Goal: Transaction & Acquisition: Purchase product/service

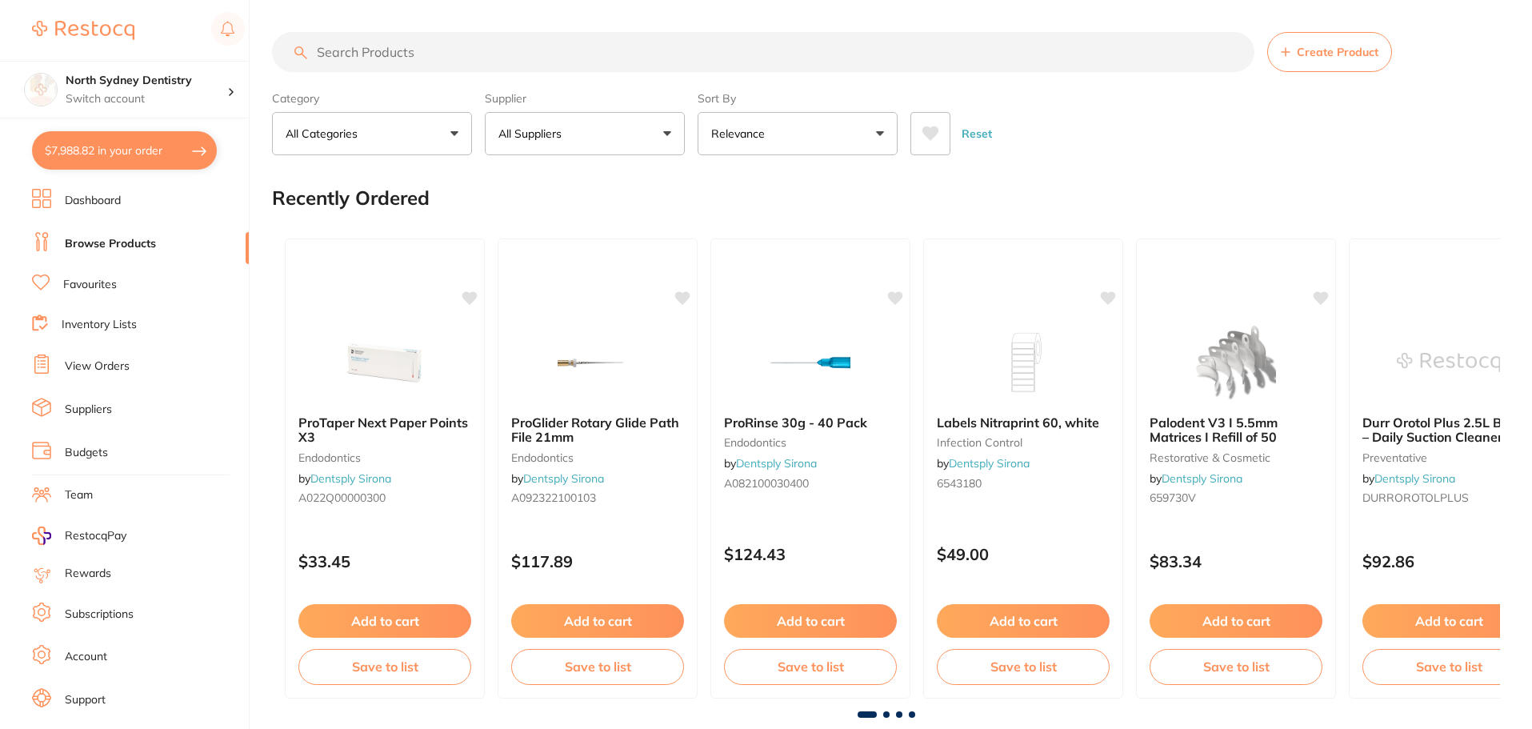
type input "1"
type input "2"
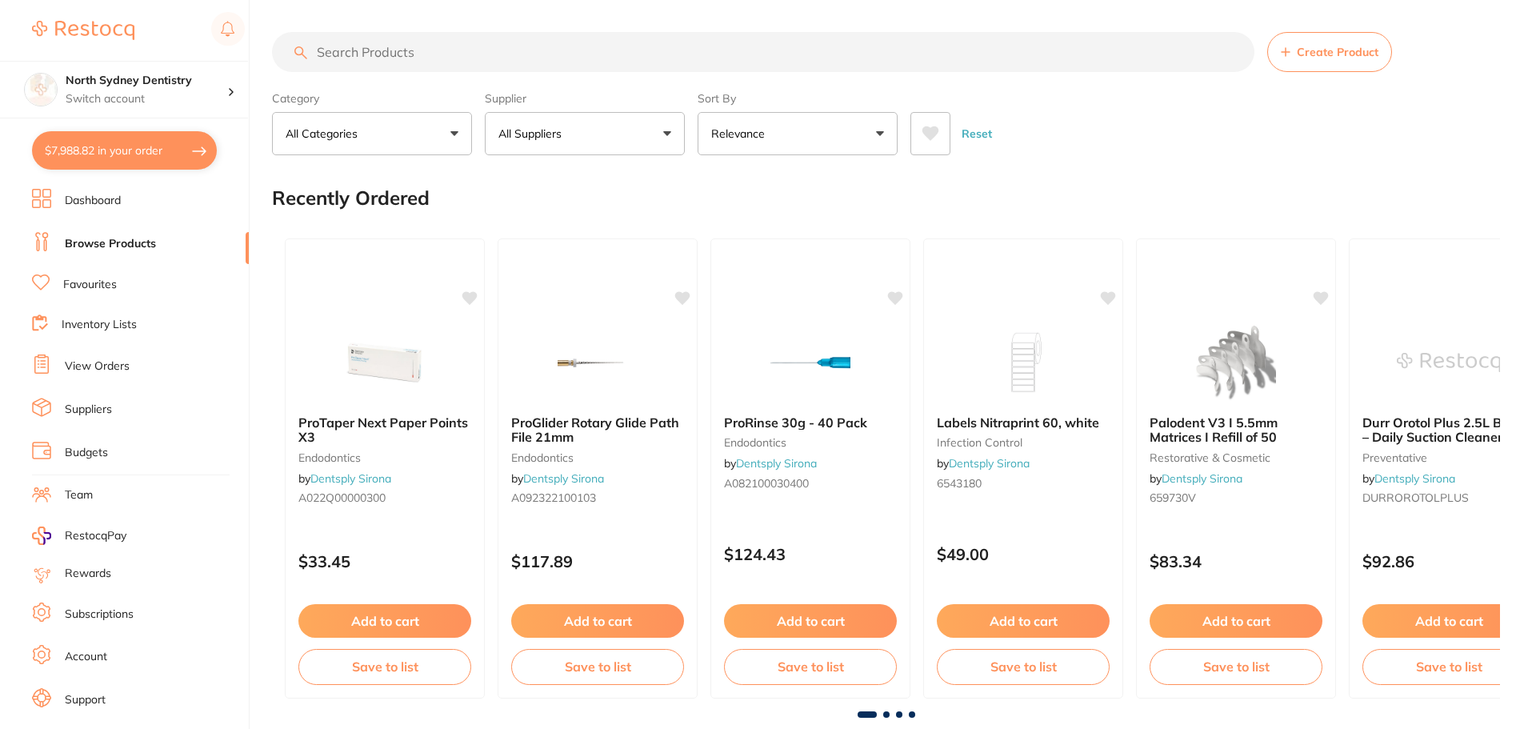
drag, startPoint x: 146, startPoint y: 139, endPoint x: 719, endPoint y: 269, distance: 587.1
click at [146, 139] on button "$7,988.82 in your order" at bounding box center [124, 150] width 185 height 38
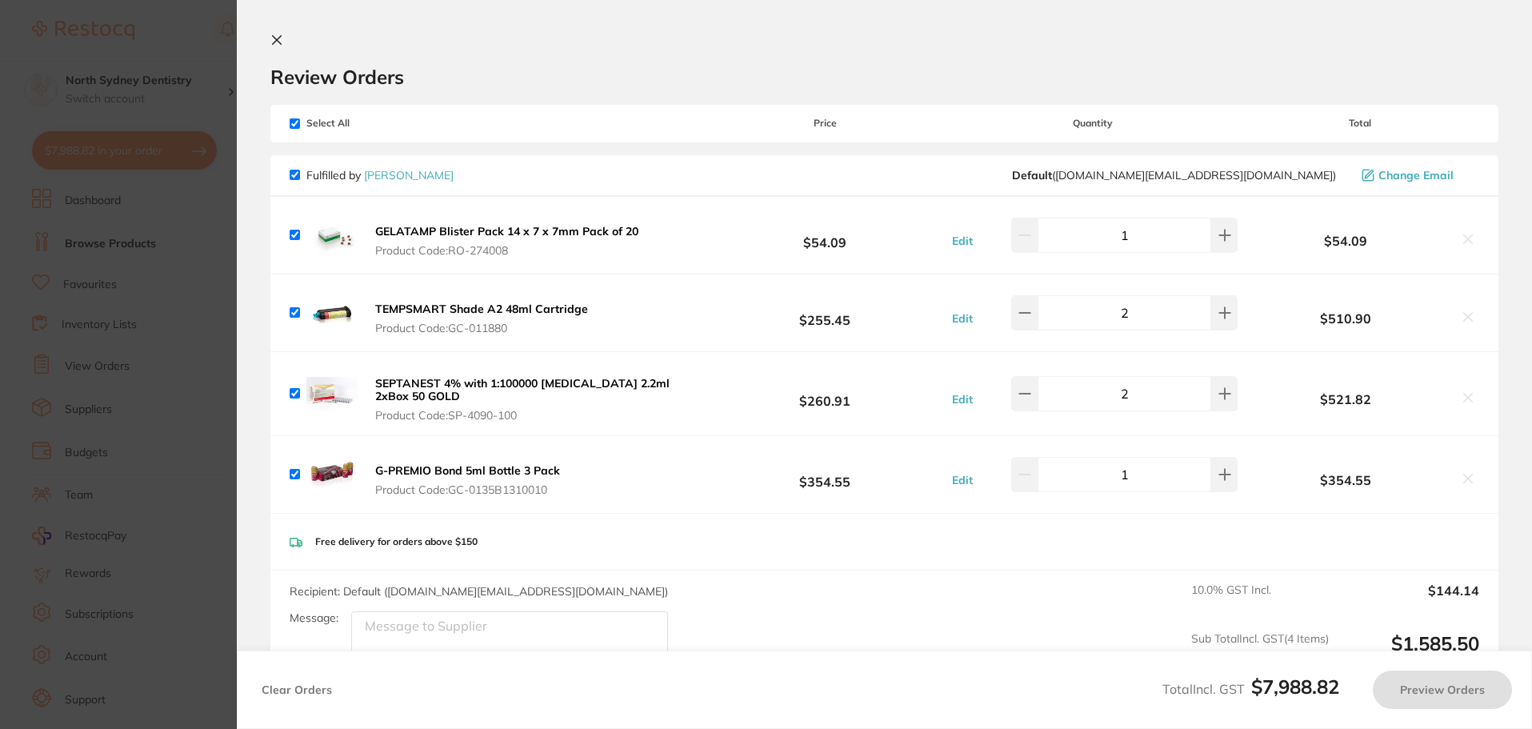
checkbox input "true"
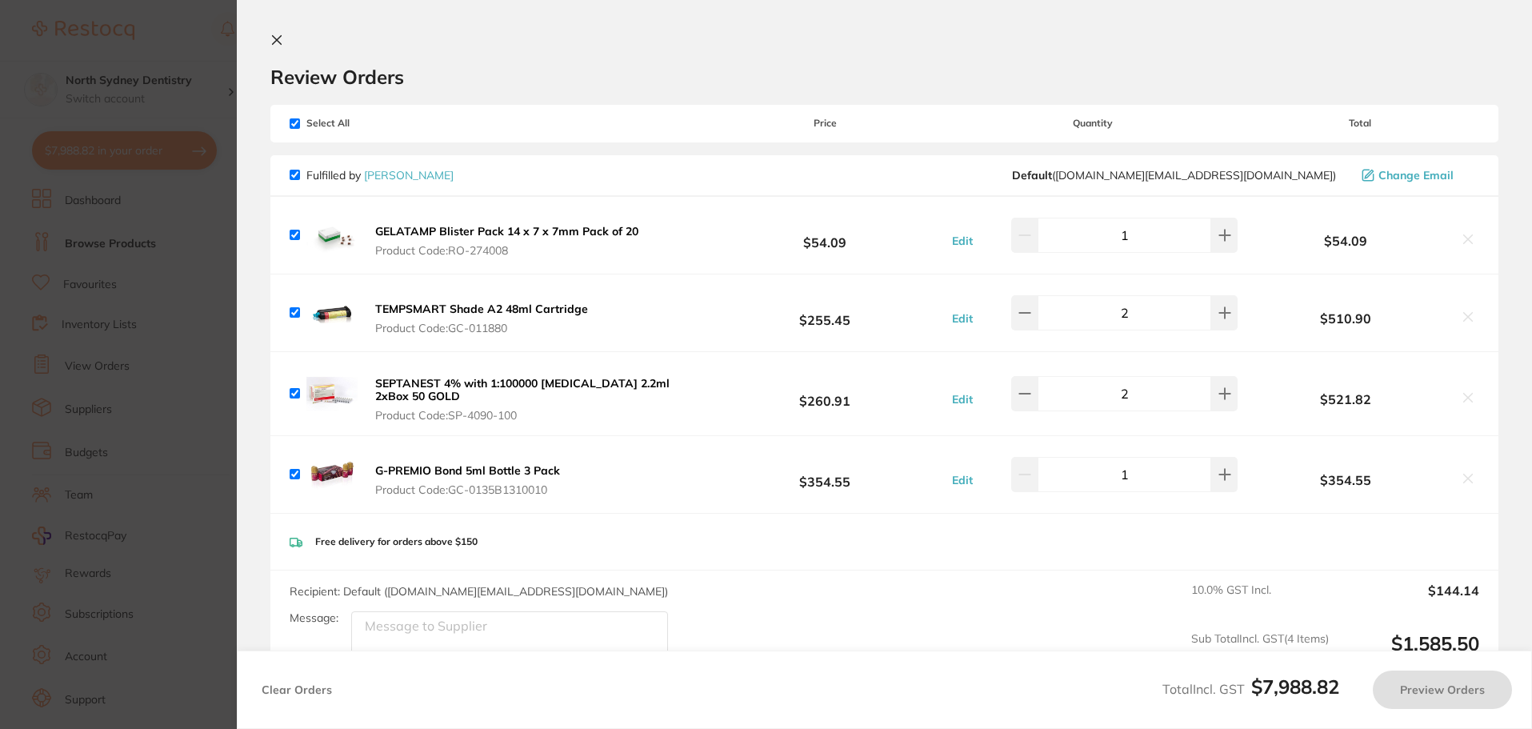
checkbox input "true"
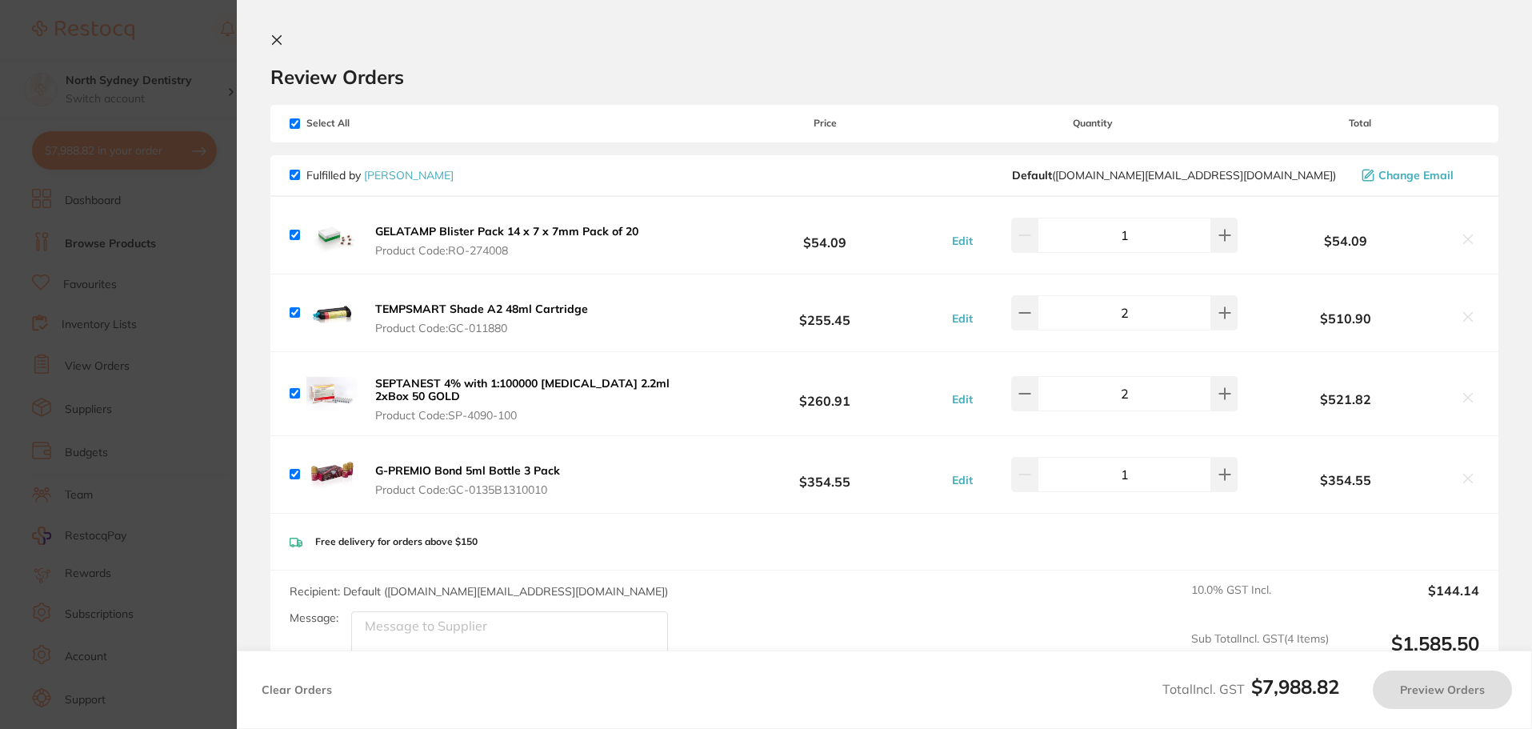
checkbox input "true"
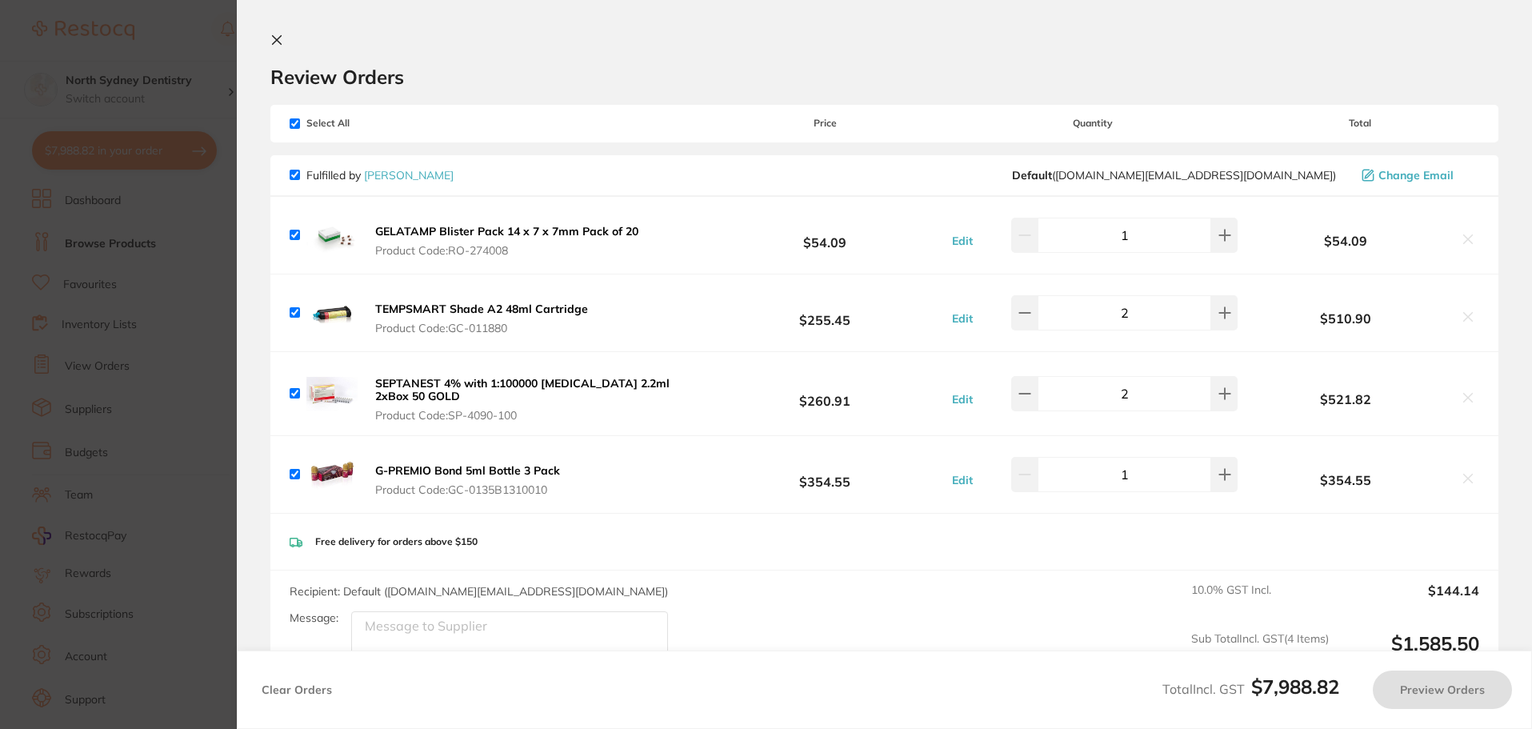
checkbox input "true"
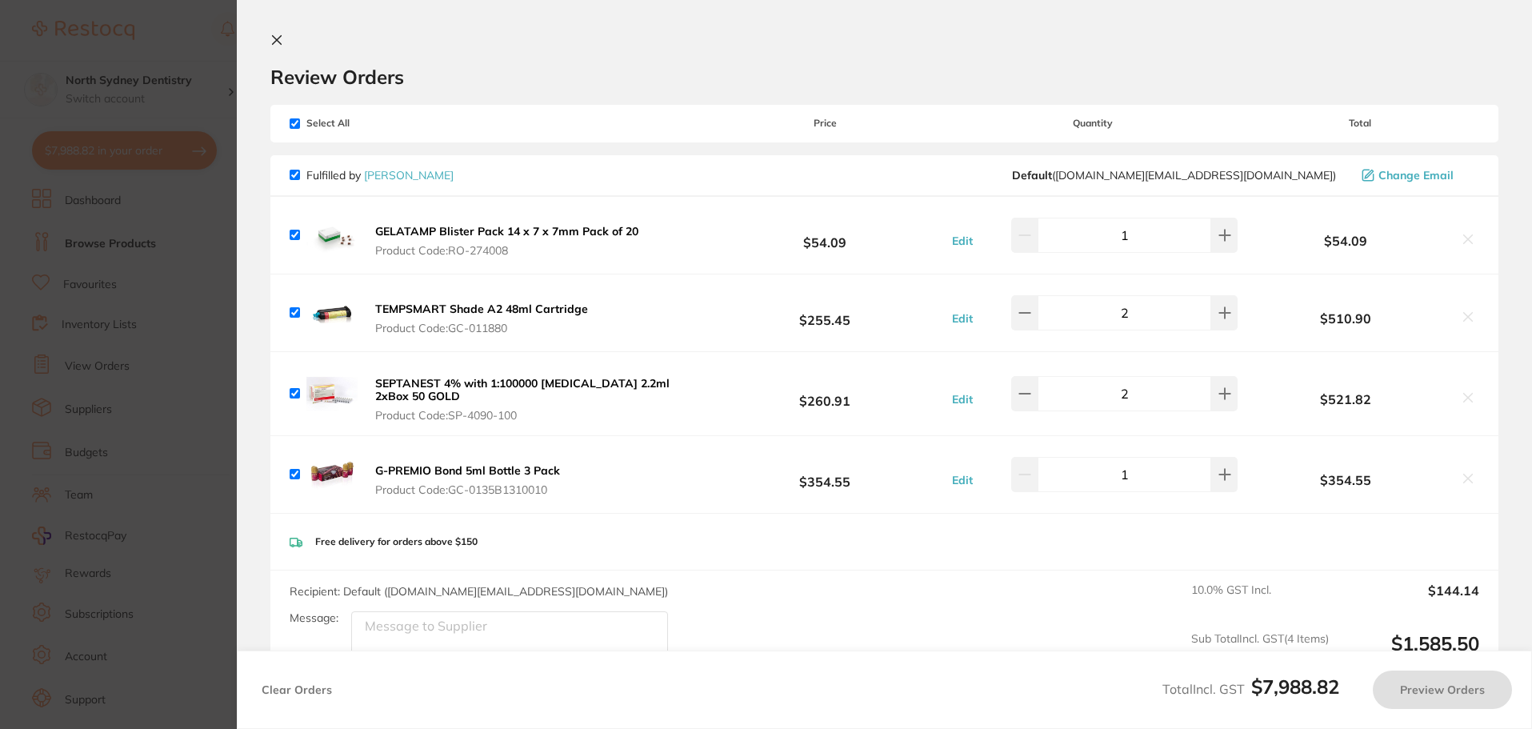
checkbox input "true"
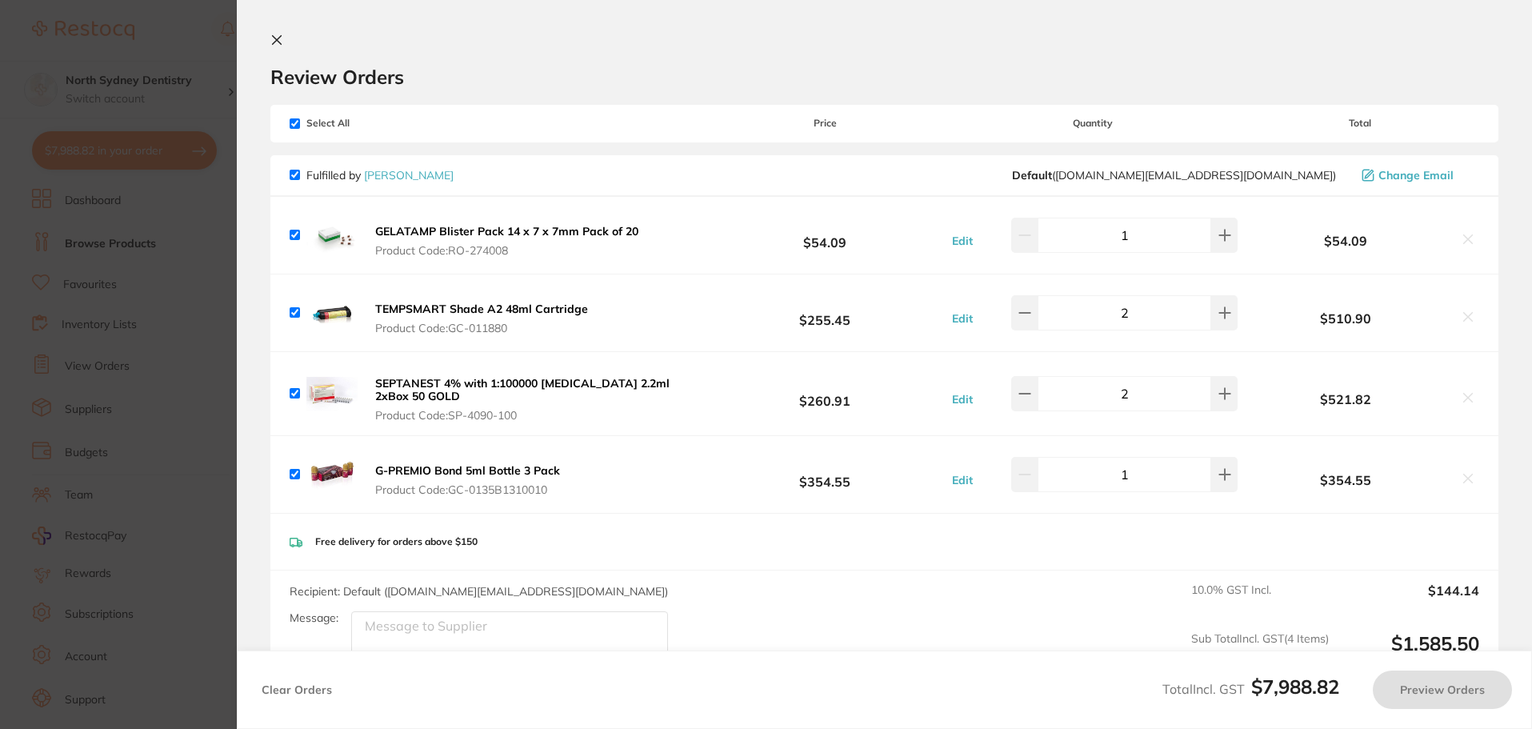
checkbox input "true"
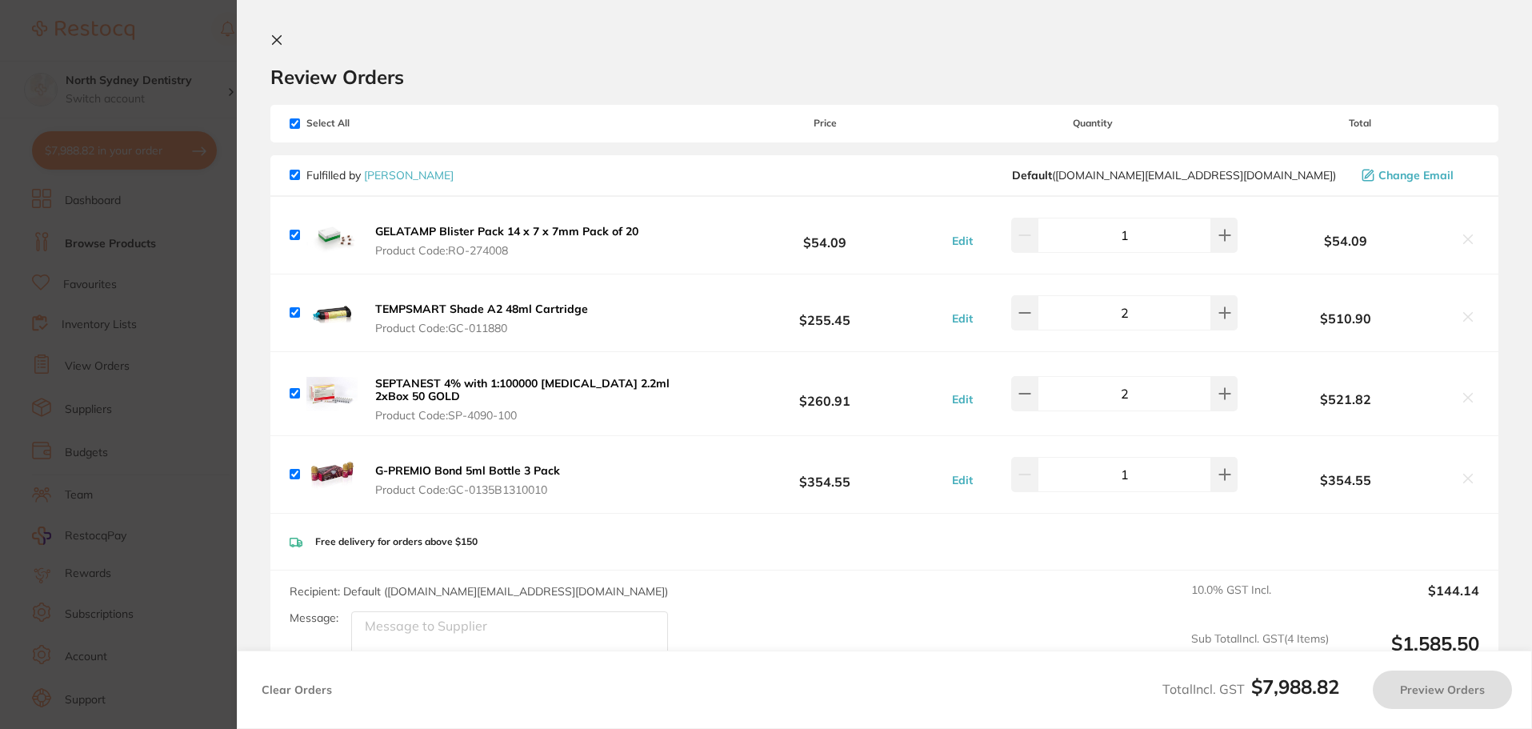
checkbox input "true"
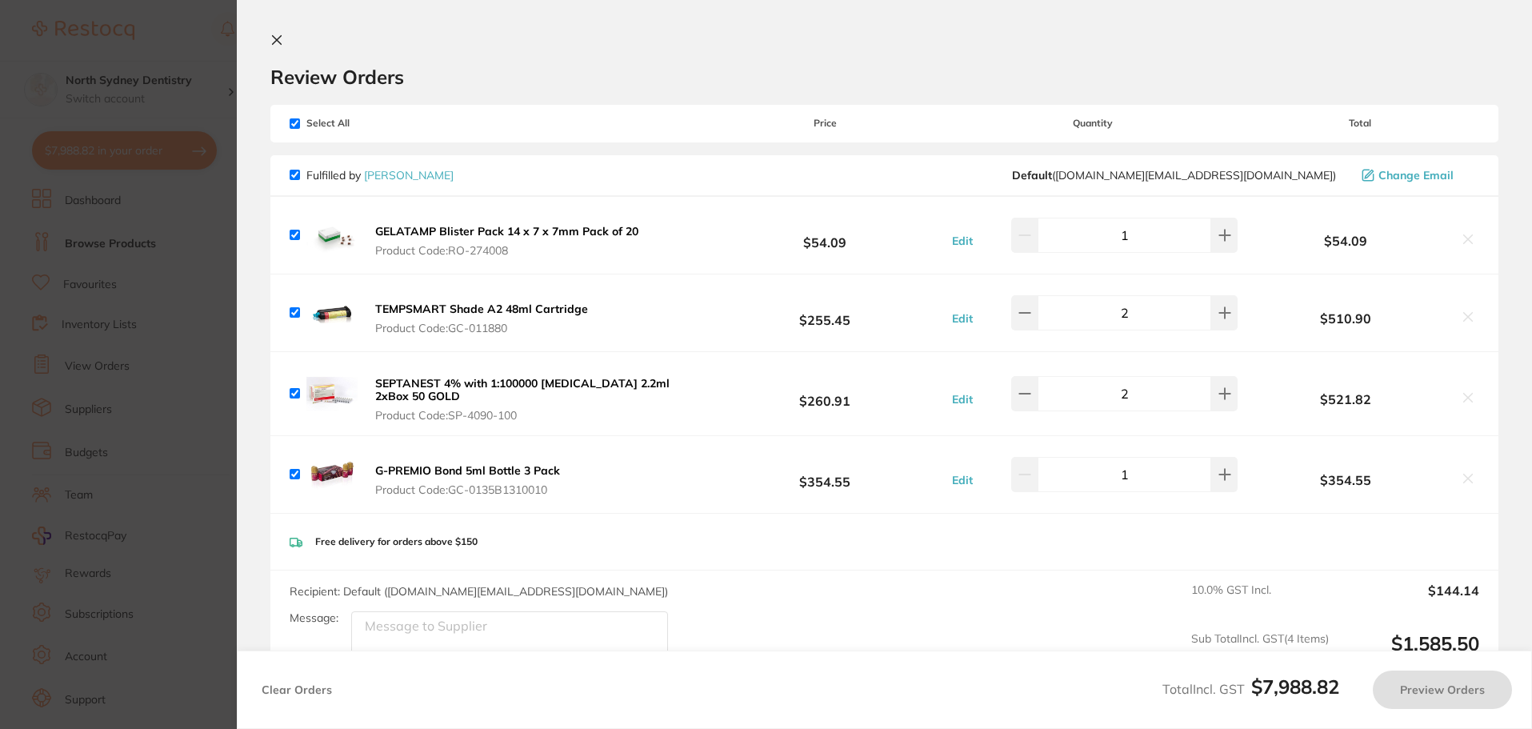
checkbox input "true"
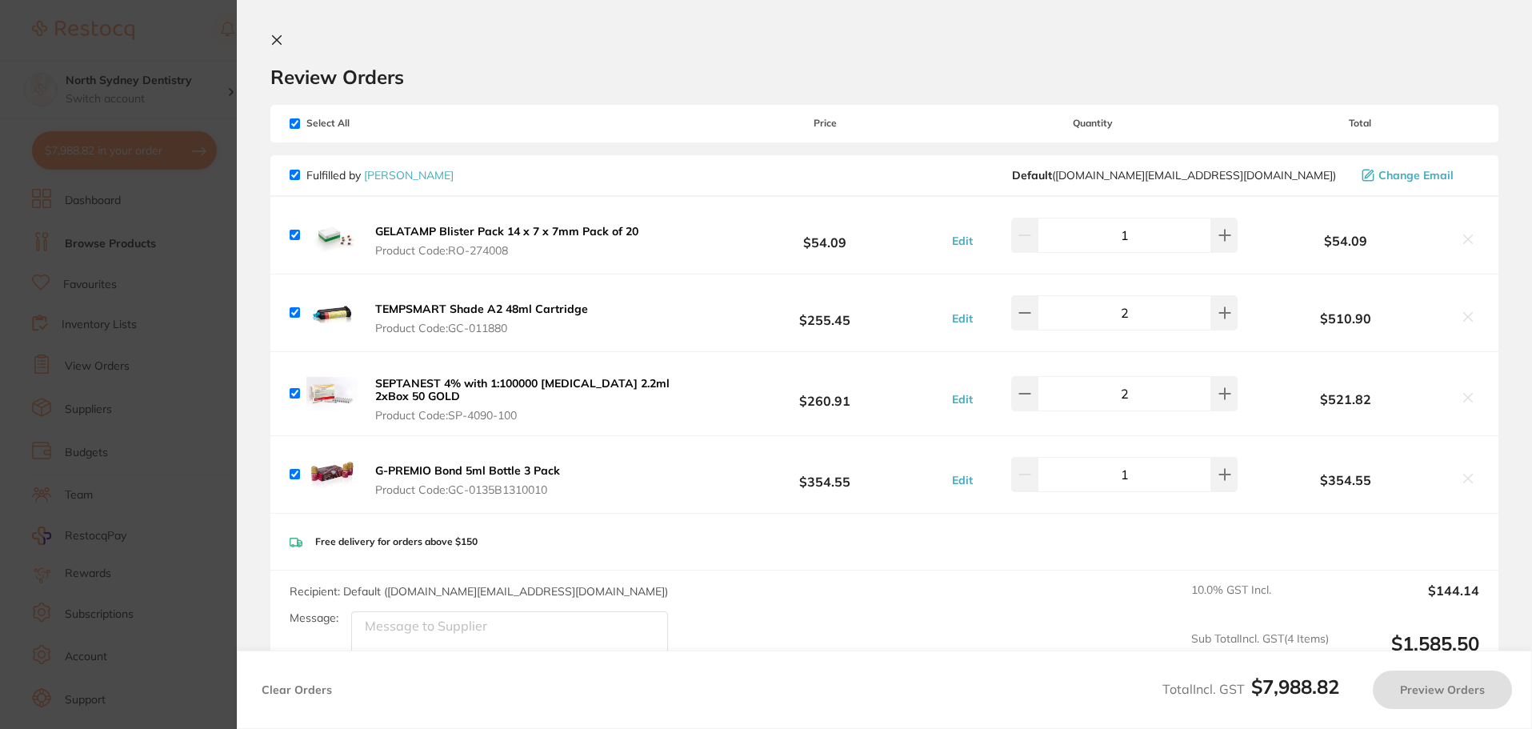
checkbox input "true"
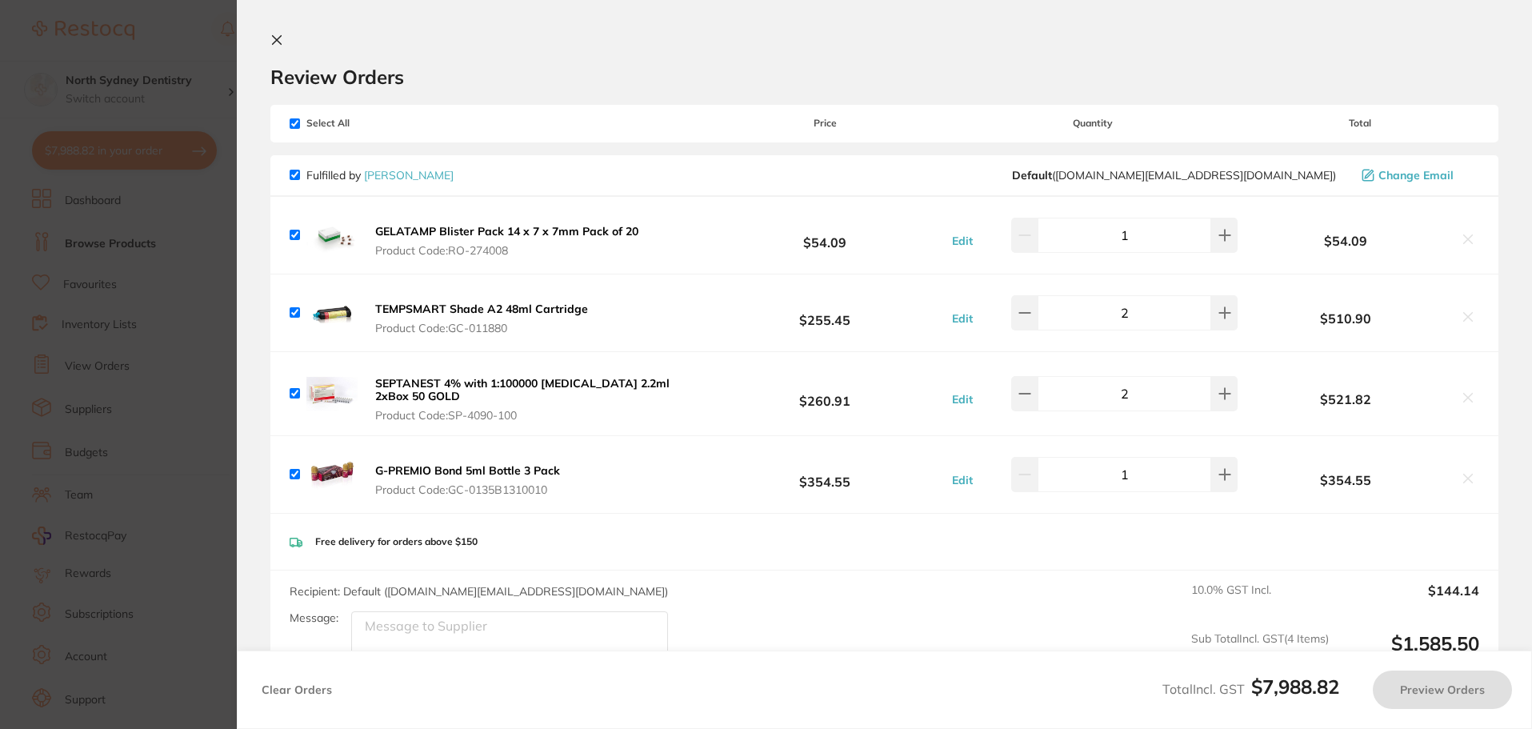
checkbox input "true"
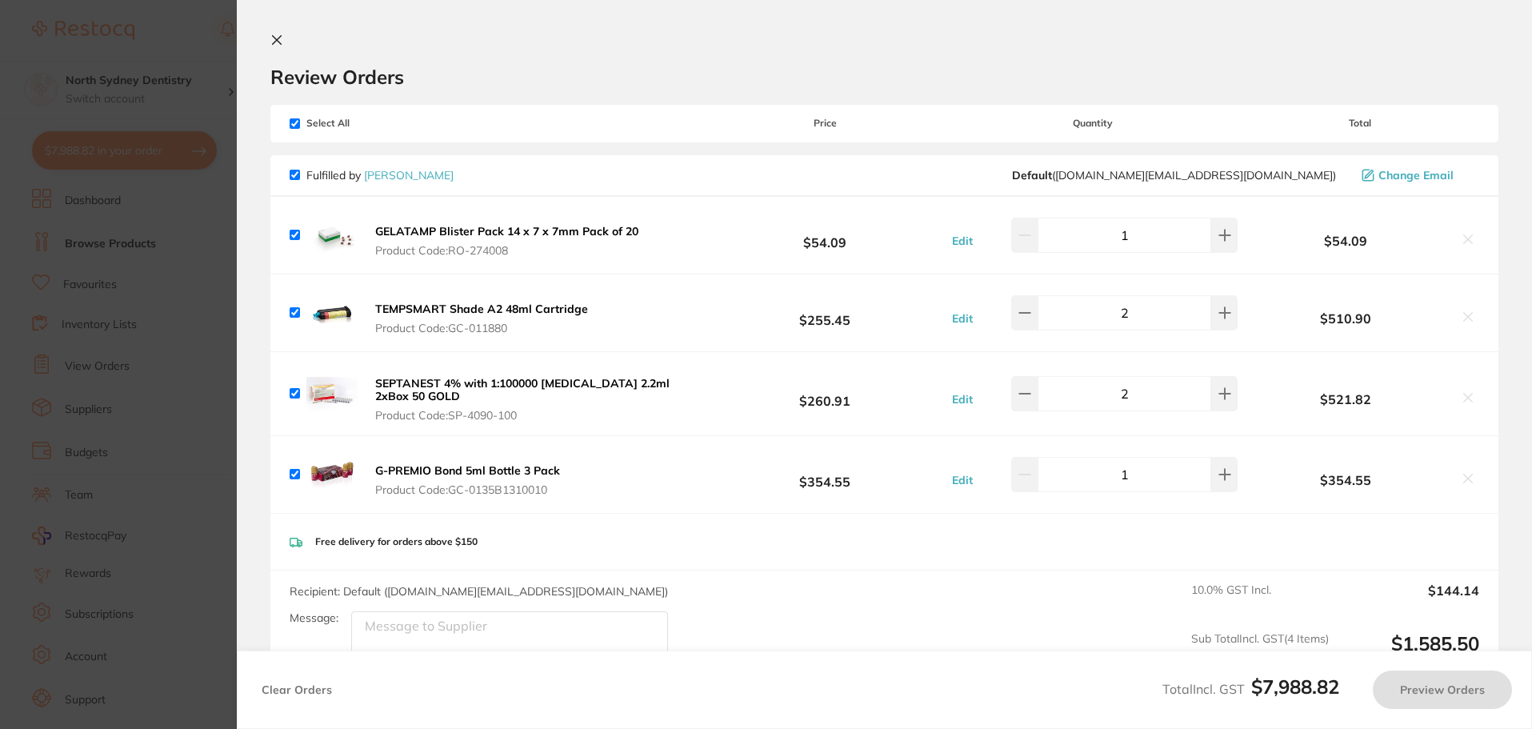
checkbox input "true"
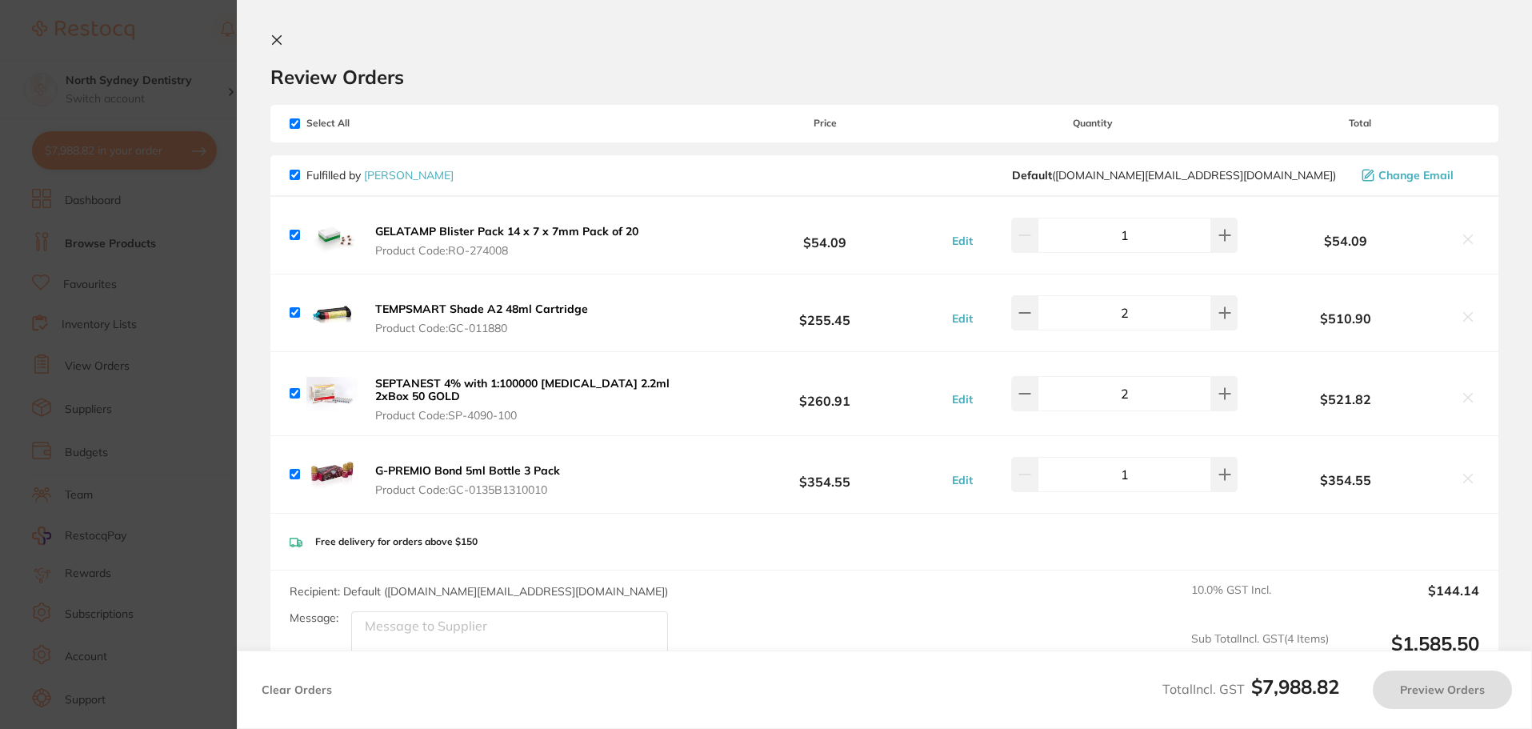
checkbox input "true"
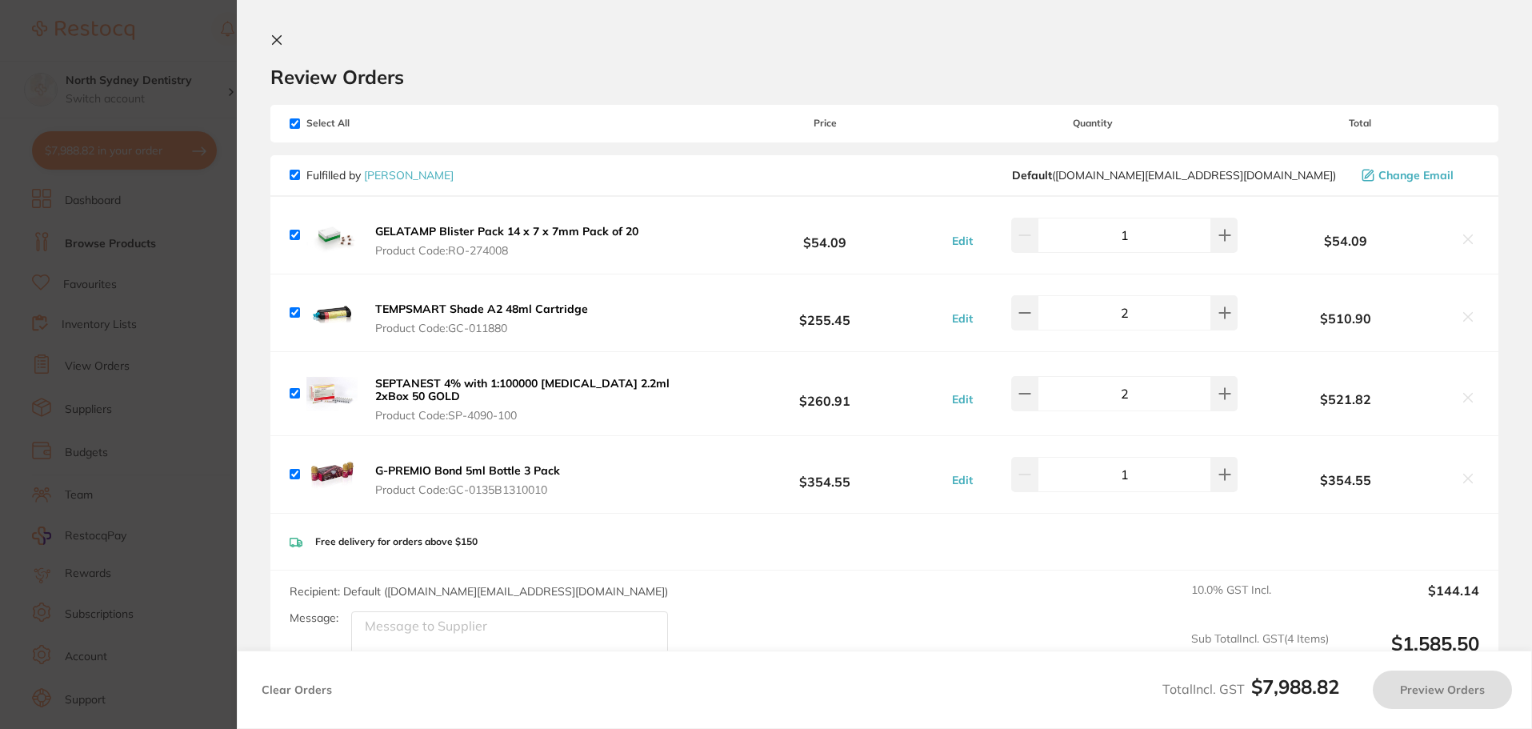
checkbox input "true"
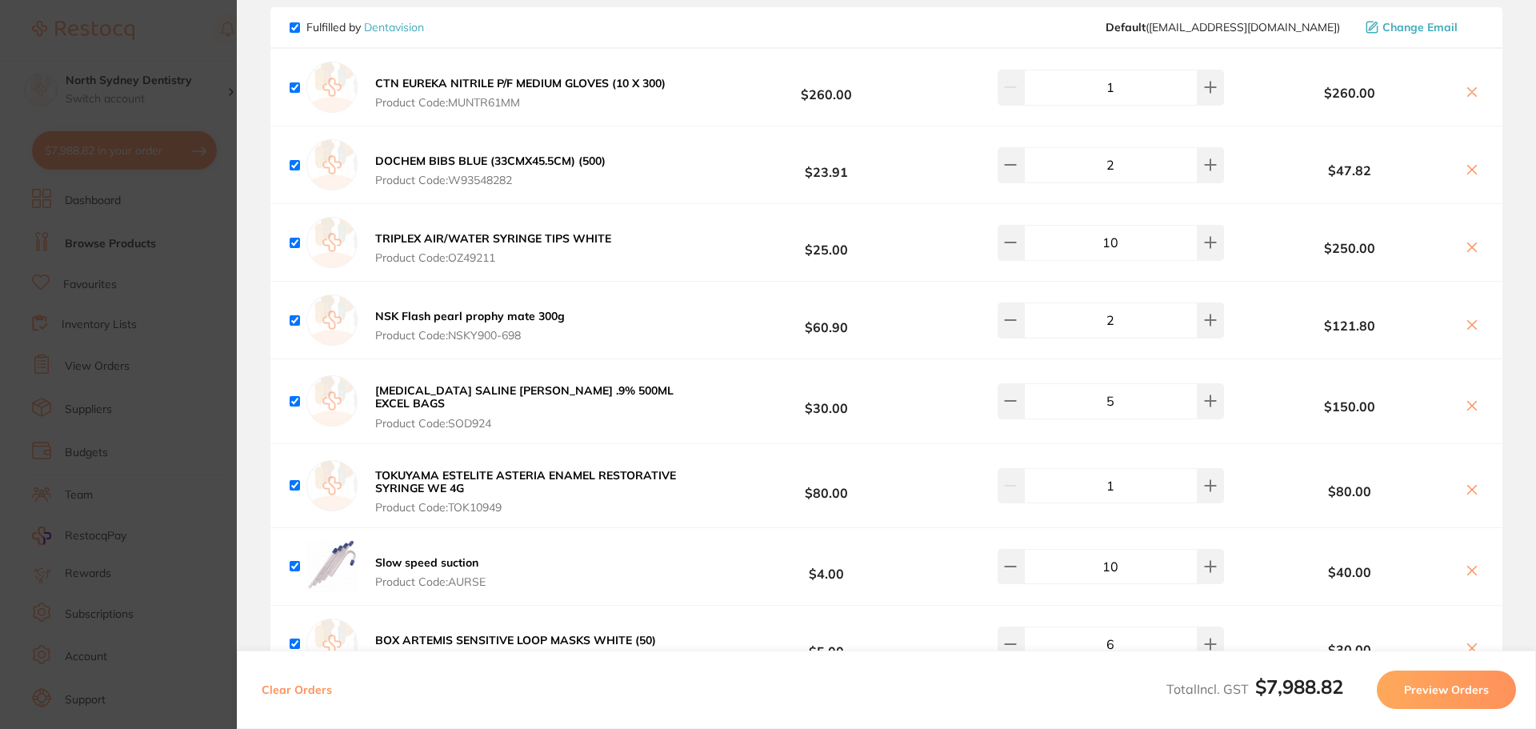
scroll to position [4879, 0]
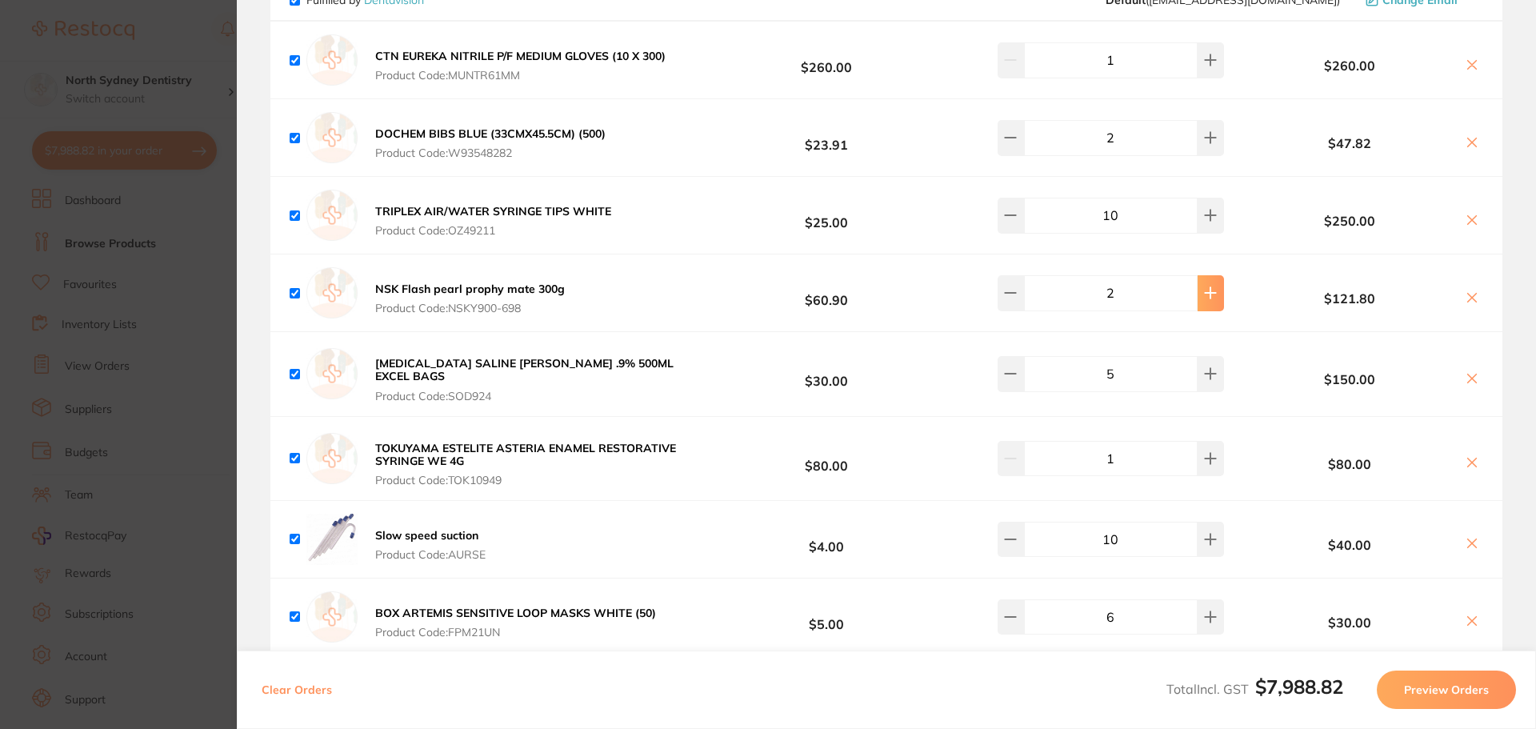
click at [1204, 289] on icon at bounding box center [1209, 293] width 10 height 10
type input "3"
click at [1020, 375] on button at bounding box center [1010, 373] width 26 height 35
click at [1208, 376] on button at bounding box center [1210, 373] width 26 height 35
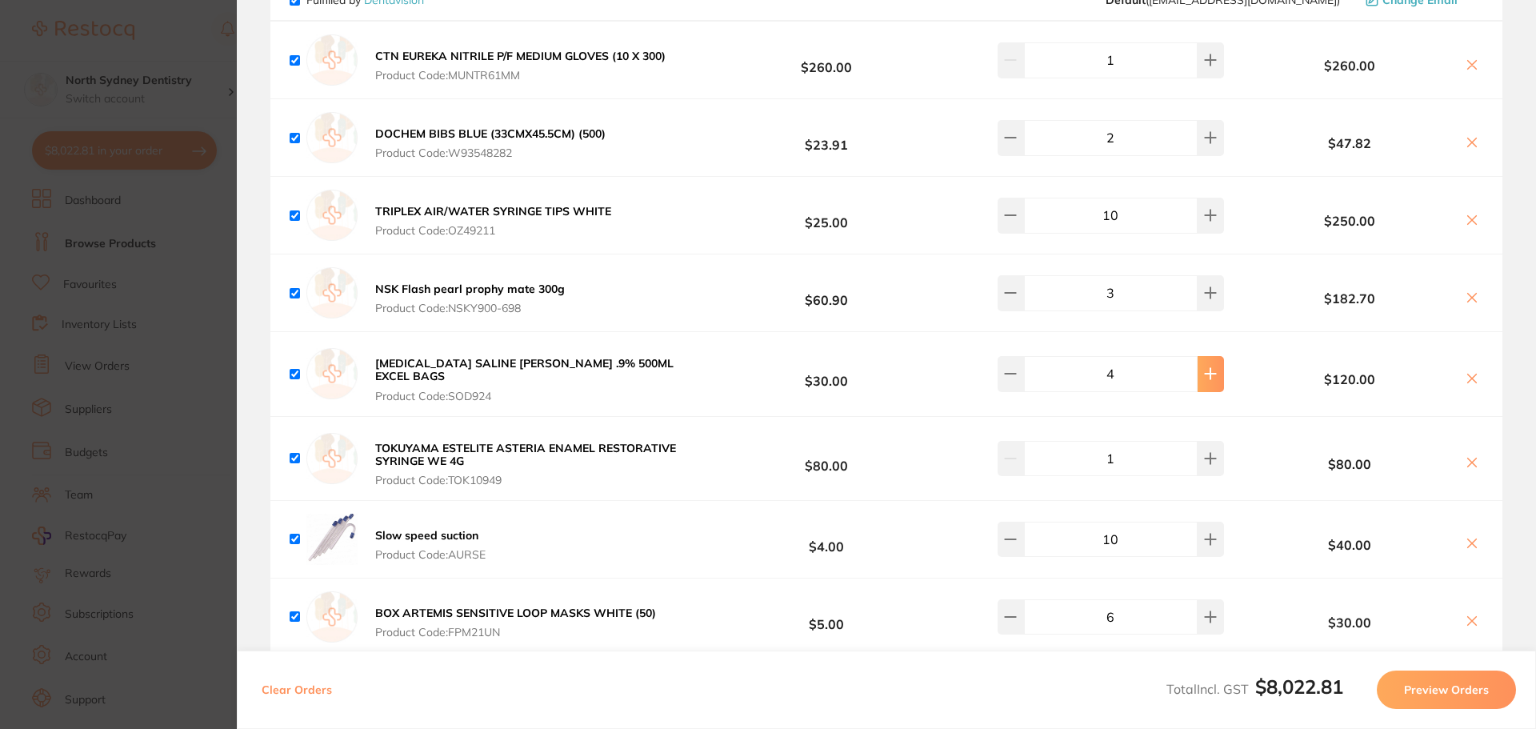
click at [1208, 376] on button at bounding box center [1210, 373] width 26 height 35
type input "5"
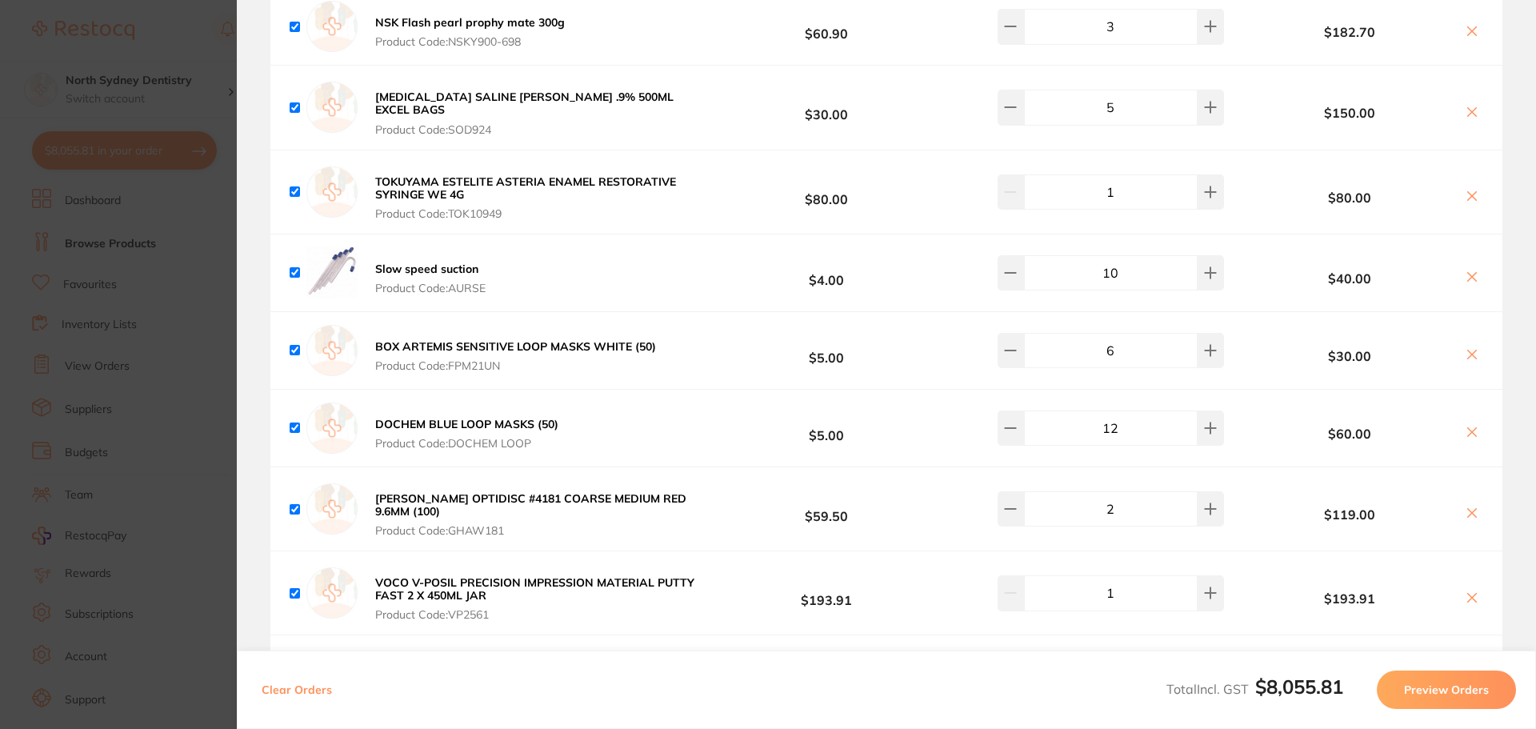
scroll to position [5198, 0]
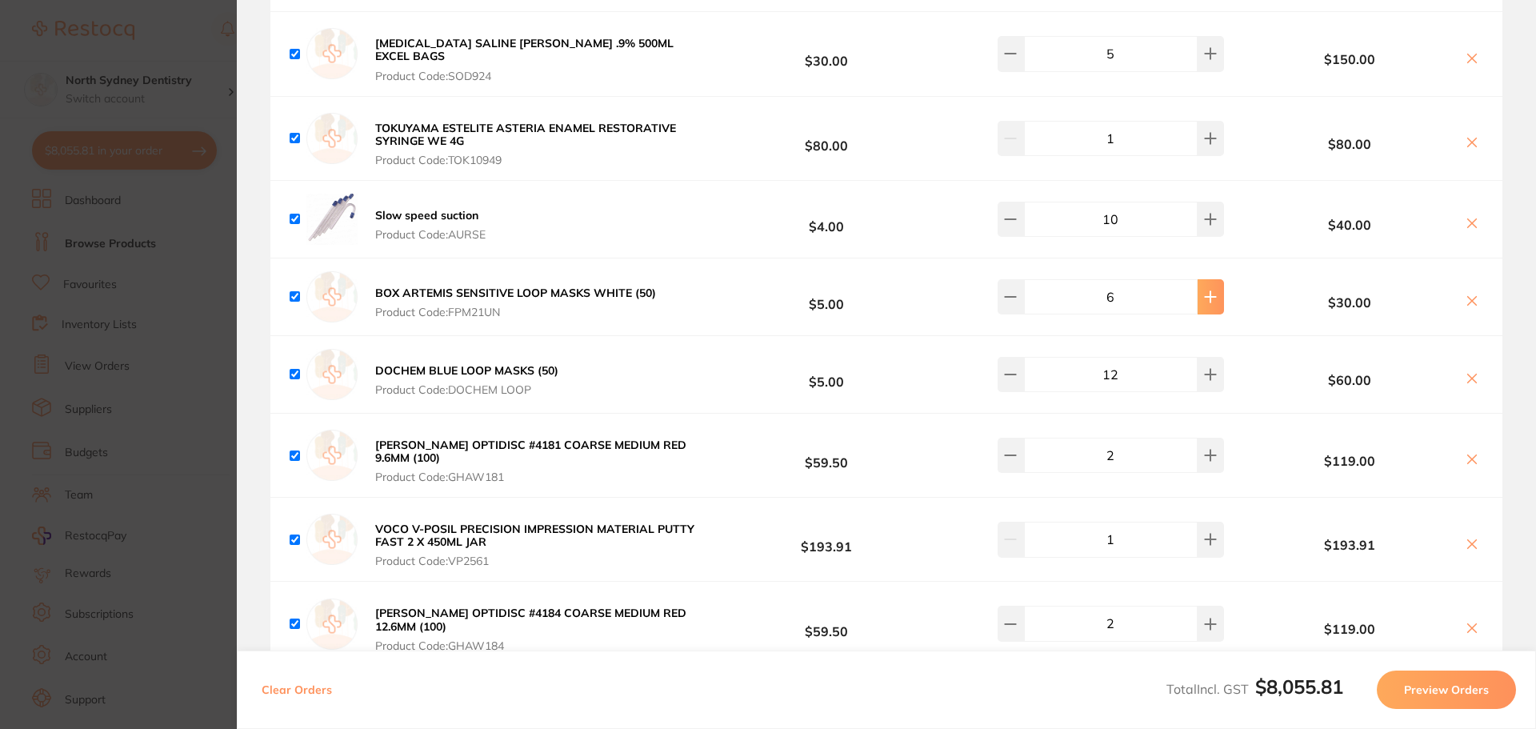
click at [1205, 294] on icon at bounding box center [1210, 296] width 13 height 13
click at [1220, 295] on div "7" at bounding box center [1095, 296] width 298 height 35
click at [1204, 291] on icon at bounding box center [1209, 296] width 10 height 10
click at [1213, 288] on button at bounding box center [1210, 296] width 26 height 35
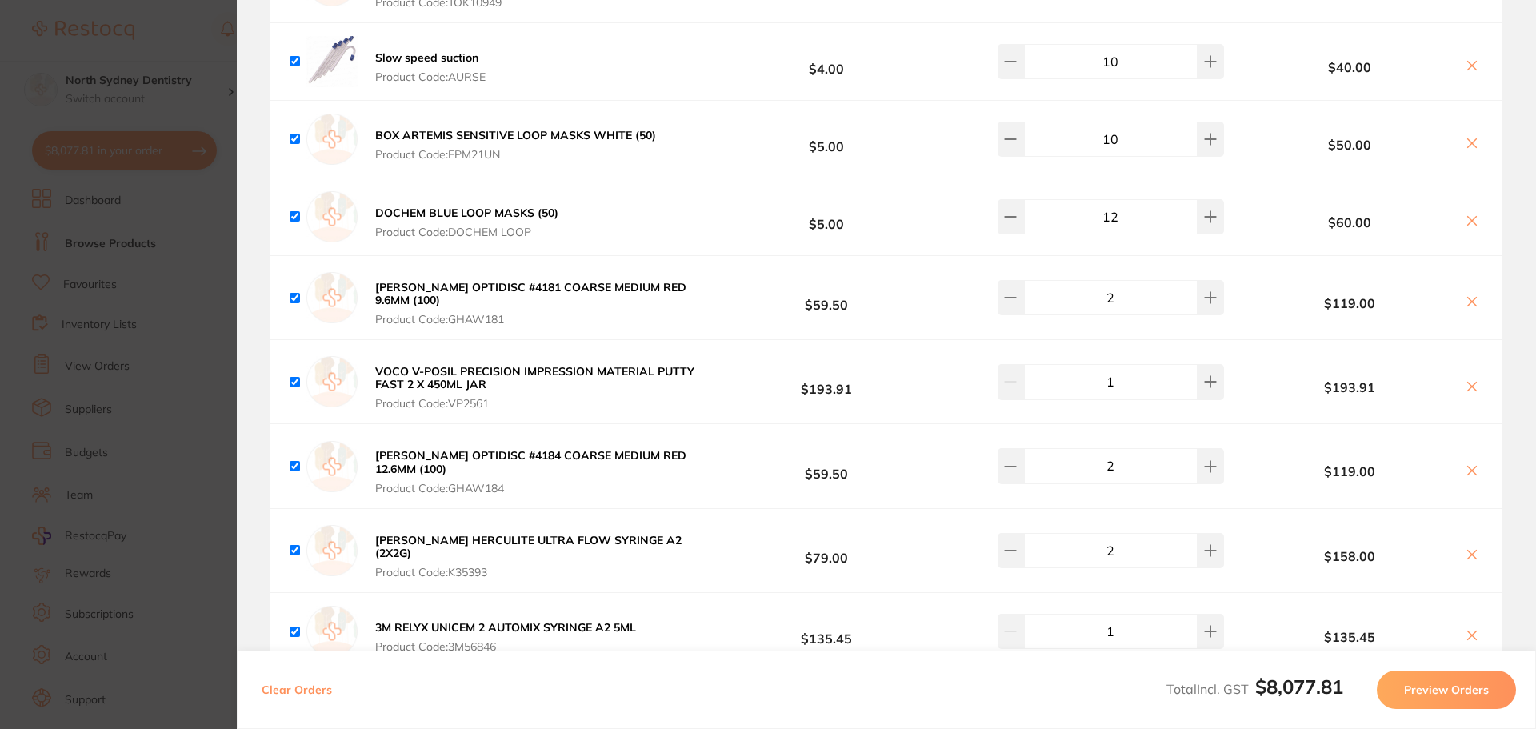
scroll to position [5358, 0]
click at [1006, 138] on button at bounding box center [1010, 136] width 26 height 35
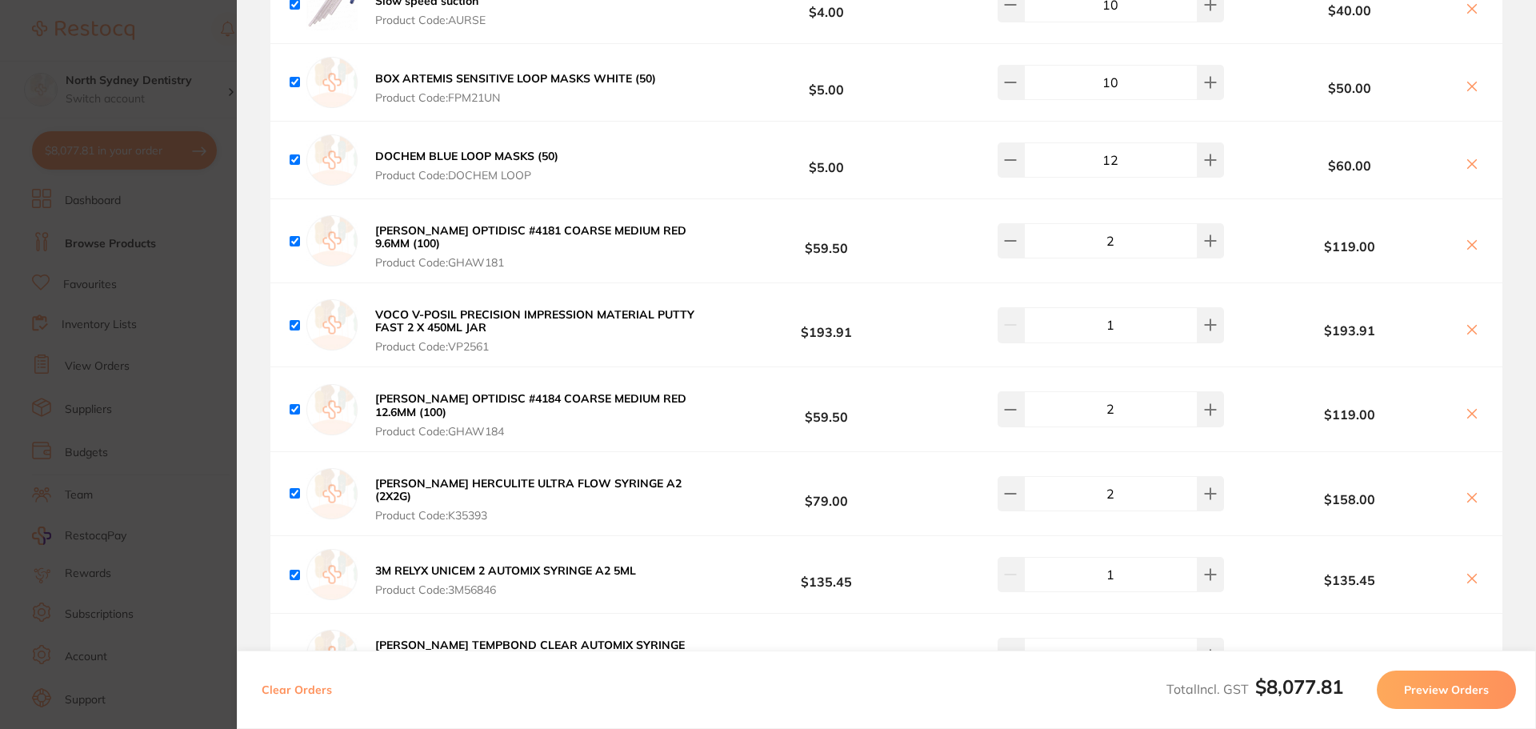
scroll to position [5438, 0]
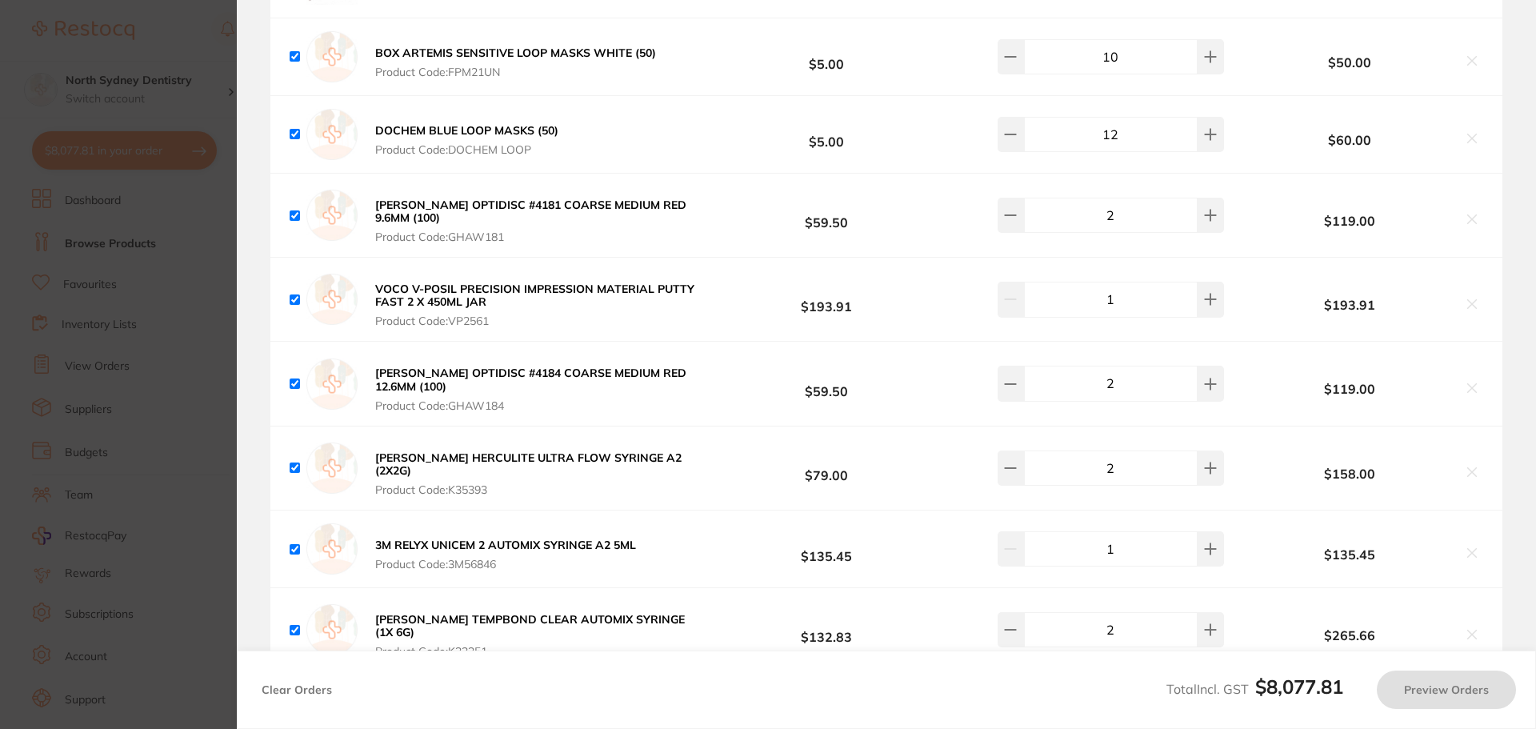
click at [485, 282] on b "VOCO V-POSIL PRECISION IMPRESSION MATERIAL PUTTY FAST 2 X 450ML JAR" at bounding box center [534, 295] width 319 height 27
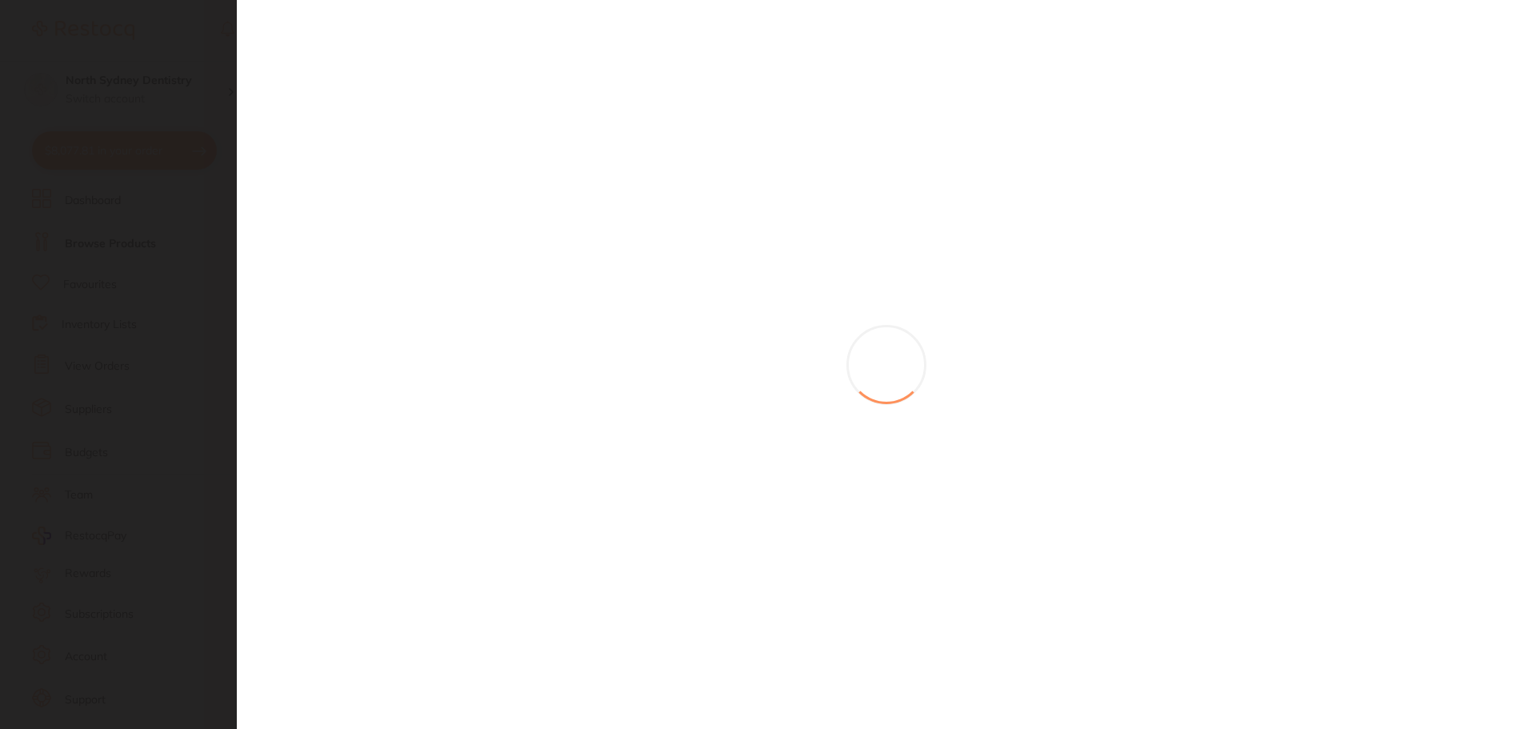
type input "7"
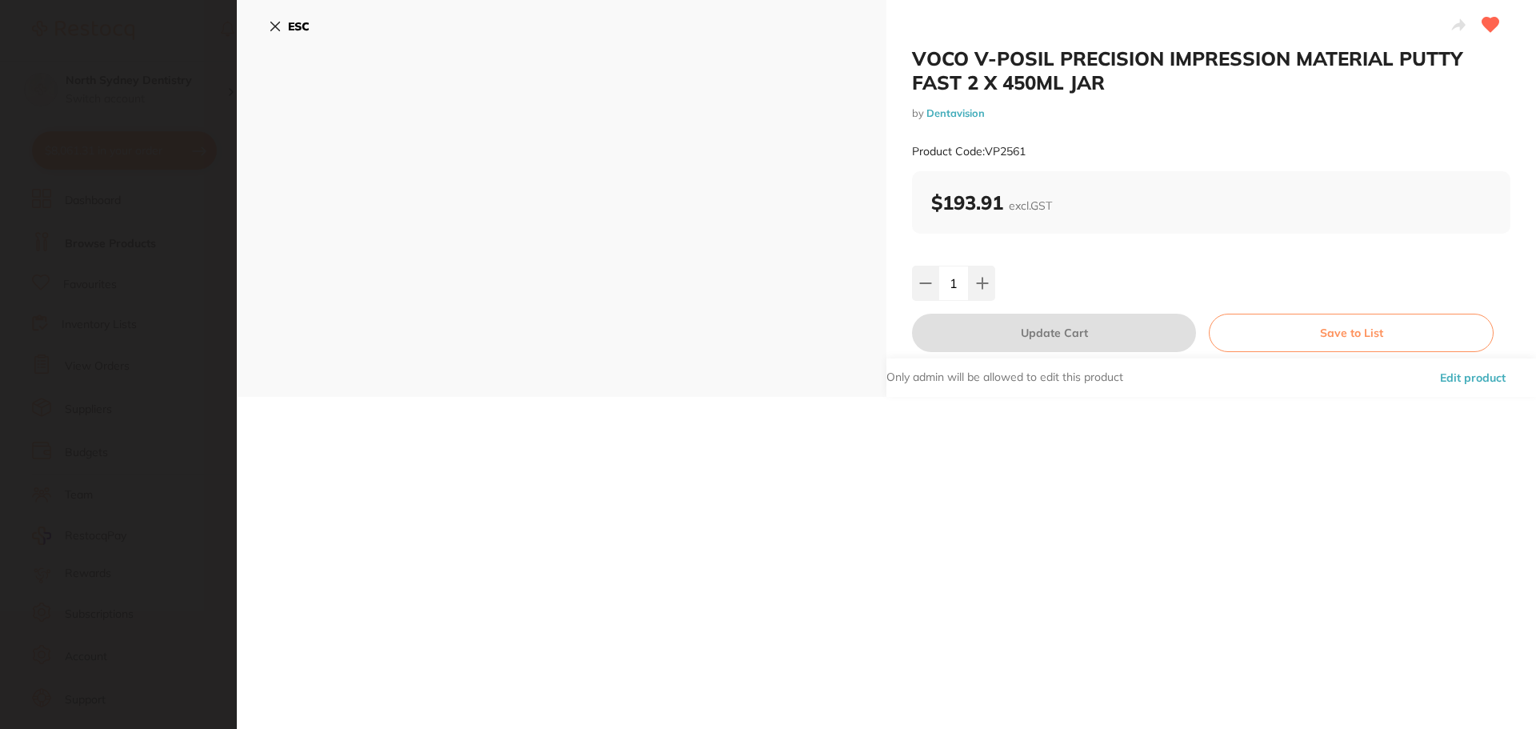
scroll to position [0, 0]
click at [288, 17] on button "ESC" at bounding box center [289, 26] width 41 height 27
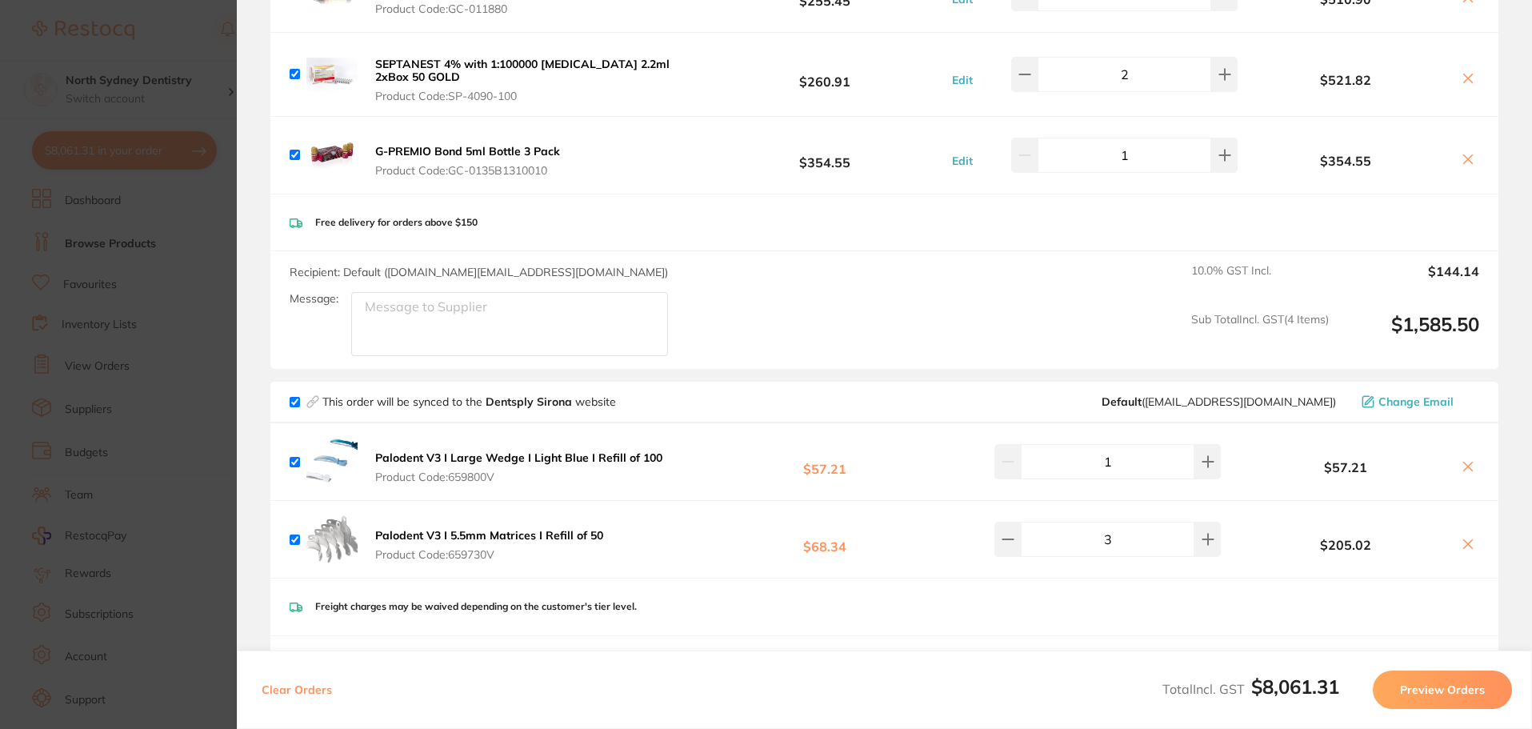
scroll to position [240, 0]
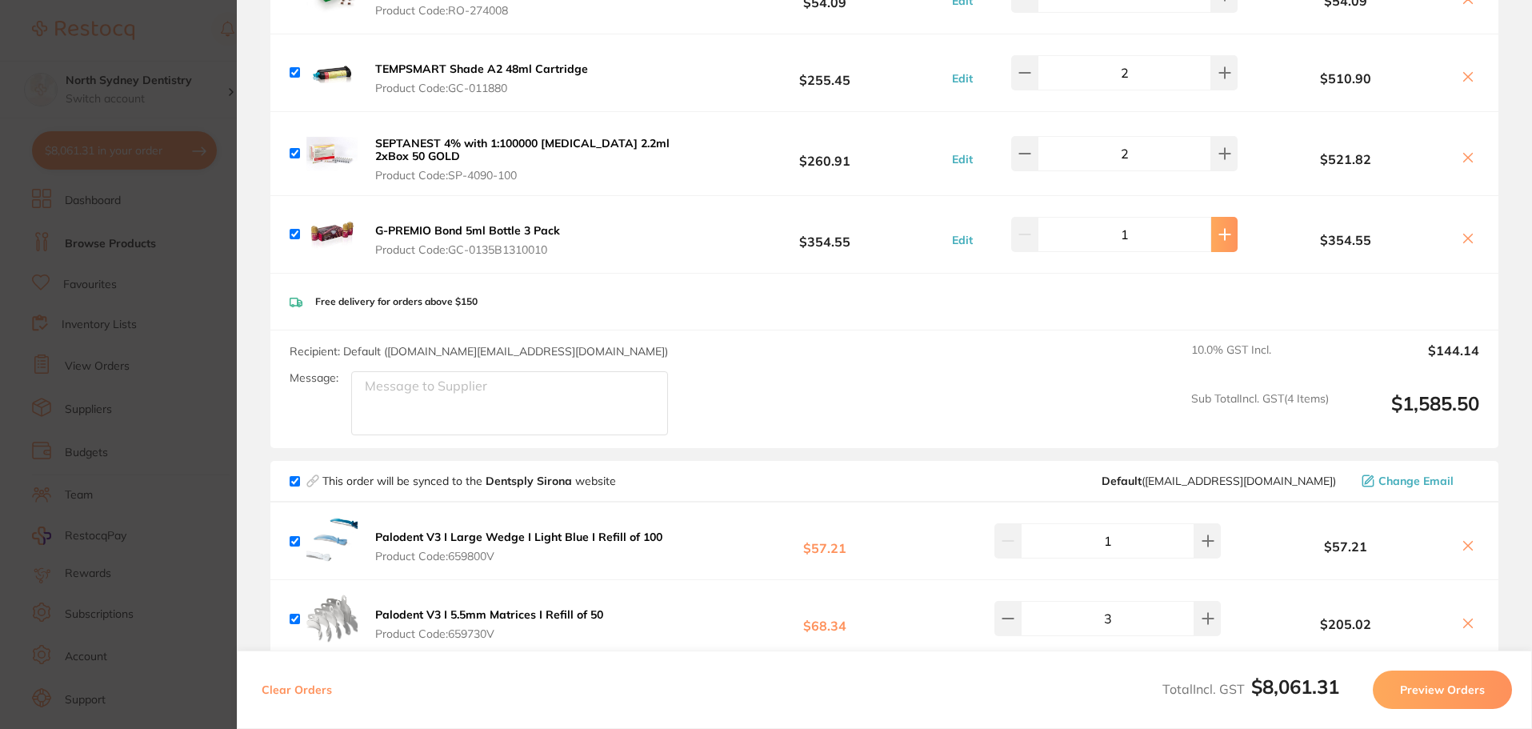
click at [1225, 240] on button at bounding box center [1224, 234] width 26 height 35
type input "2"
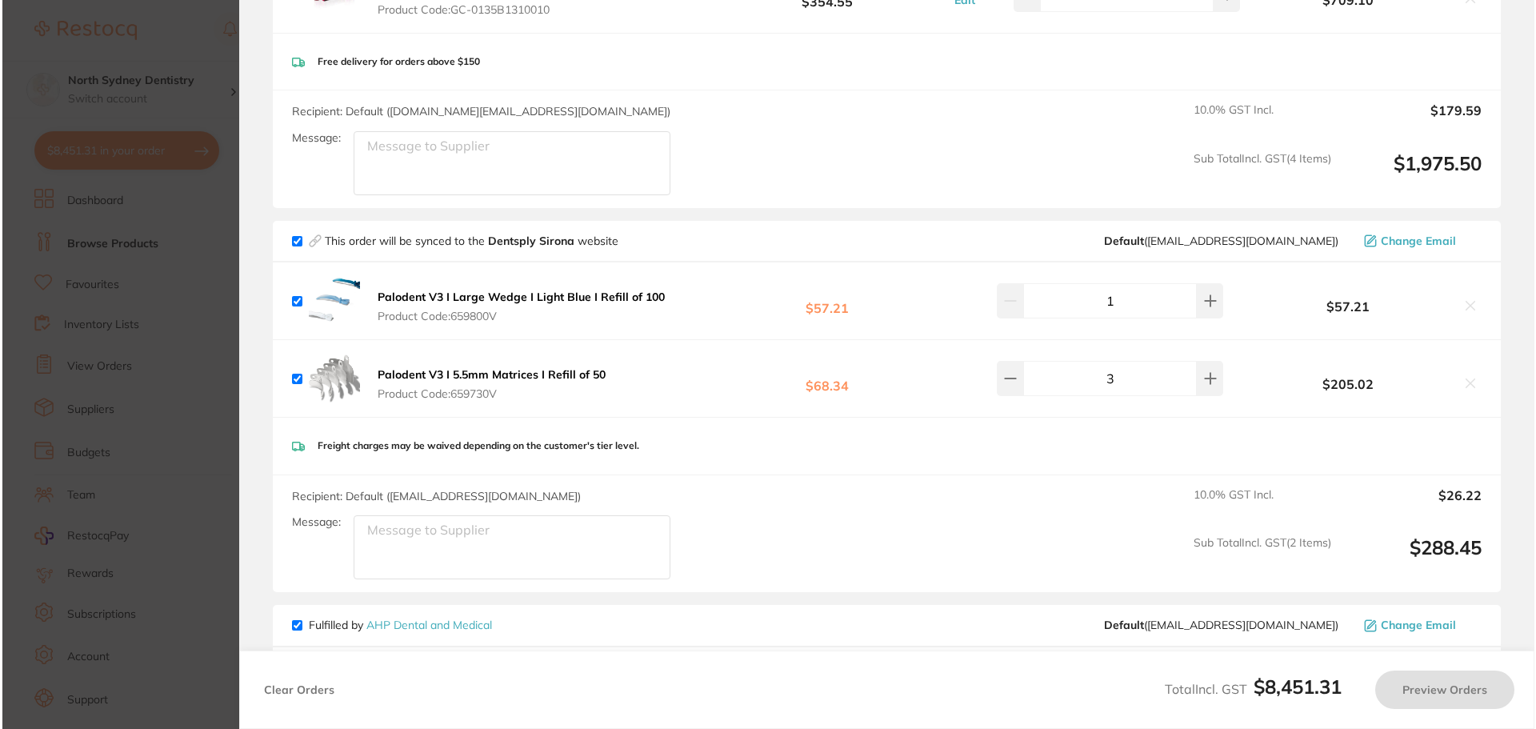
scroll to position [0, 0]
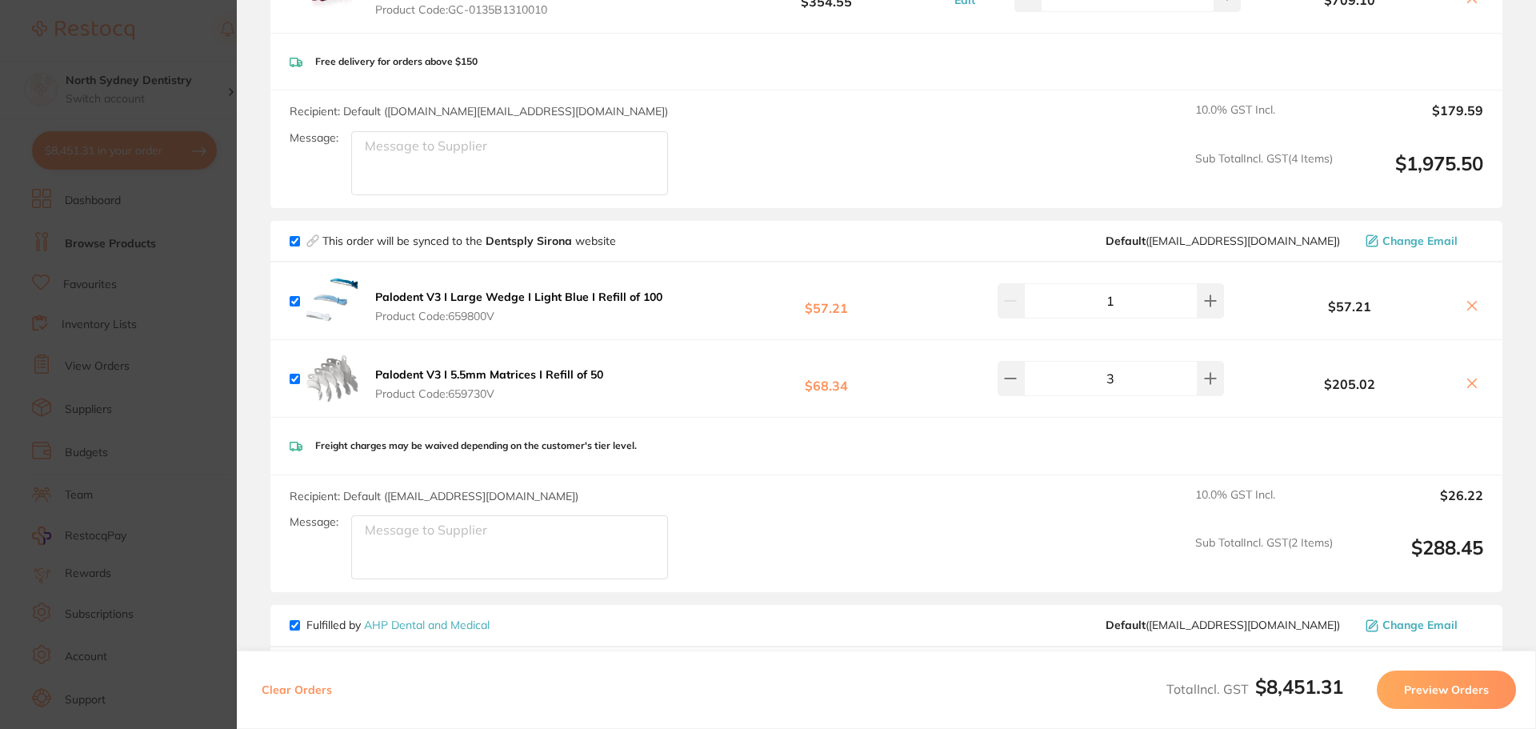
click at [482, 296] on b "Palodent V3 I Large Wedge I Light Blue I Refill of 100" at bounding box center [518, 297] width 287 height 14
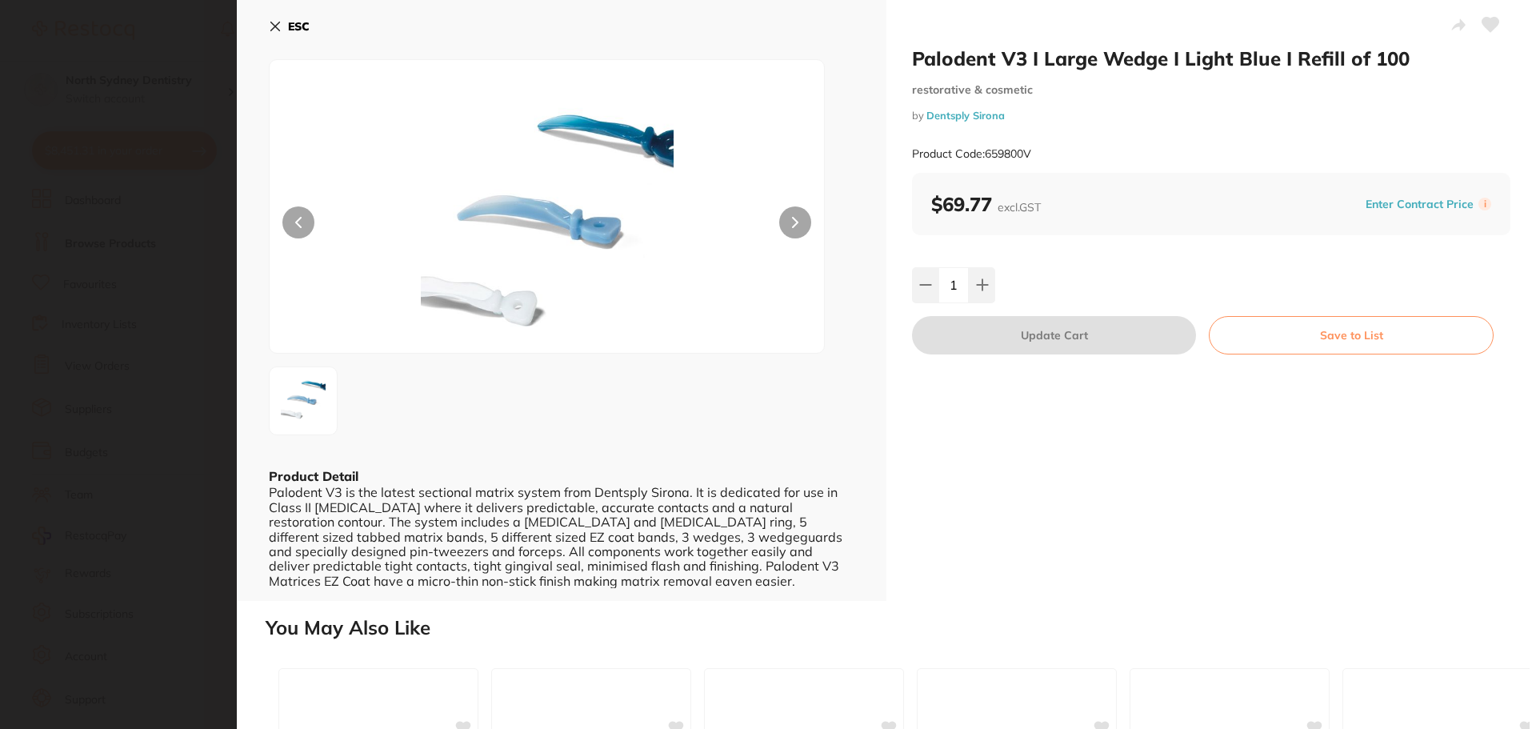
click at [265, 30] on div "ESC Product Detail Palodent V3 is the latest sectional matrix system from Dents…" at bounding box center [561, 300] width 649 height 601
click at [268, 31] on div "ESC Product Detail Palodent V3 is the latest sectional matrix system from Dents…" at bounding box center [561, 300] width 649 height 601
click at [275, 30] on icon at bounding box center [275, 26] width 13 height 13
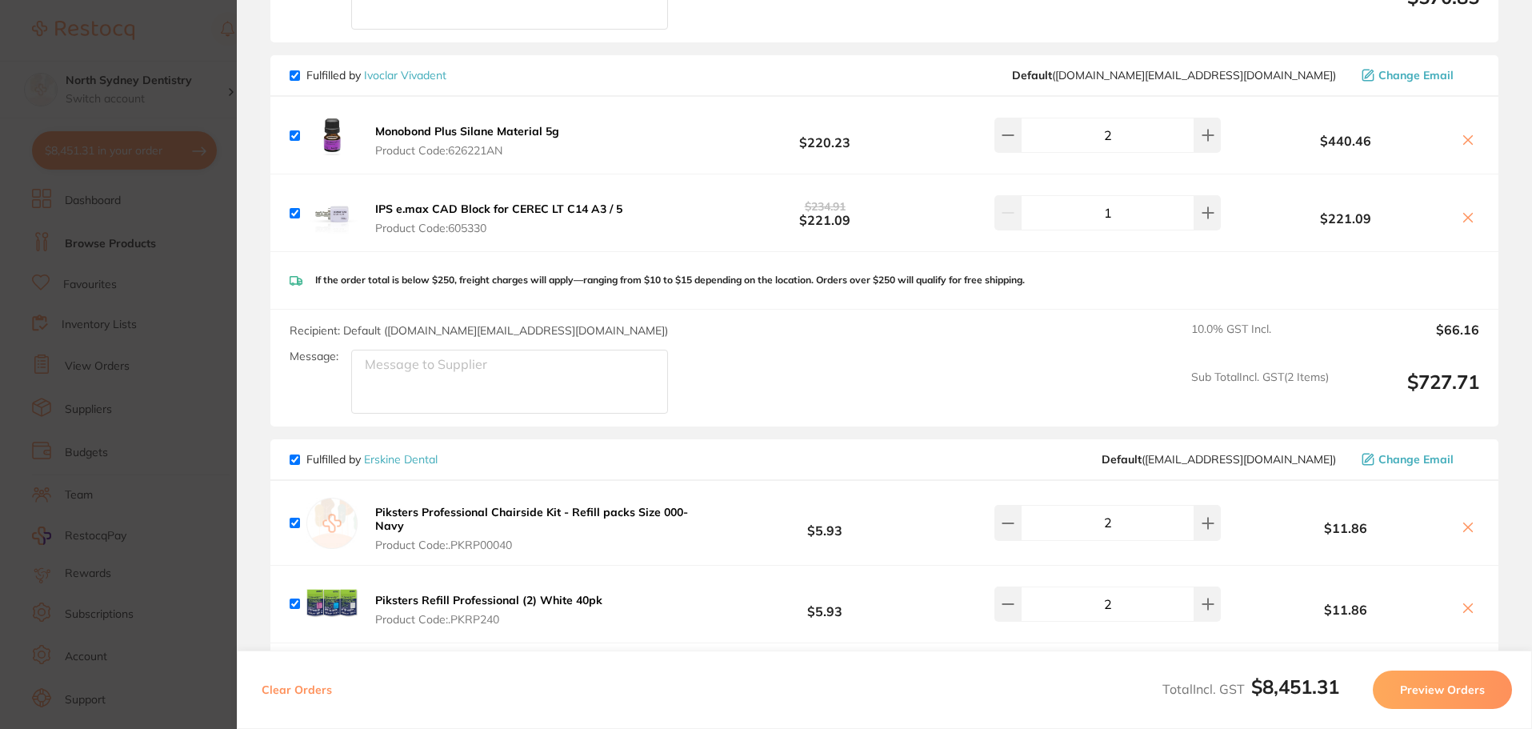
scroll to position [1839, 0]
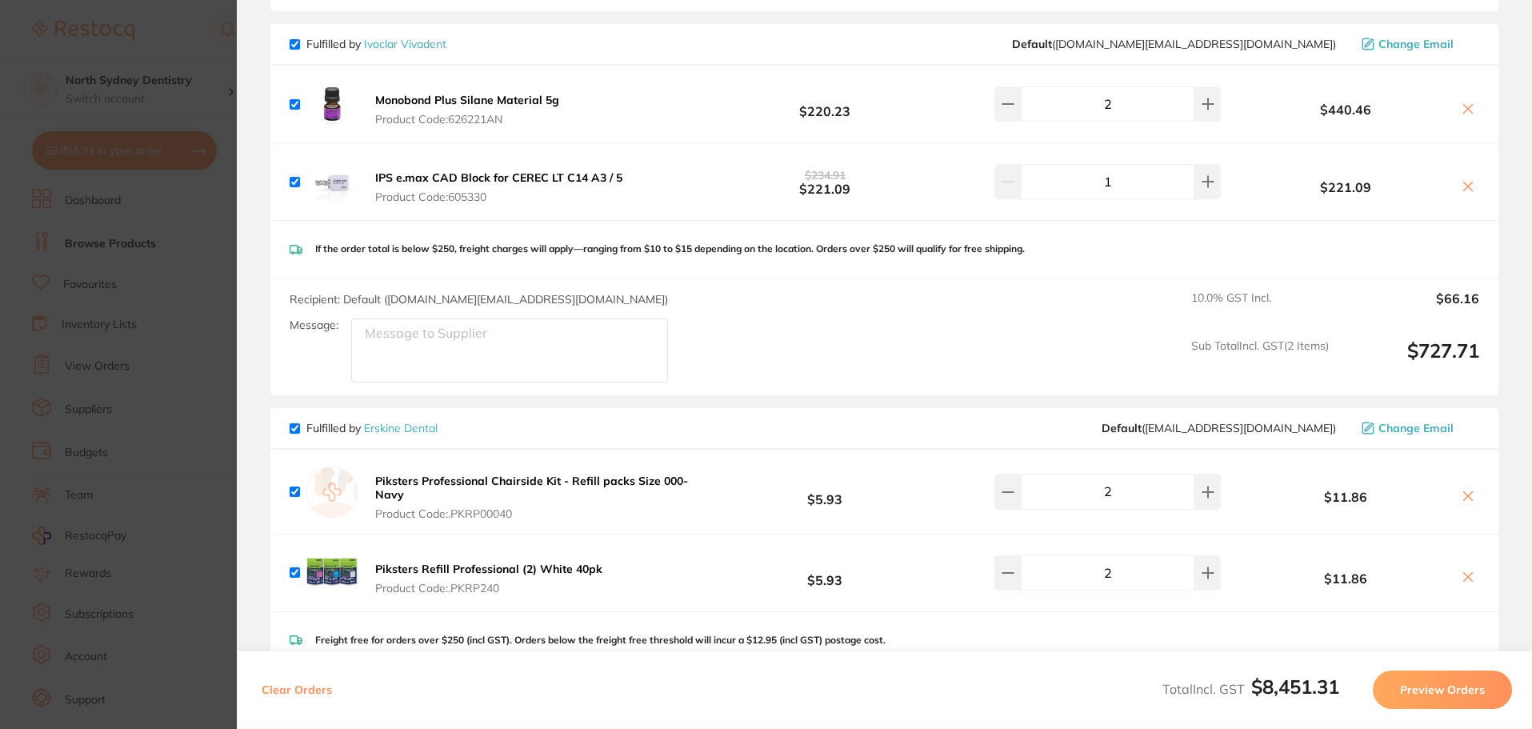
click at [1470, 190] on button at bounding box center [1467, 187] width 22 height 17
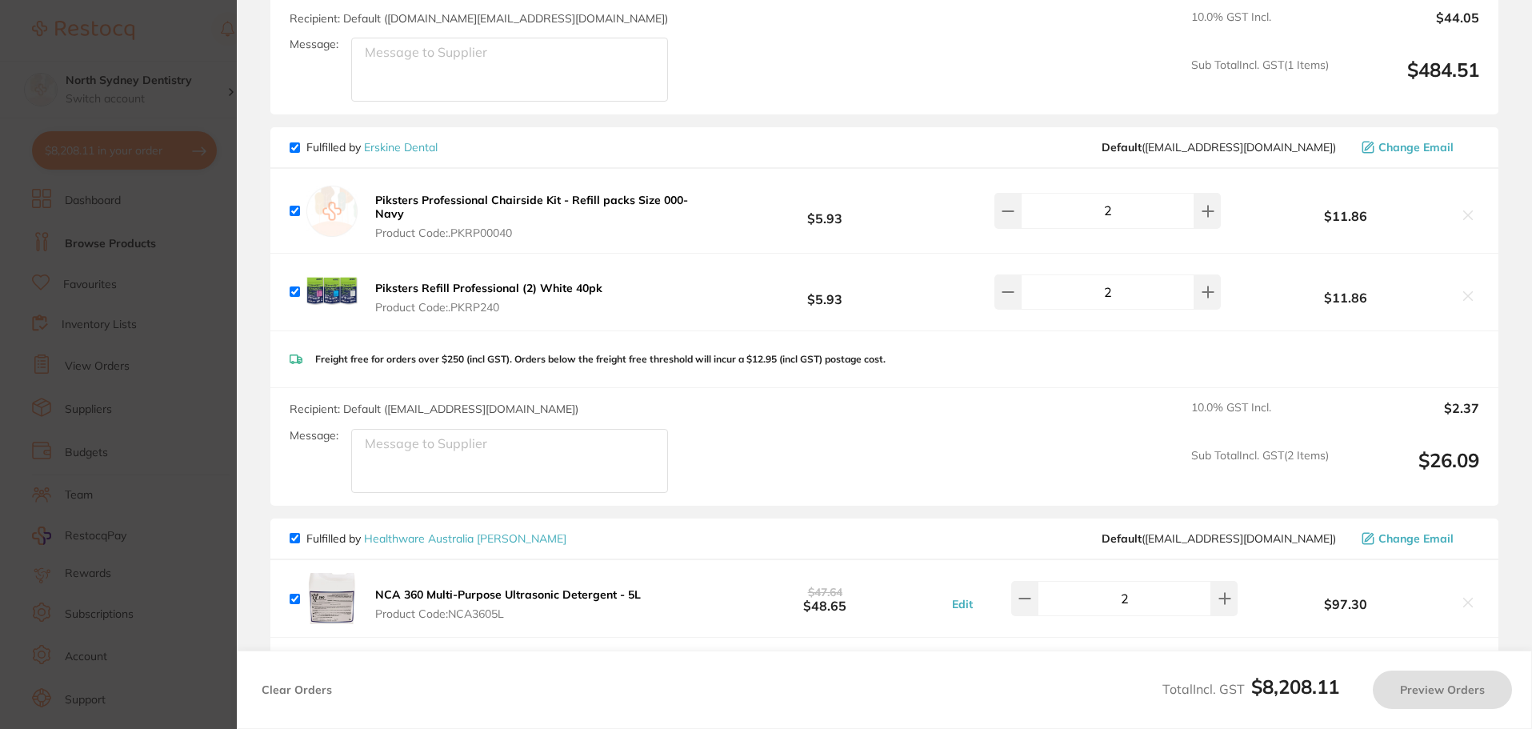
scroll to position [2079, 0]
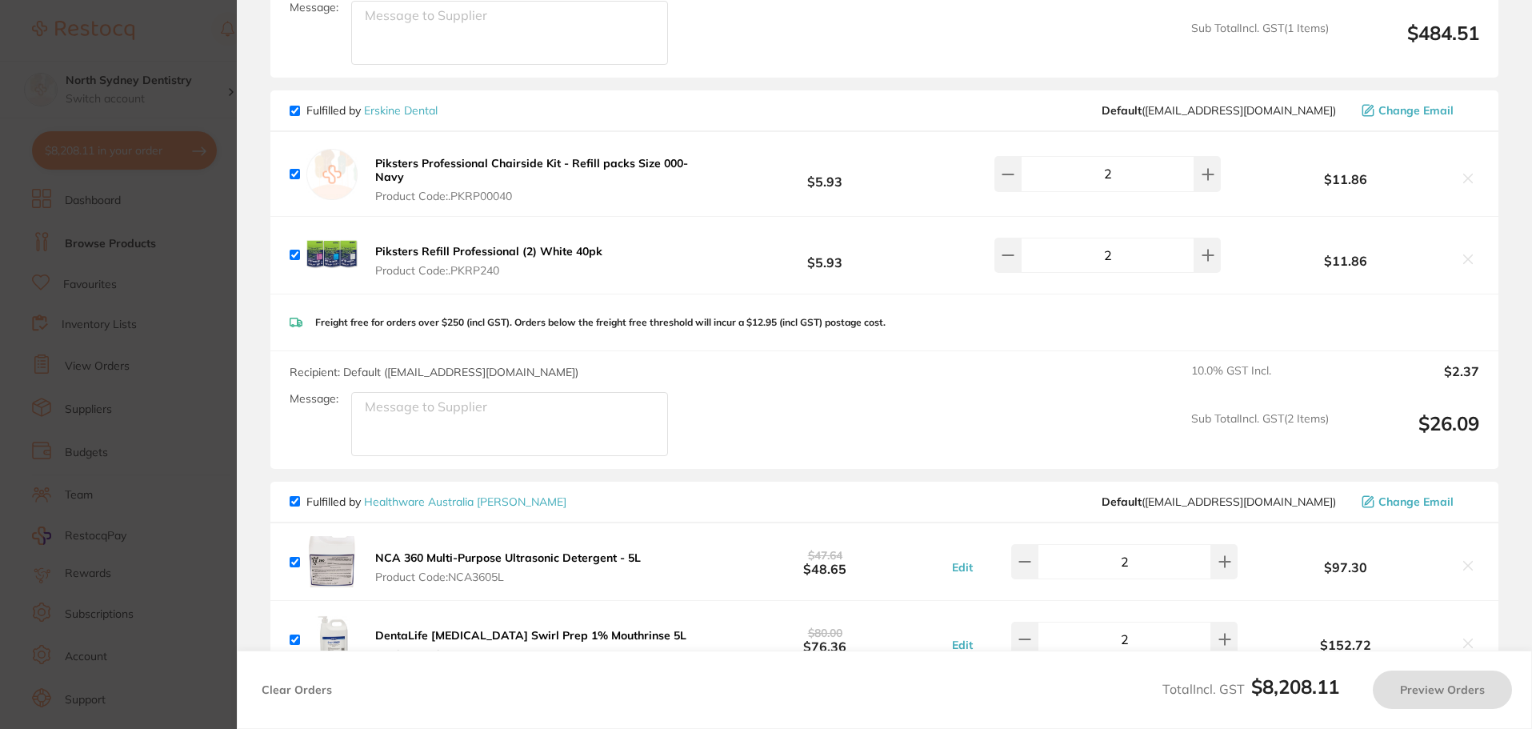
checkbox input "true"
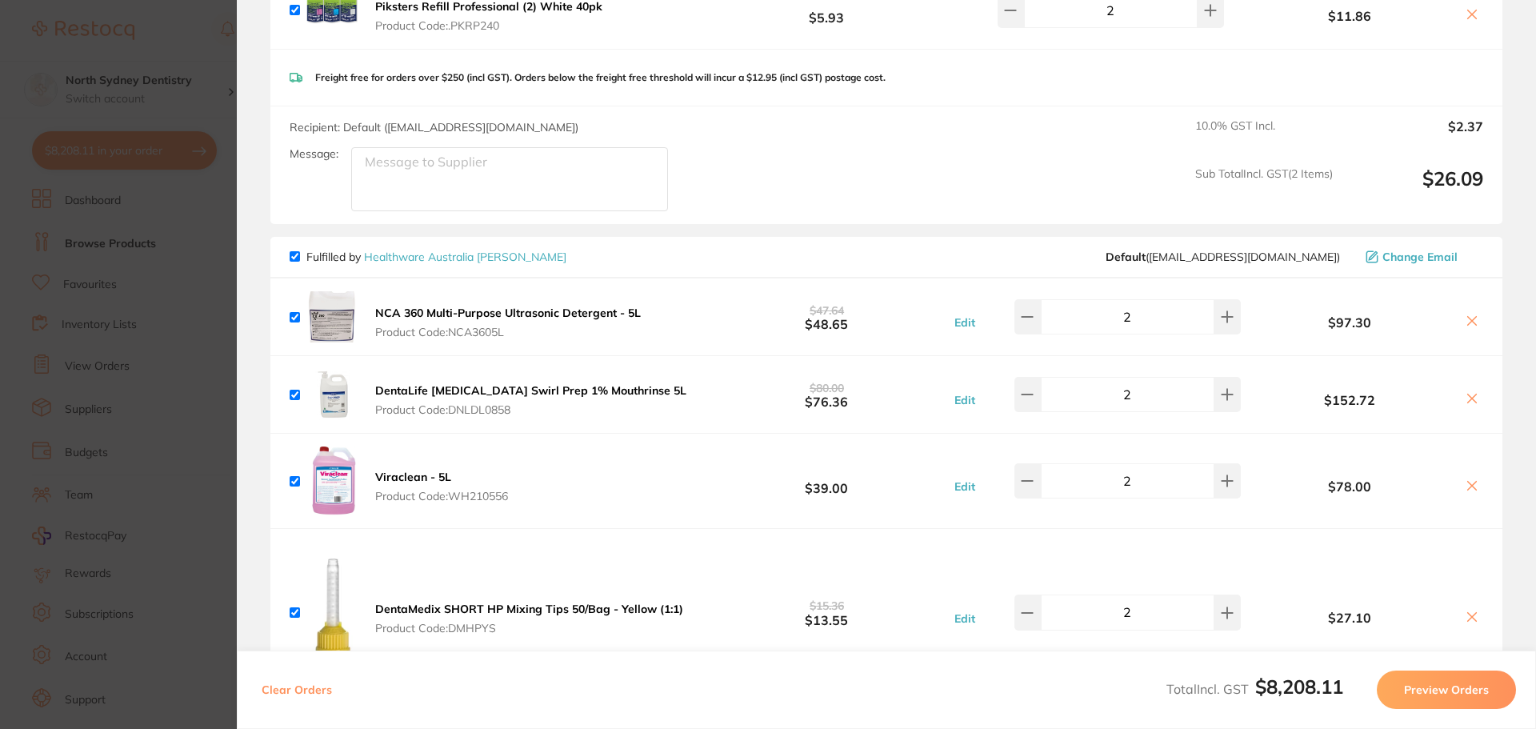
scroll to position [2479, 0]
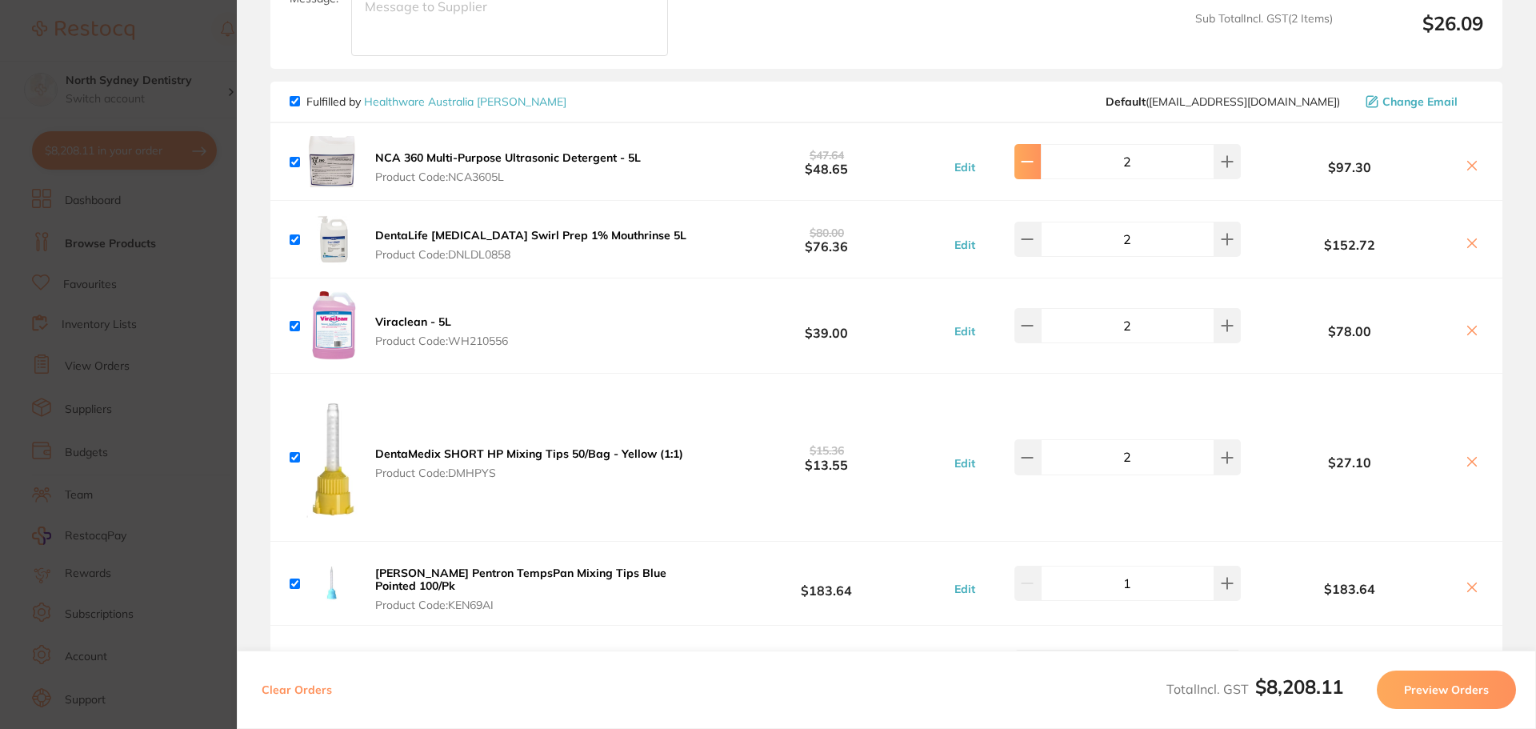
click at [1040, 166] on button at bounding box center [1027, 161] width 26 height 35
type input "1"
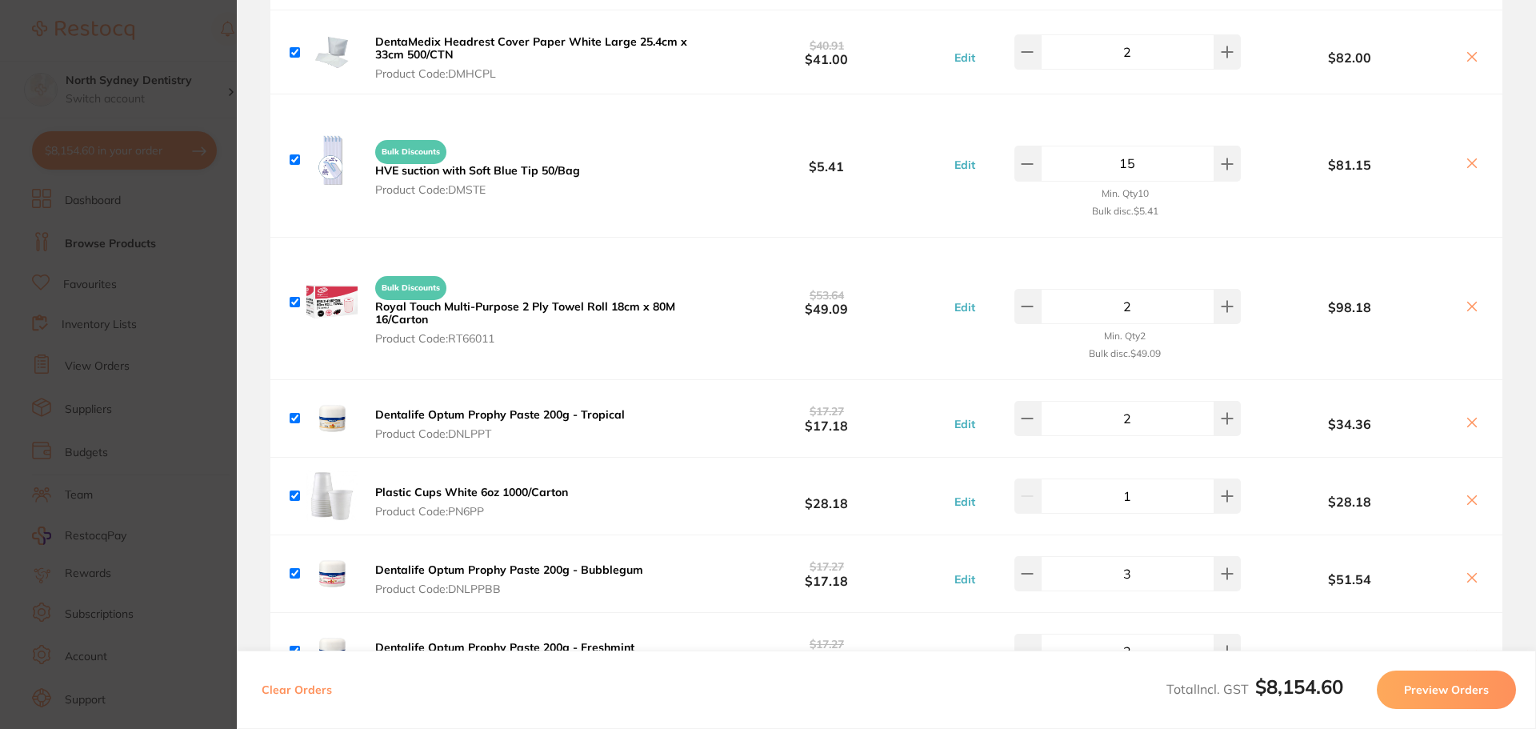
scroll to position [3119, 0]
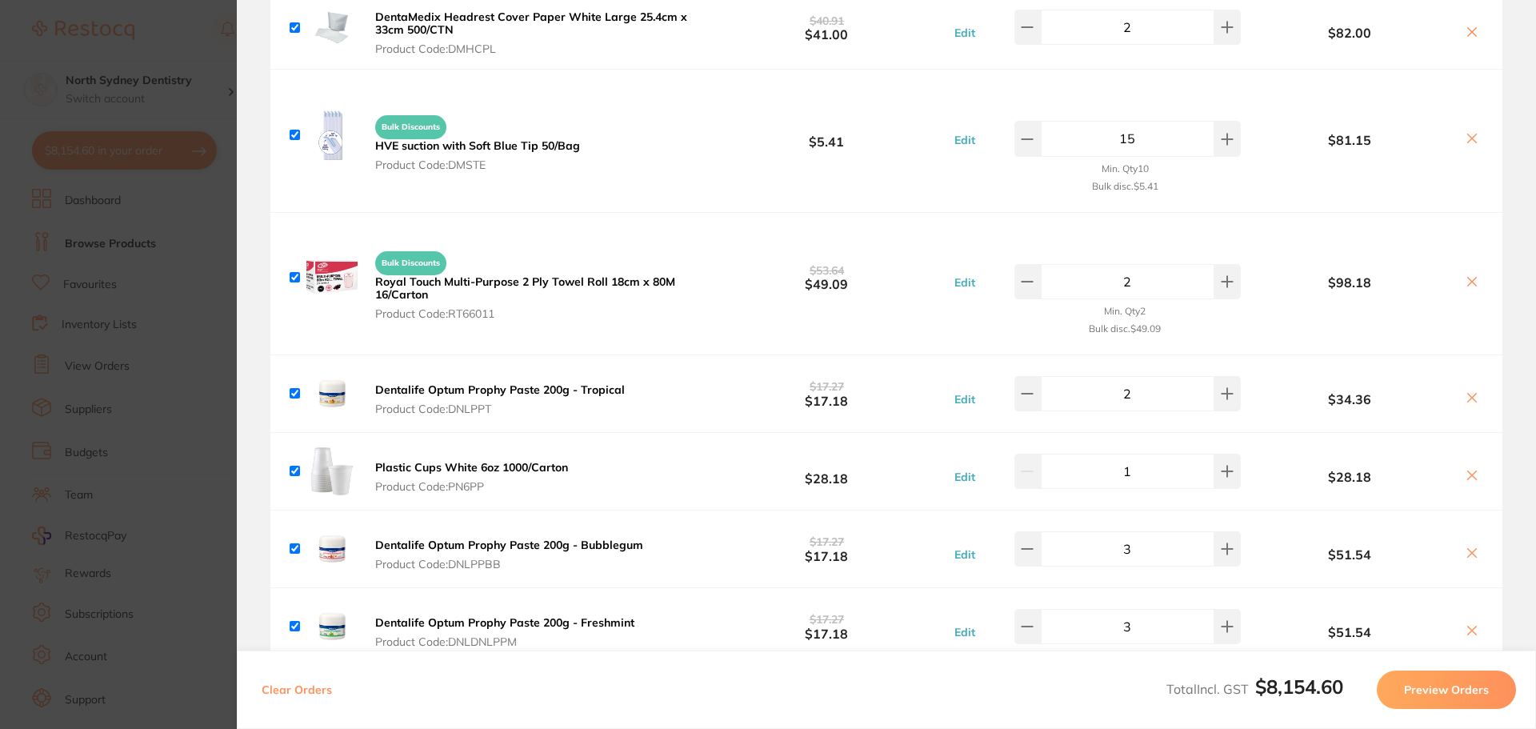
click at [1473, 275] on icon at bounding box center [1471, 281] width 13 height 13
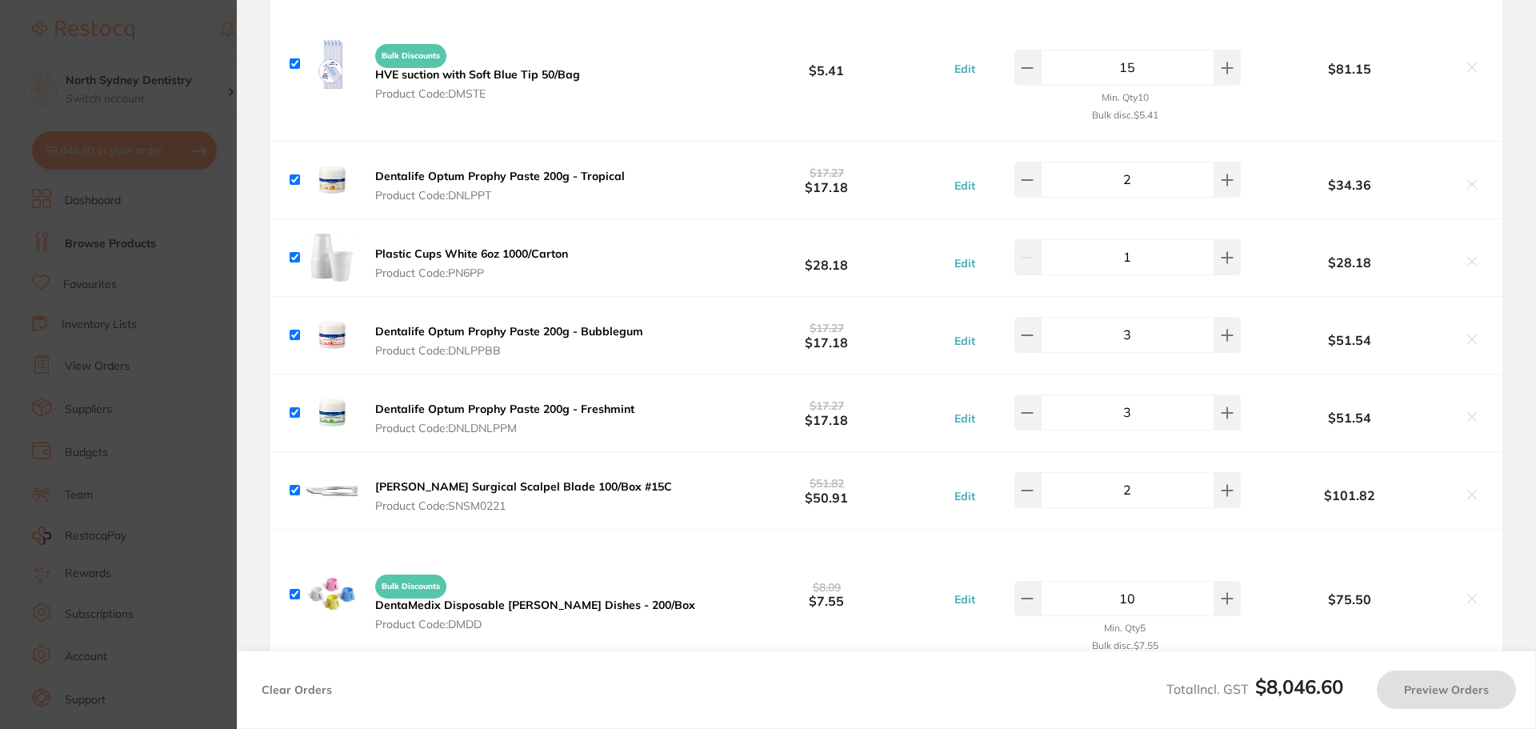
scroll to position [3279, 0]
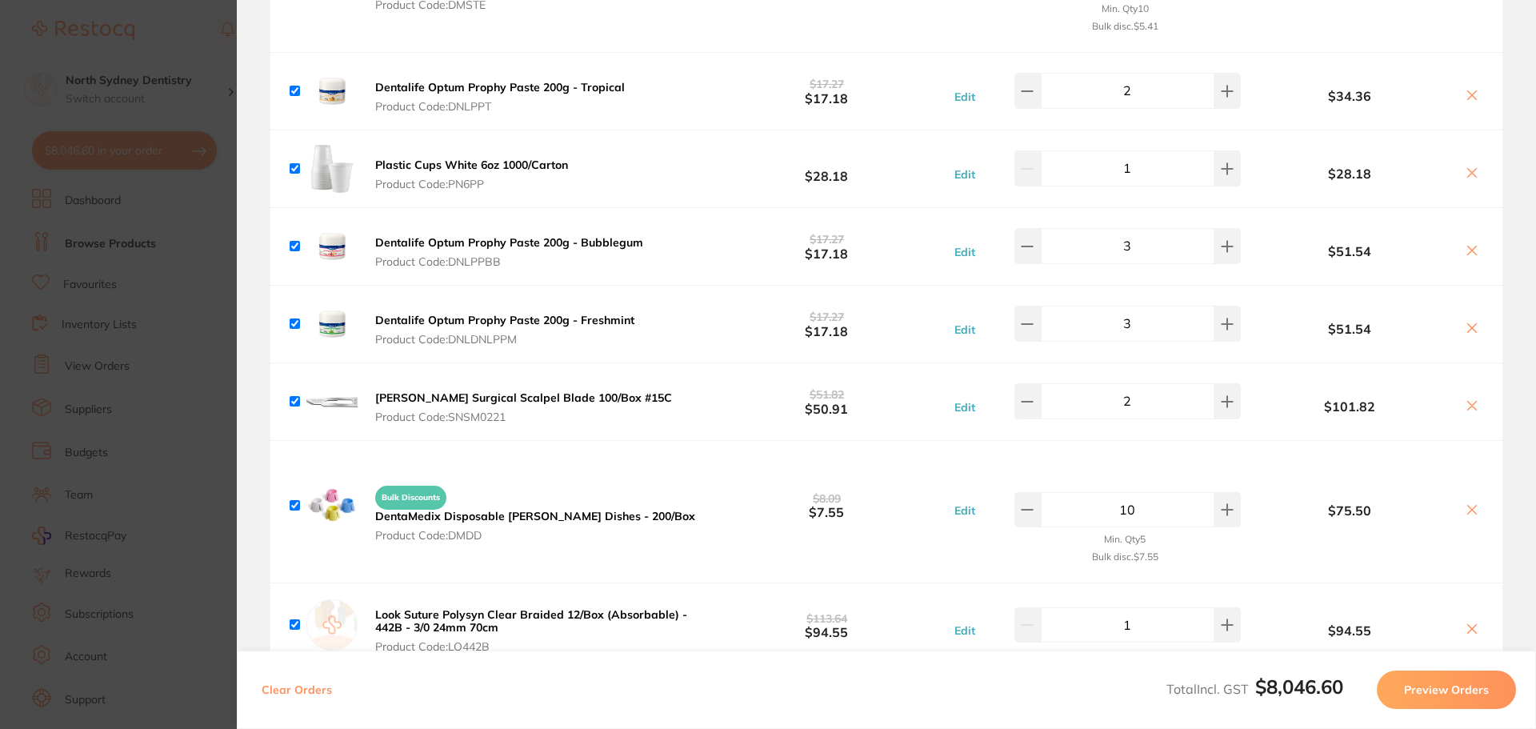
click at [1468, 89] on icon at bounding box center [1471, 95] width 13 height 13
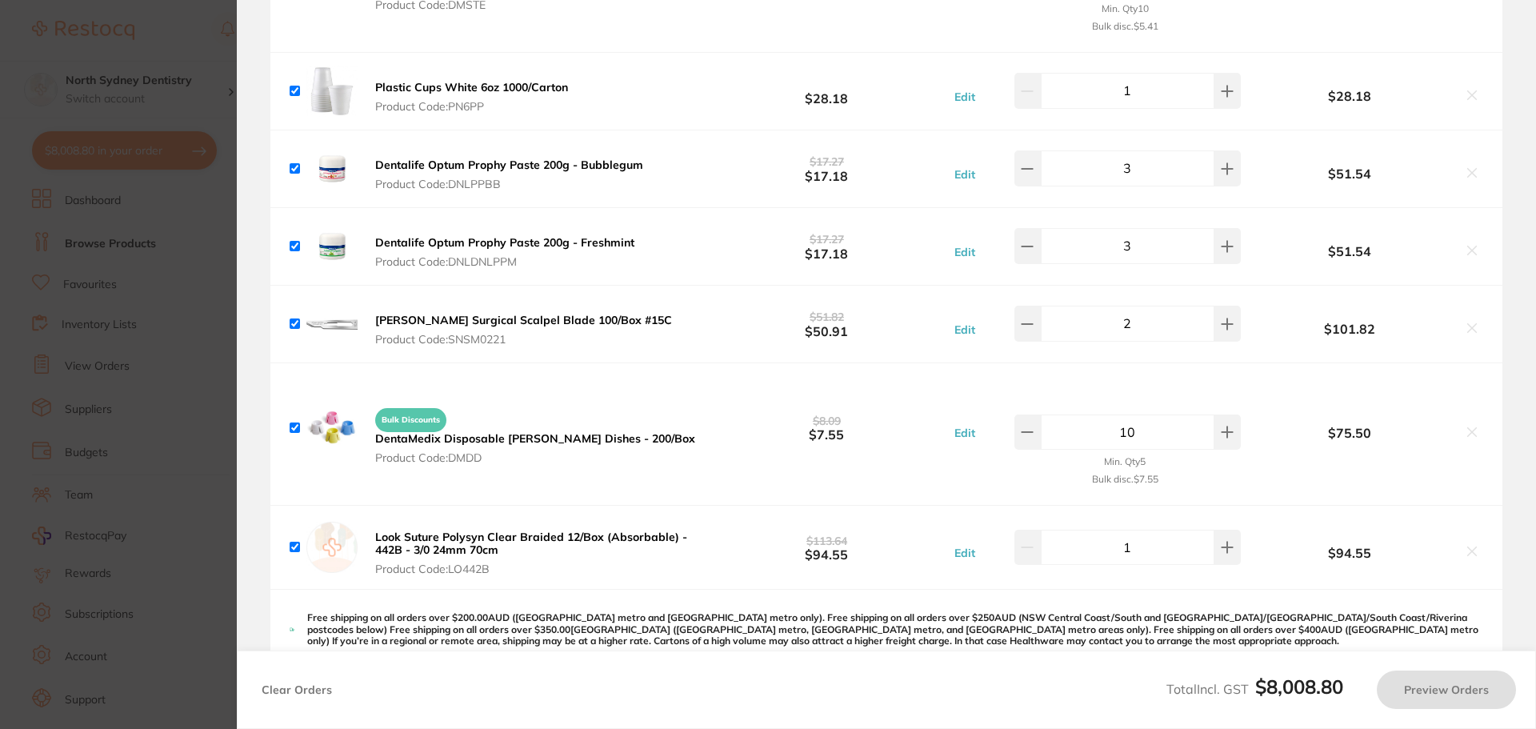
checkbox input "true"
click at [1228, 242] on button at bounding box center [1227, 245] width 26 height 35
type input "4"
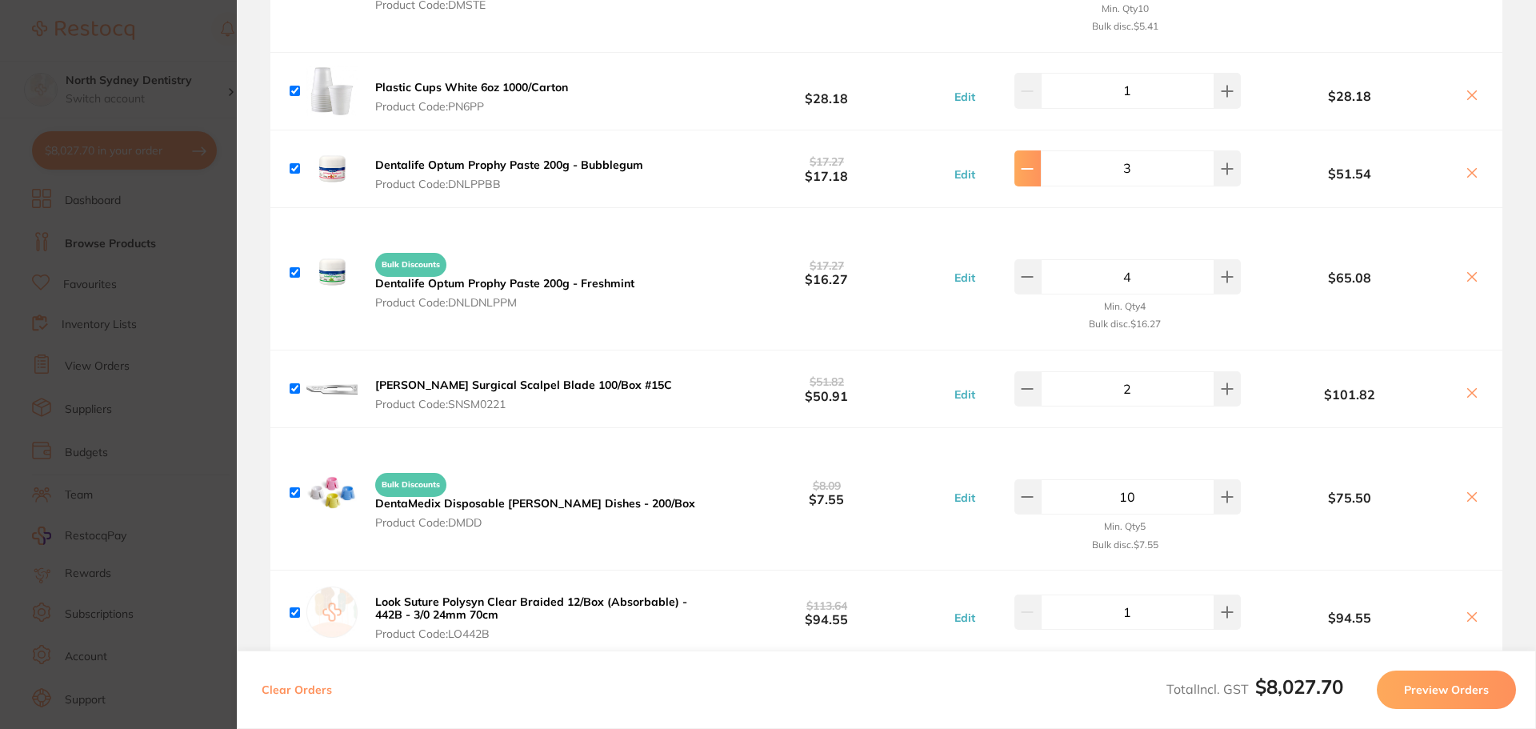
click at [1033, 162] on icon at bounding box center [1026, 168] width 13 height 13
type input "2"
click at [1223, 271] on icon at bounding box center [1226, 276] width 13 height 13
type input "5"
type input "3"
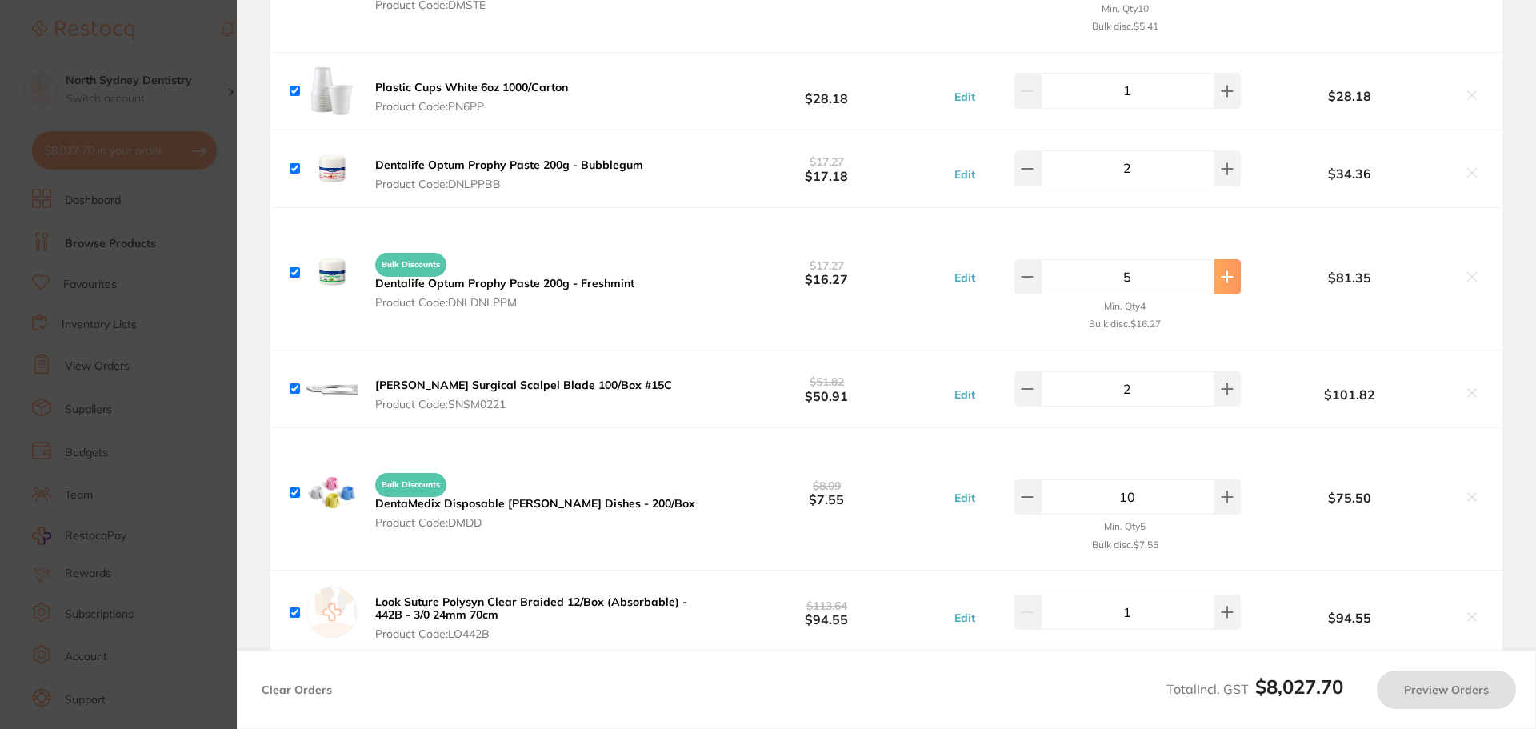
type input "4"
type input "2"
type input "5"
click at [1033, 168] on icon at bounding box center [1026, 168] width 13 height 13
type input "1"
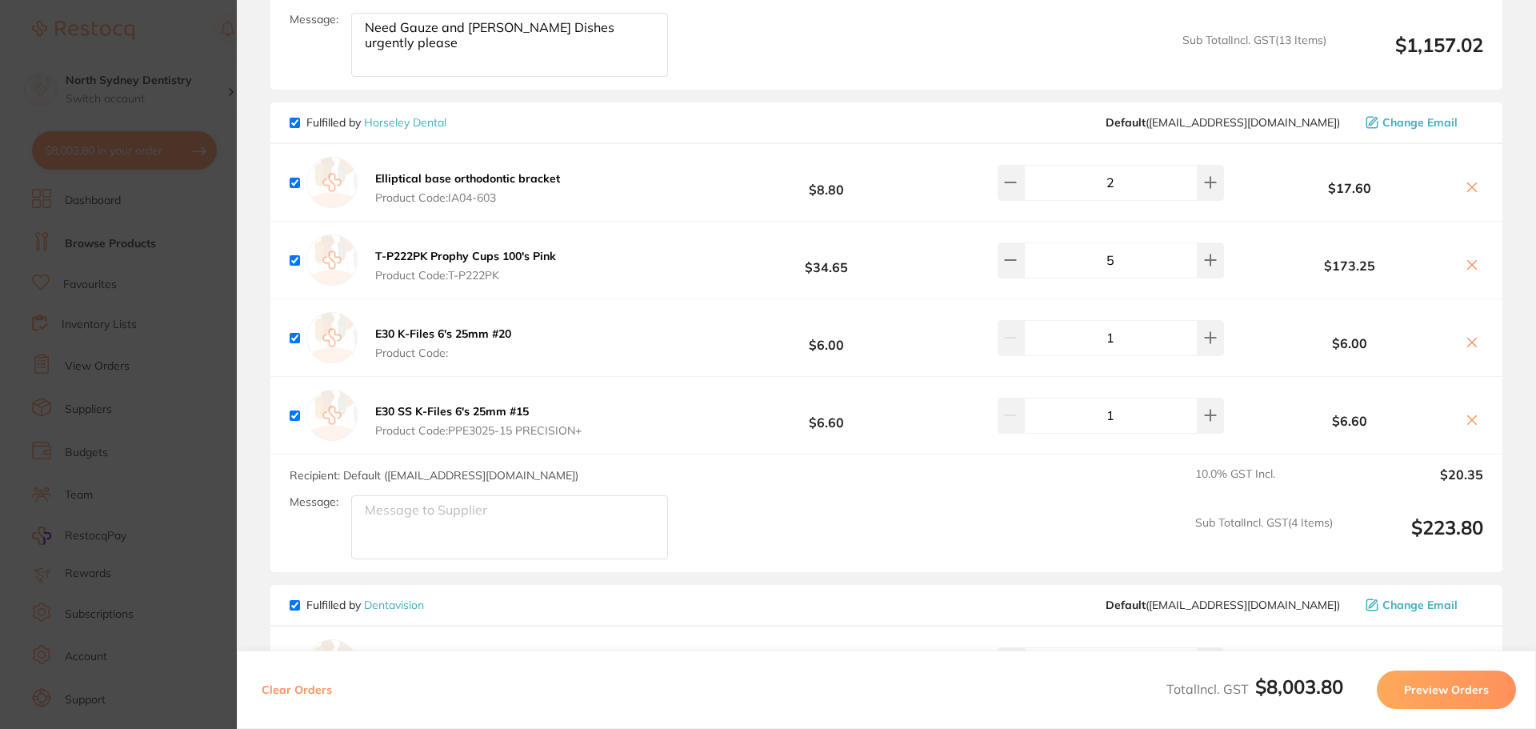
scroll to position [4079, 0]
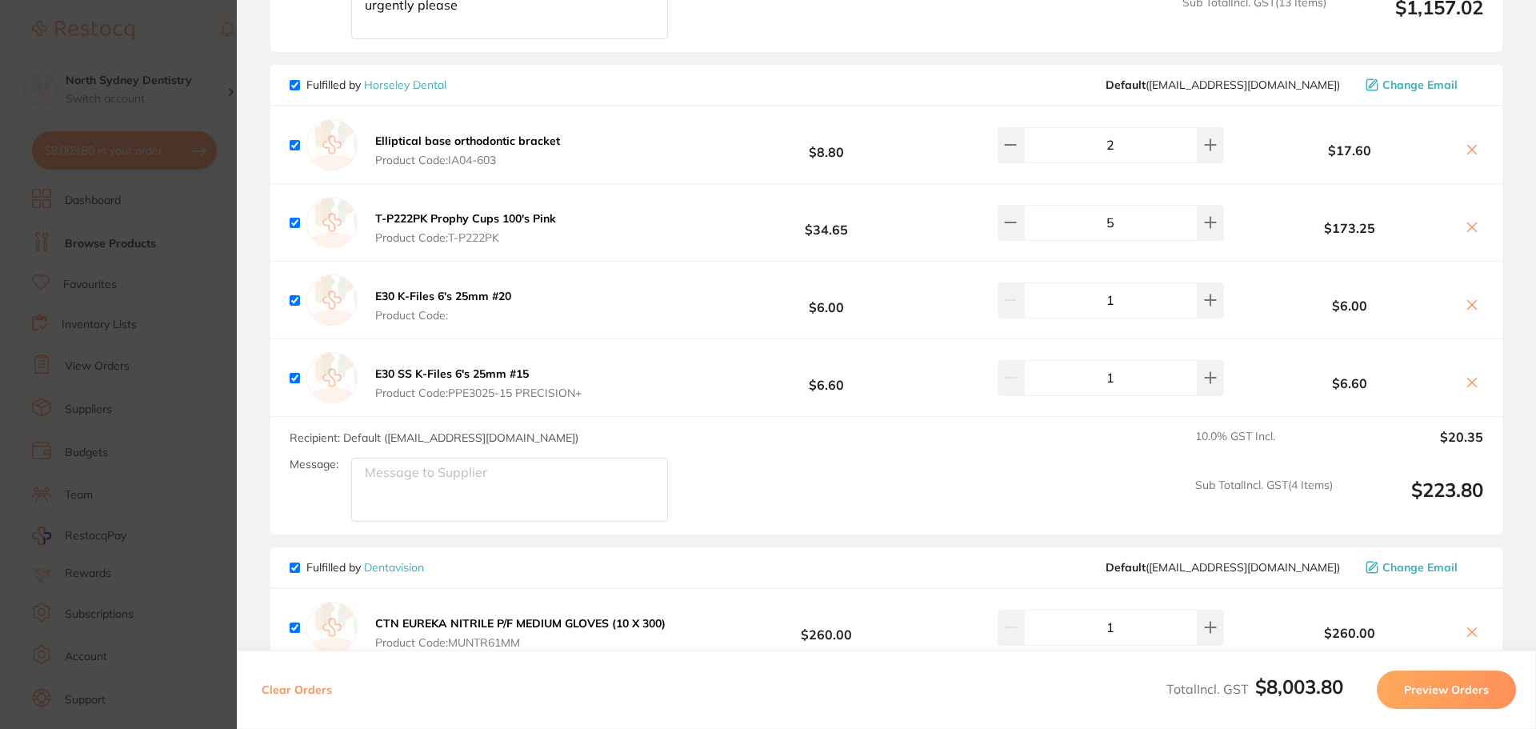
click at [545, 231] on span "Product Code: T-P222PK" at bounding box center [465, 237] width 181 height 13
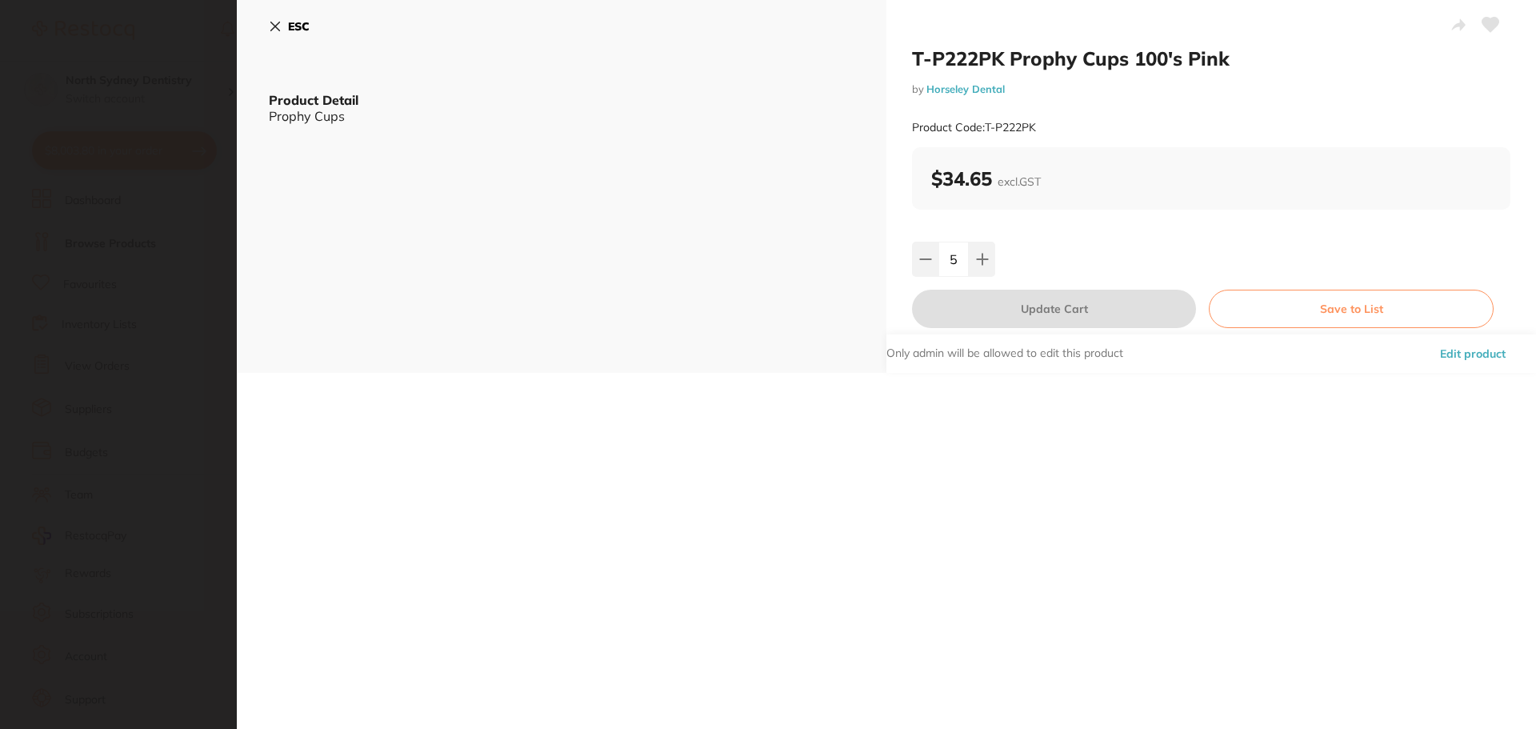
scroll to position [0, 0]
click at [281, 23] on icon at bounding box center [275, 26] width 13 height 13
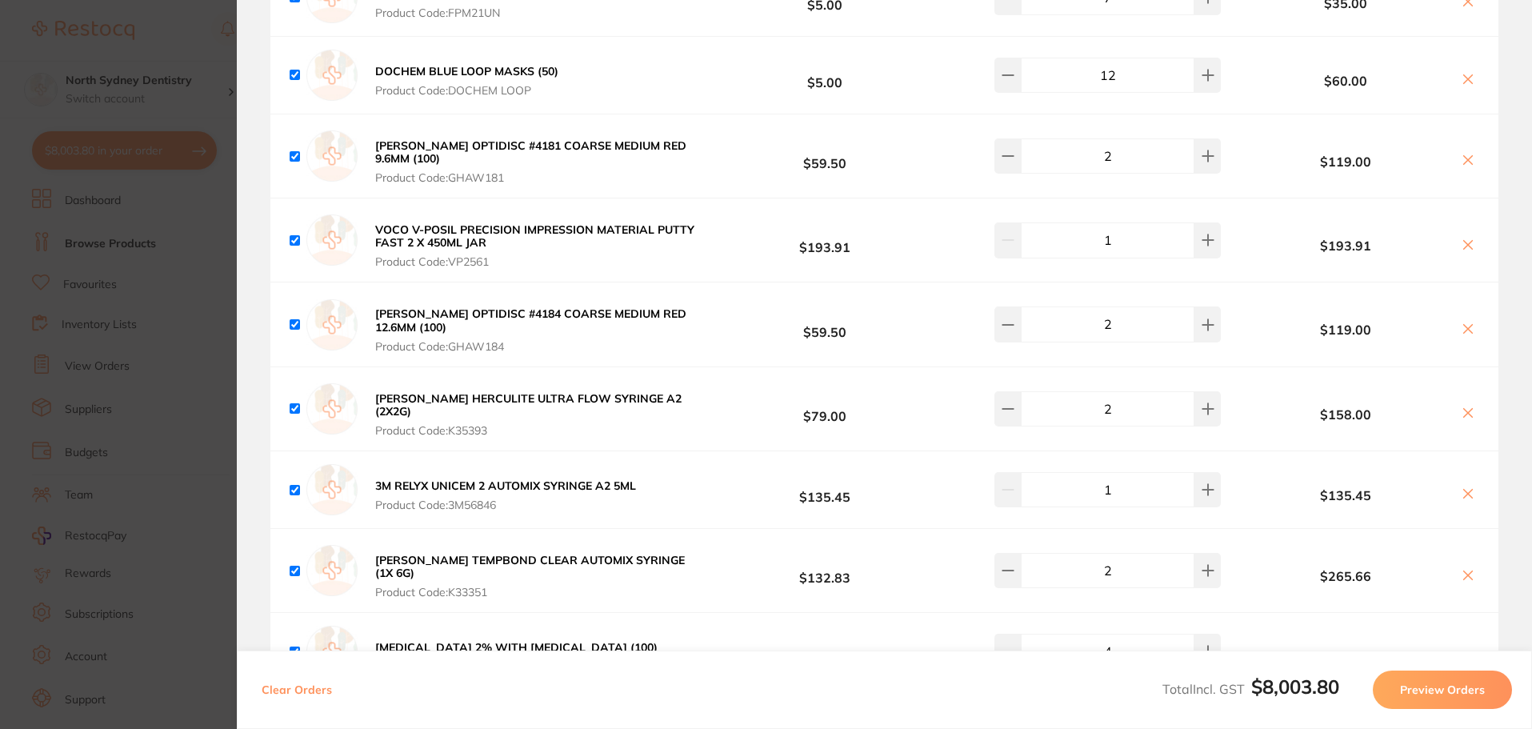
scroll to position [5278, 0]
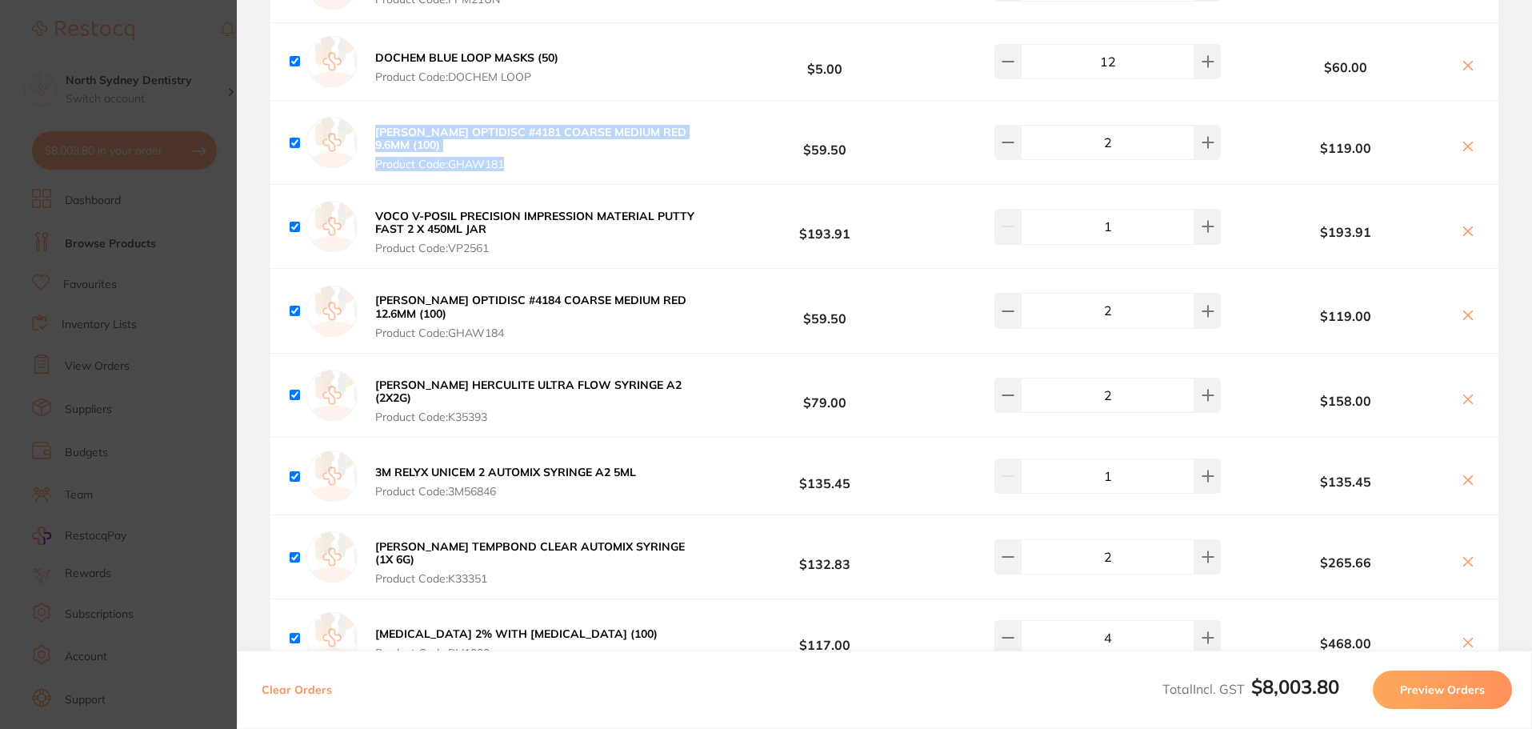
drag, startPoint x: 696, startPoint y: 141, endPoint x: 370, endPoint y: 134, distance: 325.6
click at [370, 134] on div "[PERSON_NAME] OPTIDISC #4181 COARSE MEDIUM RED 9.6MM (100) Product Code: GHAW18…" at bounding box center [884, 142] width 1228 height 83
copy button "[PERSON_NAME] OPTIDISC #4181 COARSE MEDIUM RED 9.6MM (100) Product Code: GHAW181"
click at [532, 158] on span "Product Code: GHAW181" at bounding box center [538, 164] width 326 height 13
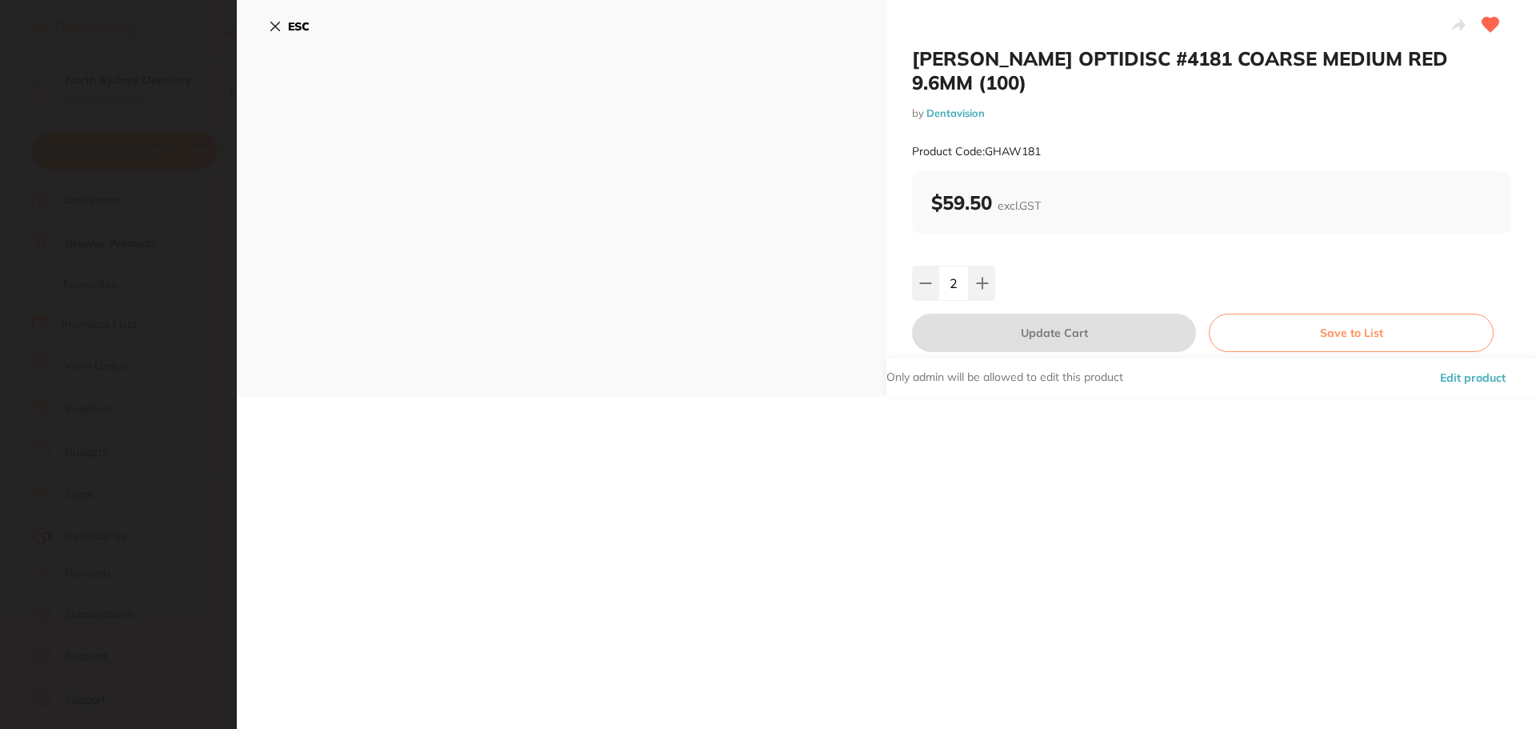
scroll to position [0, 0]
click at [274, 26] on icon at bounding box center [275, 26] width 9 height 9
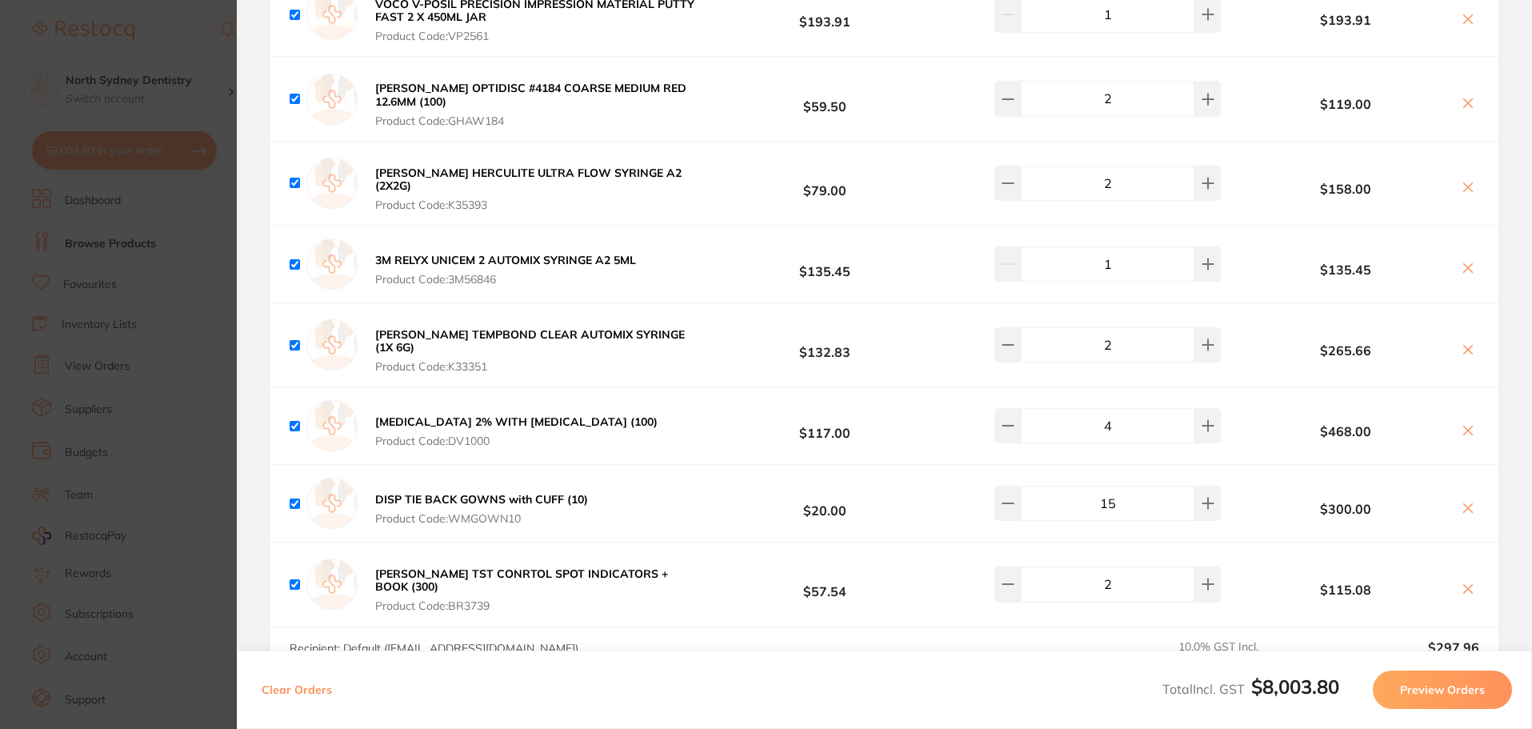
scroll to position [5518, 0]
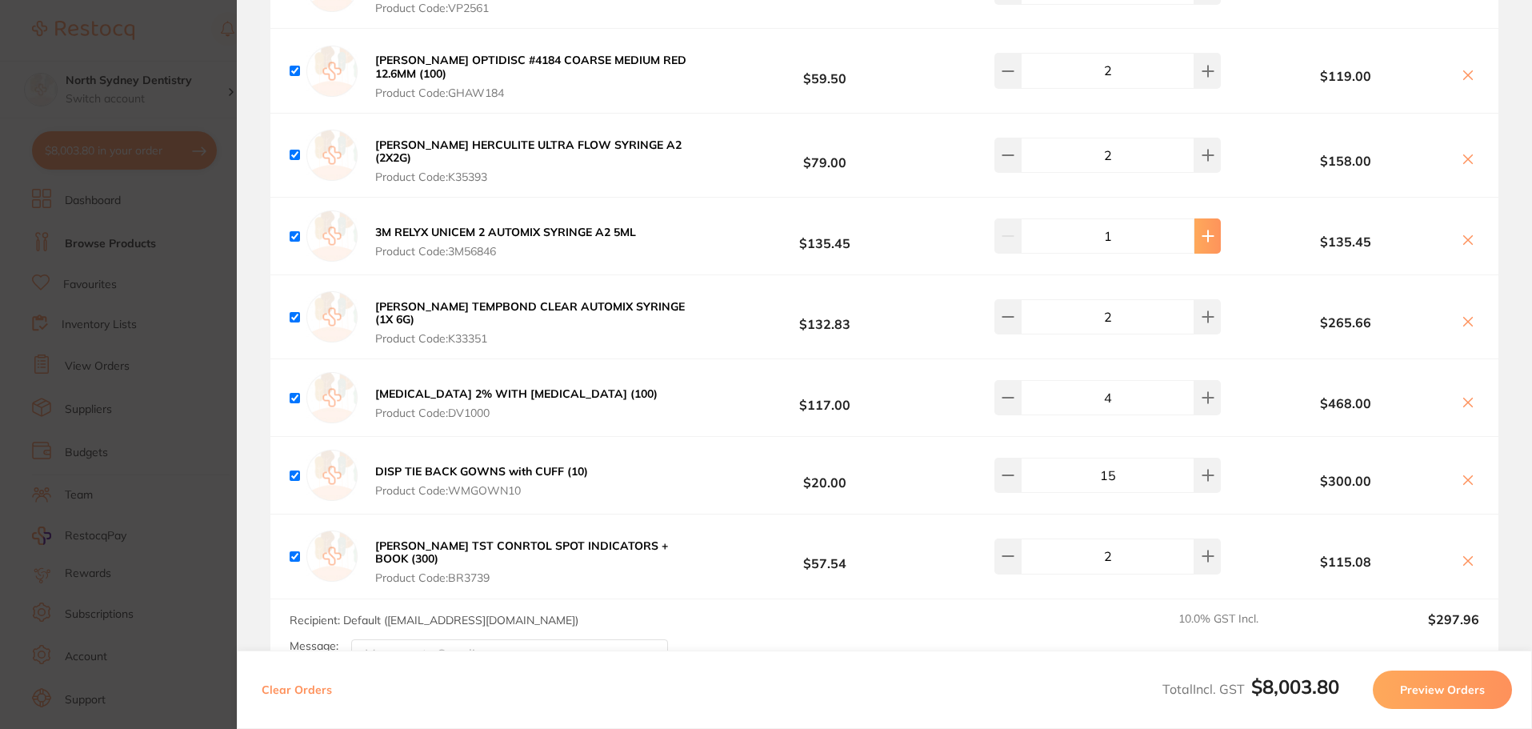
click at [1201, 230] on icon at bounding box center [1207, 236] width 13 height 13
type input "2"
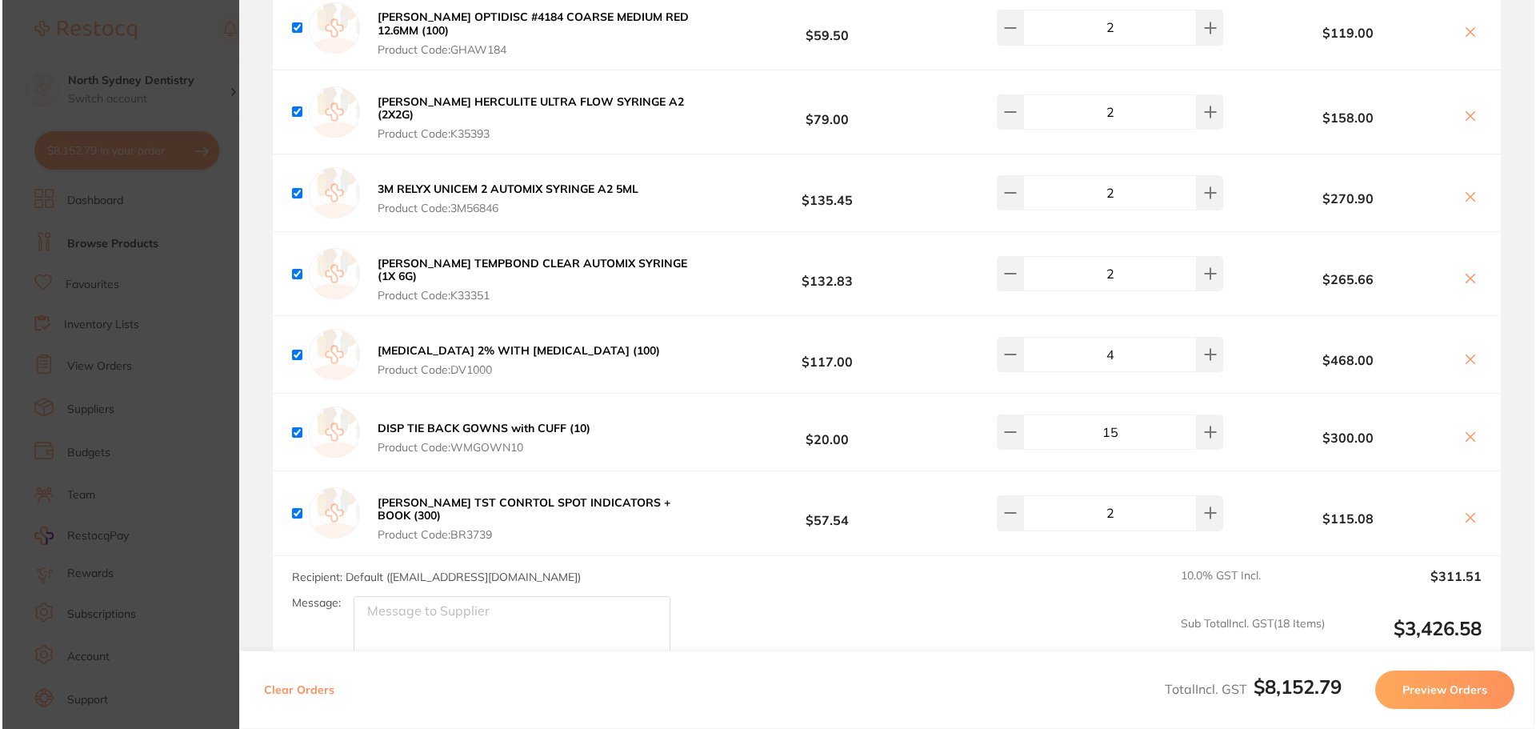
scroll to position [0, 0]
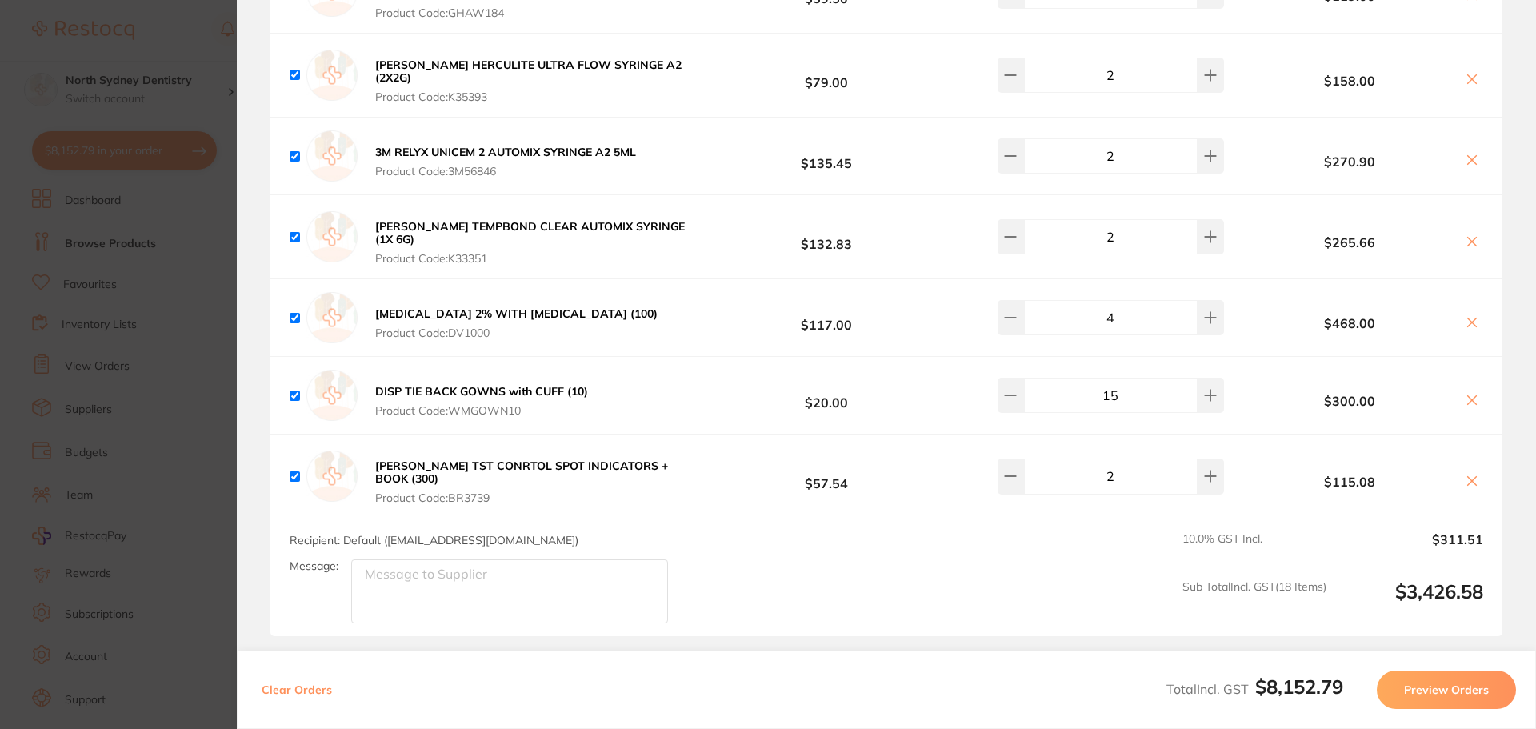
click at [1460, 234] on button at bounding box center [1471, 242] width 22 height 17
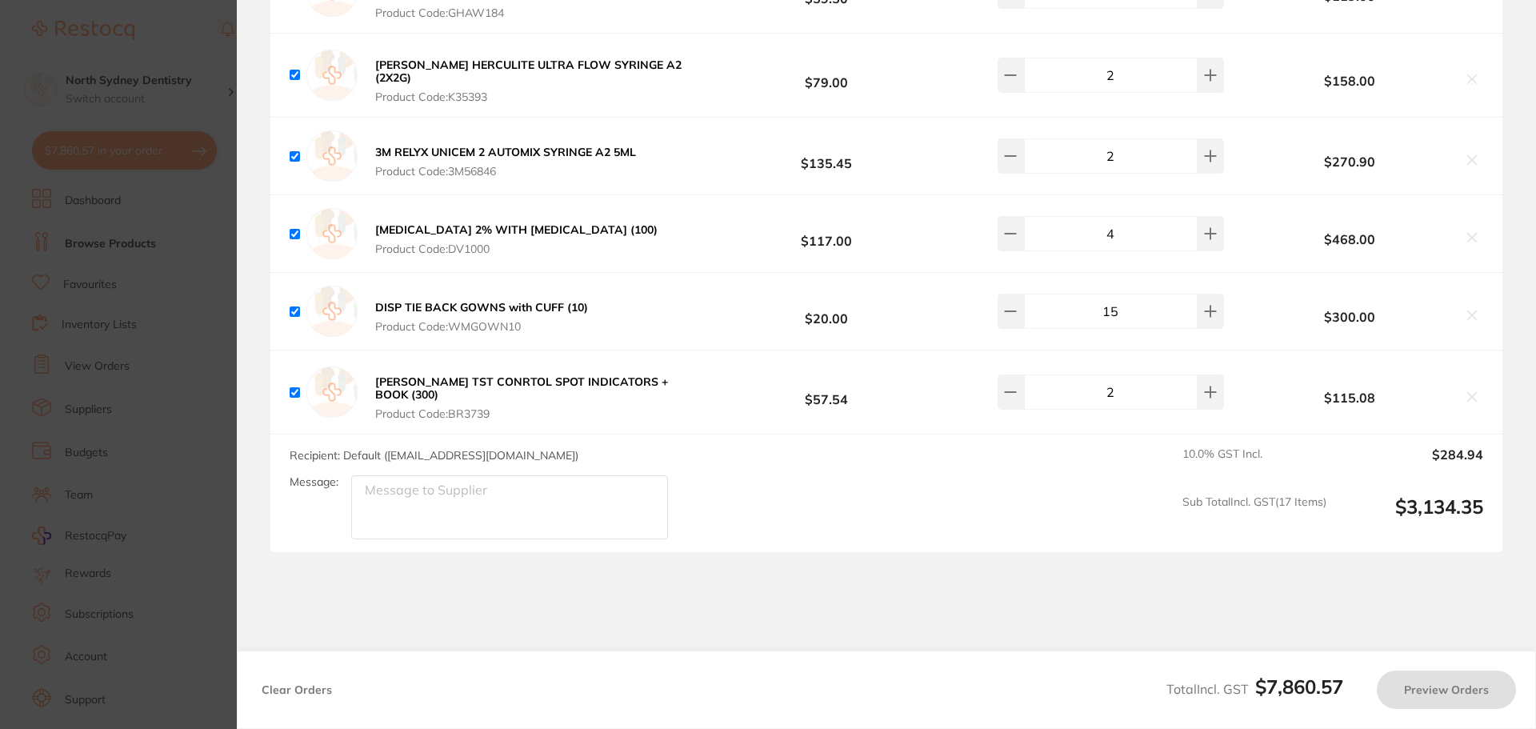
checkbox input "true"
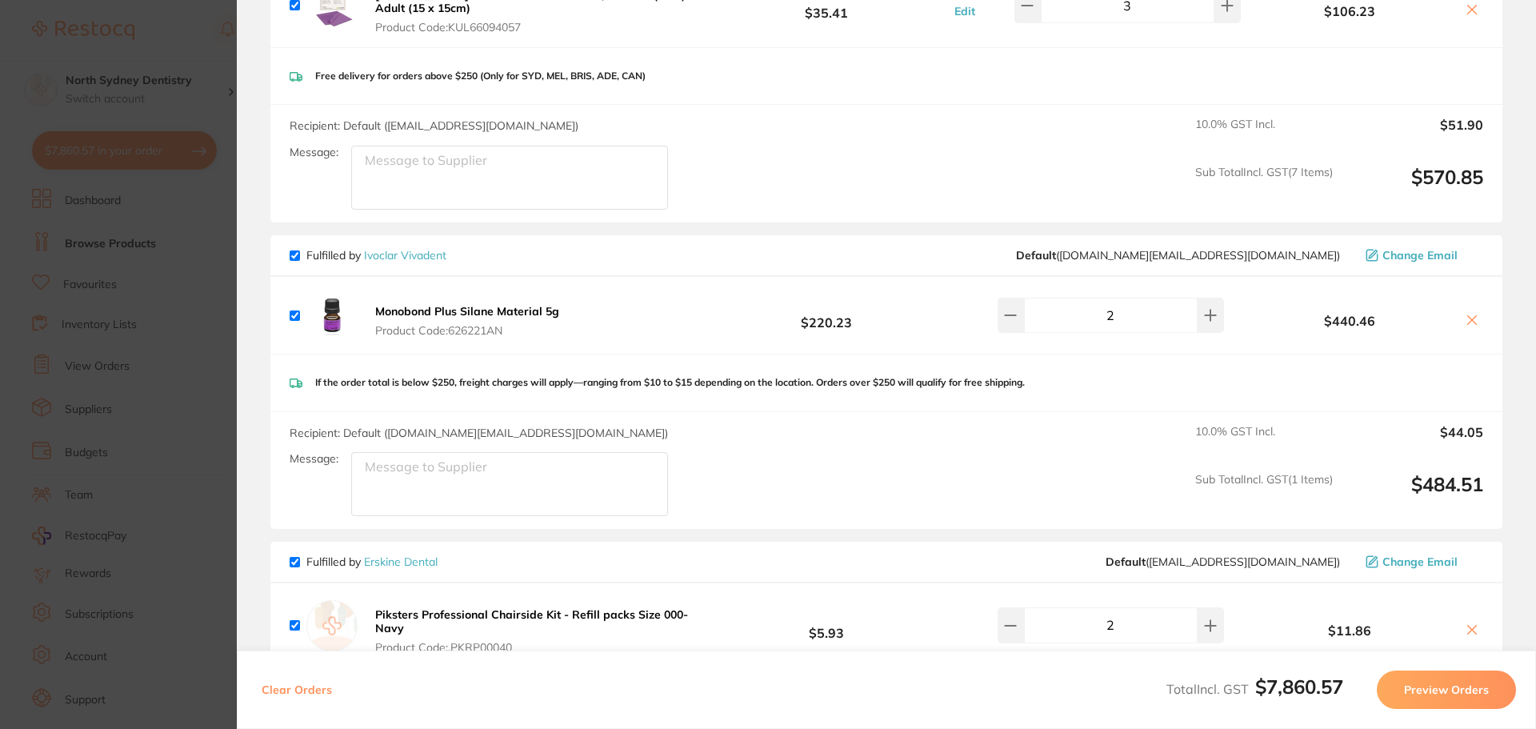
scroll to position [1562, 0]
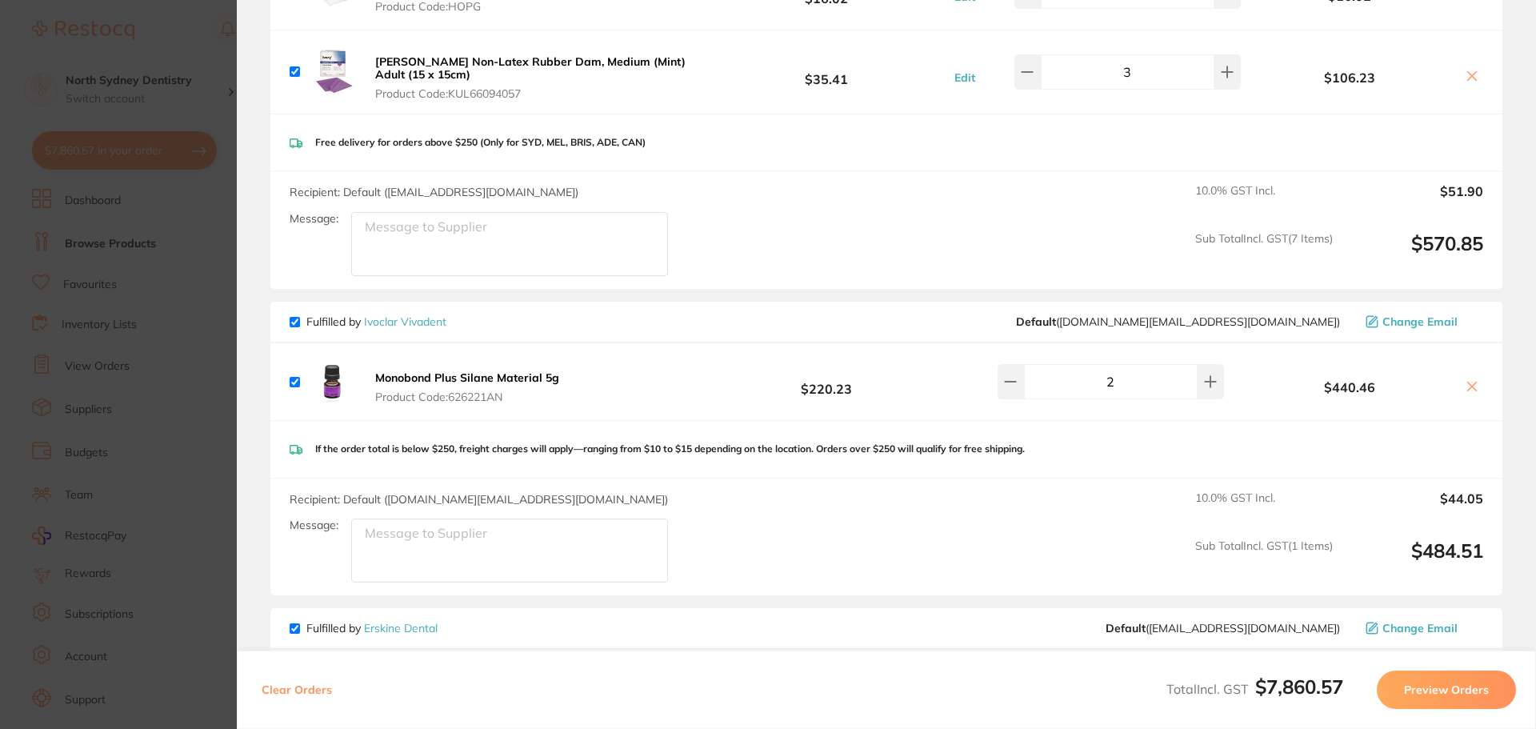
click at [215, 33] on section "Update RRP Set your pre negotiated price for this item. Item Agreed RRP (excl. …" at bounding box center [768, 364] width 1536 height 729
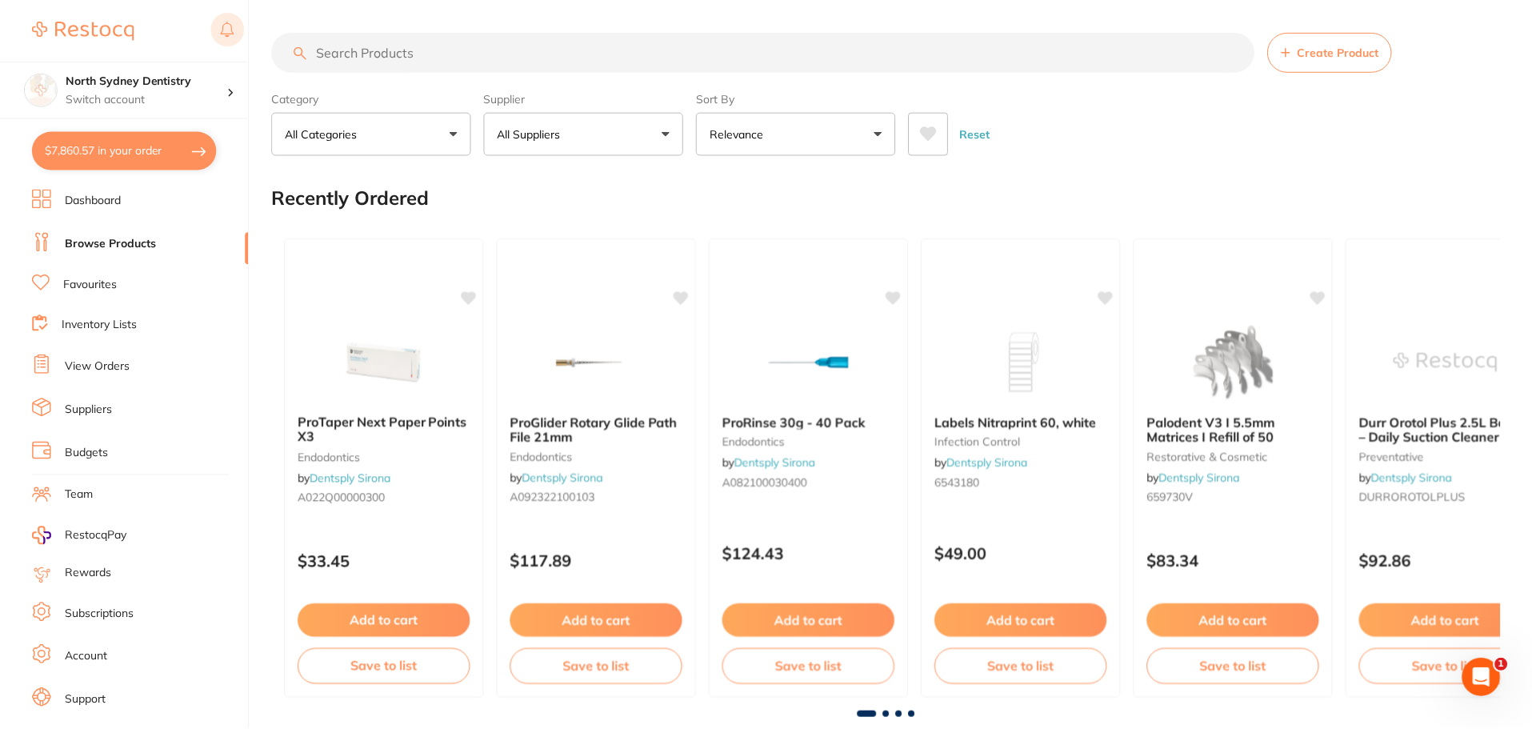
scroll to position [5, 0]
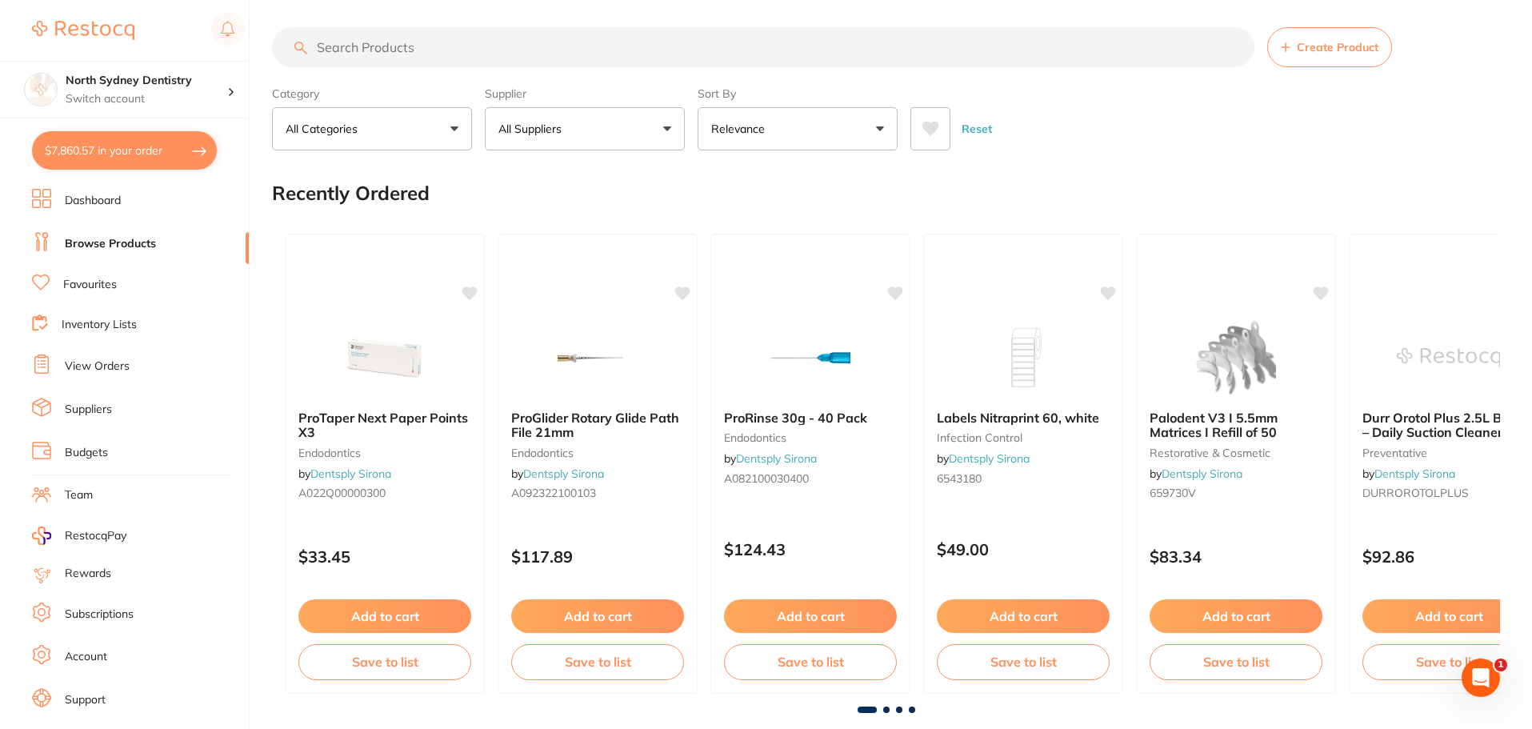
click at [361, 52] on input "search" at bounding box center [763, 47] width 982 height 40
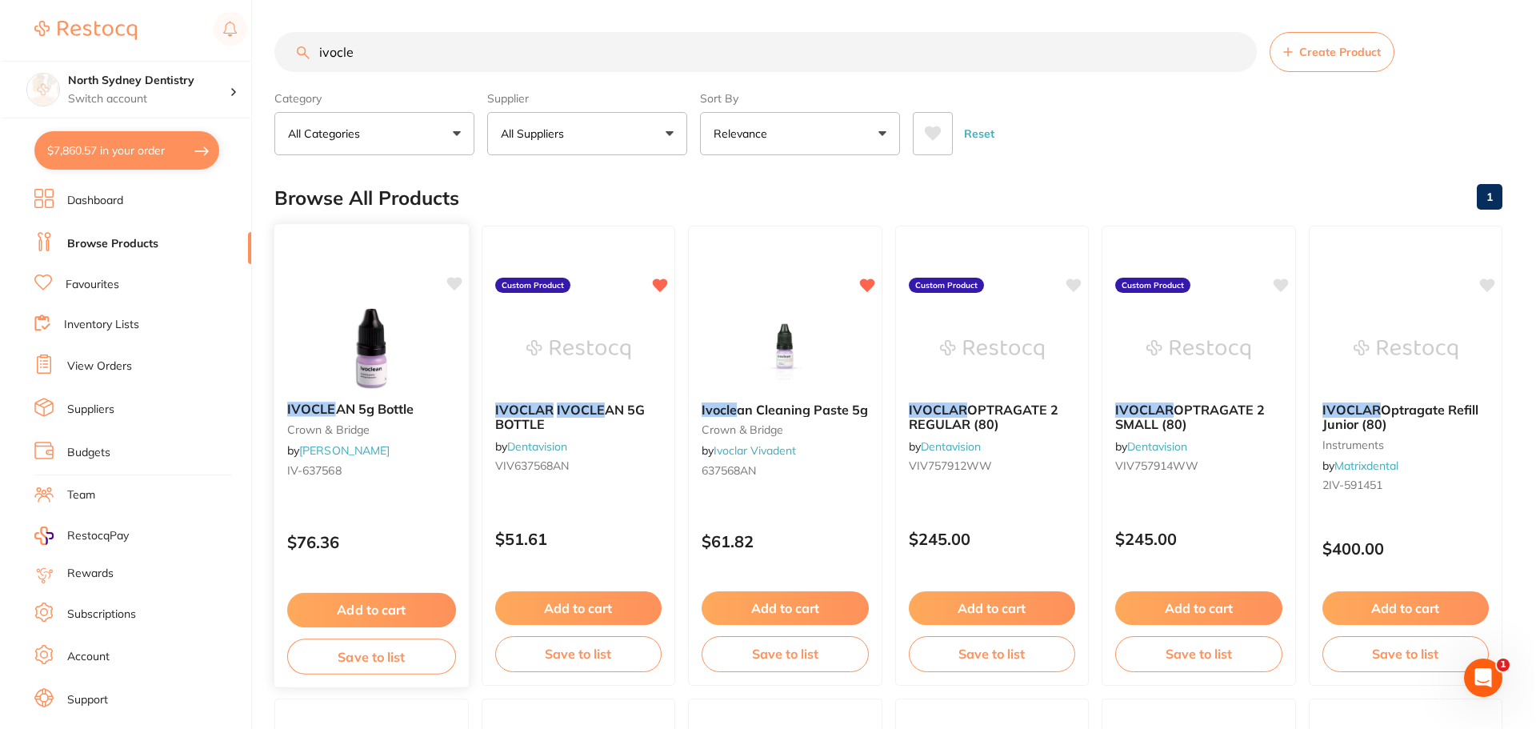
scroll to position [0, 0]
type input "ivocle"
click at [380, 377] on img at bounding box center [369, 348] width 105 height 81
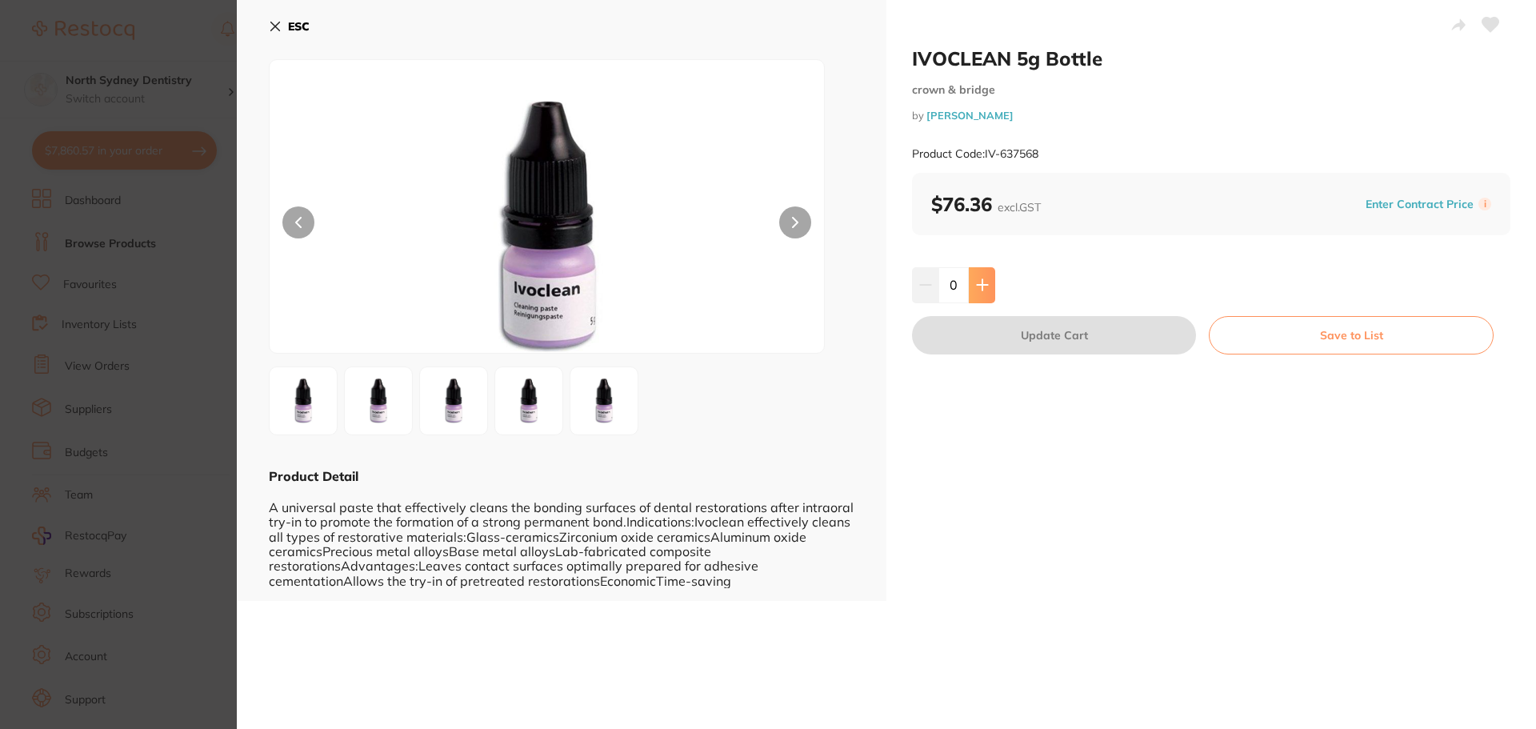
click at [980, 287] on icon at bounding box center [982, 285] width 10 height 10
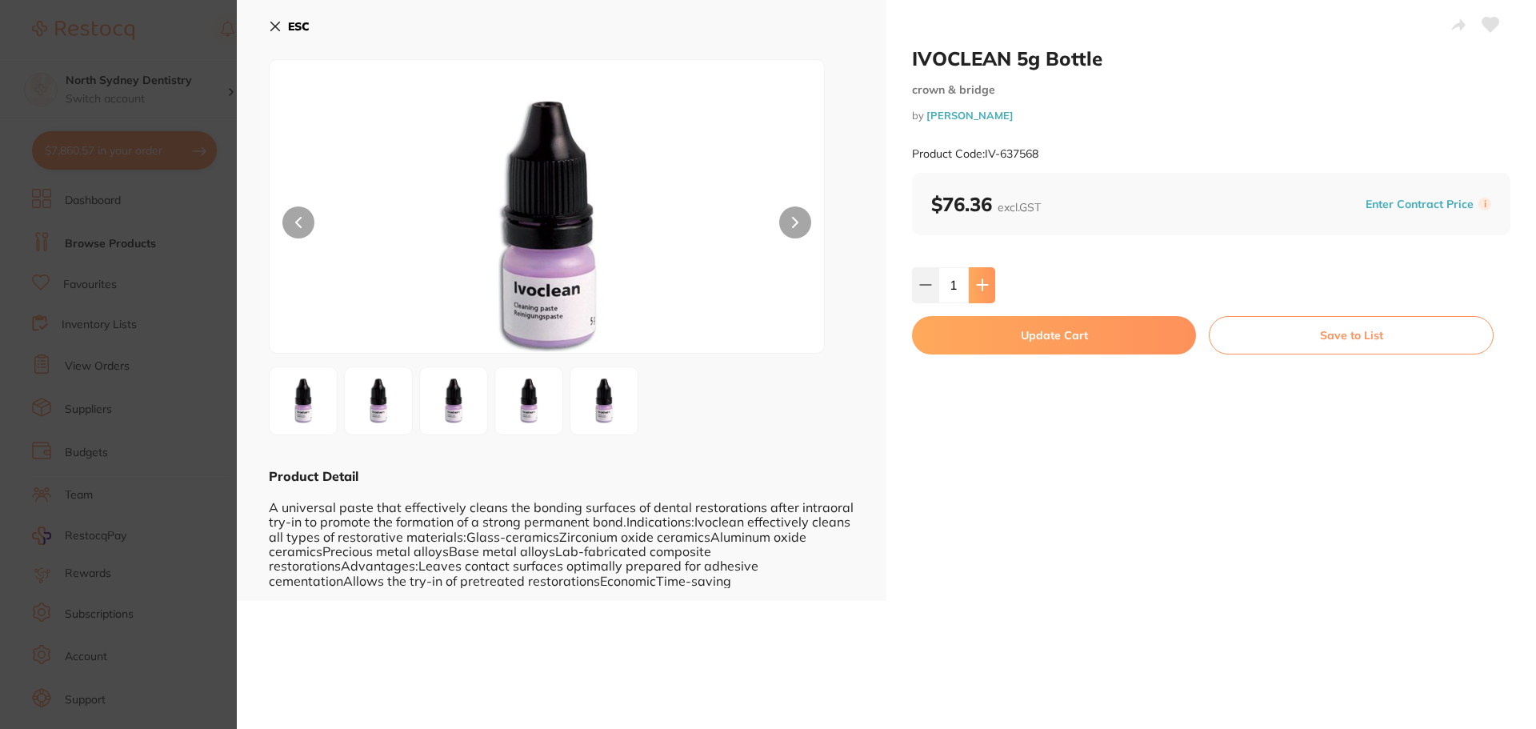
click at [980, 287] on icon at bounding box center [982, 285] width 10 height 10
type input "3"
click at [1105, 322] on button "Update Cart" at bounding box center [1054, 335] width 284 height 38
checkbox input "false"
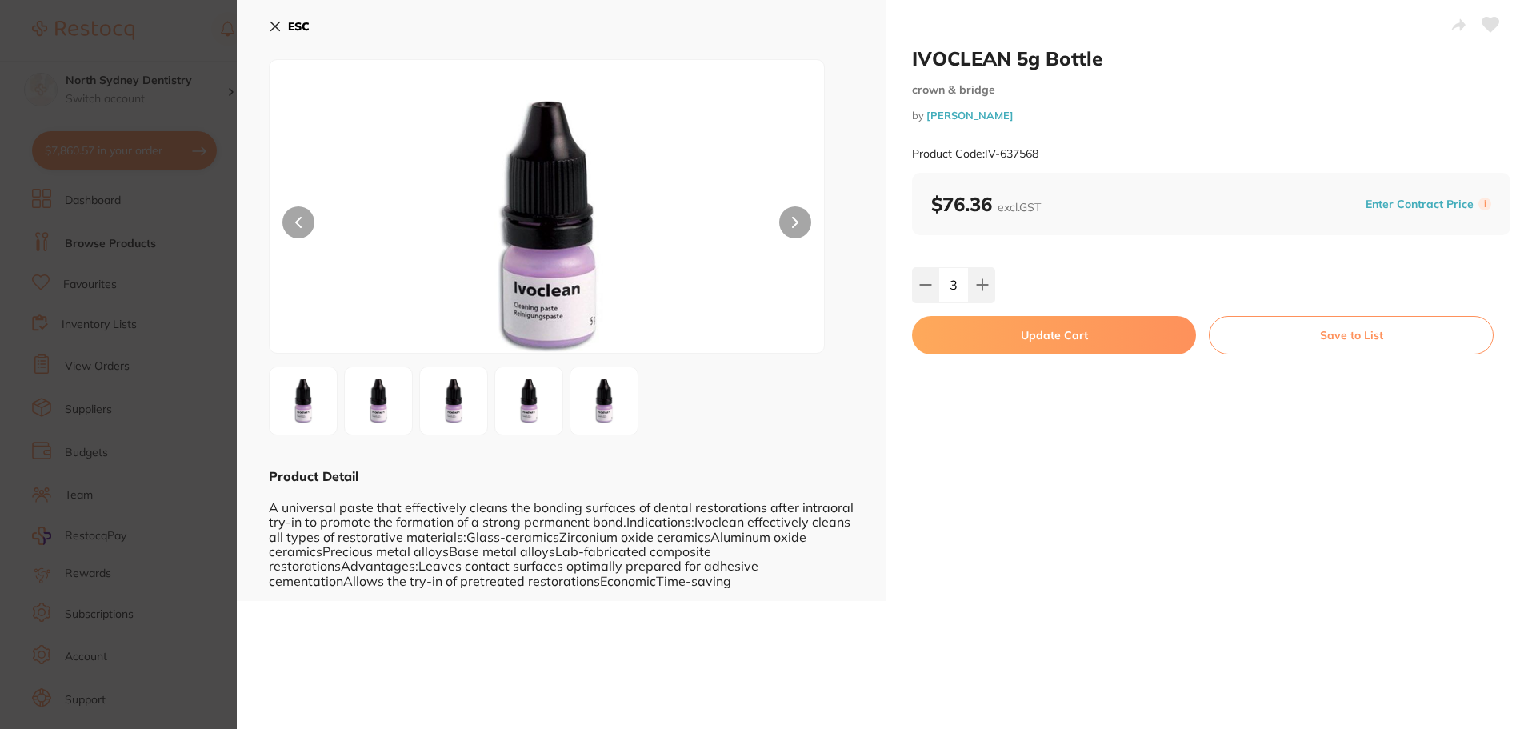
checkbox input "false"
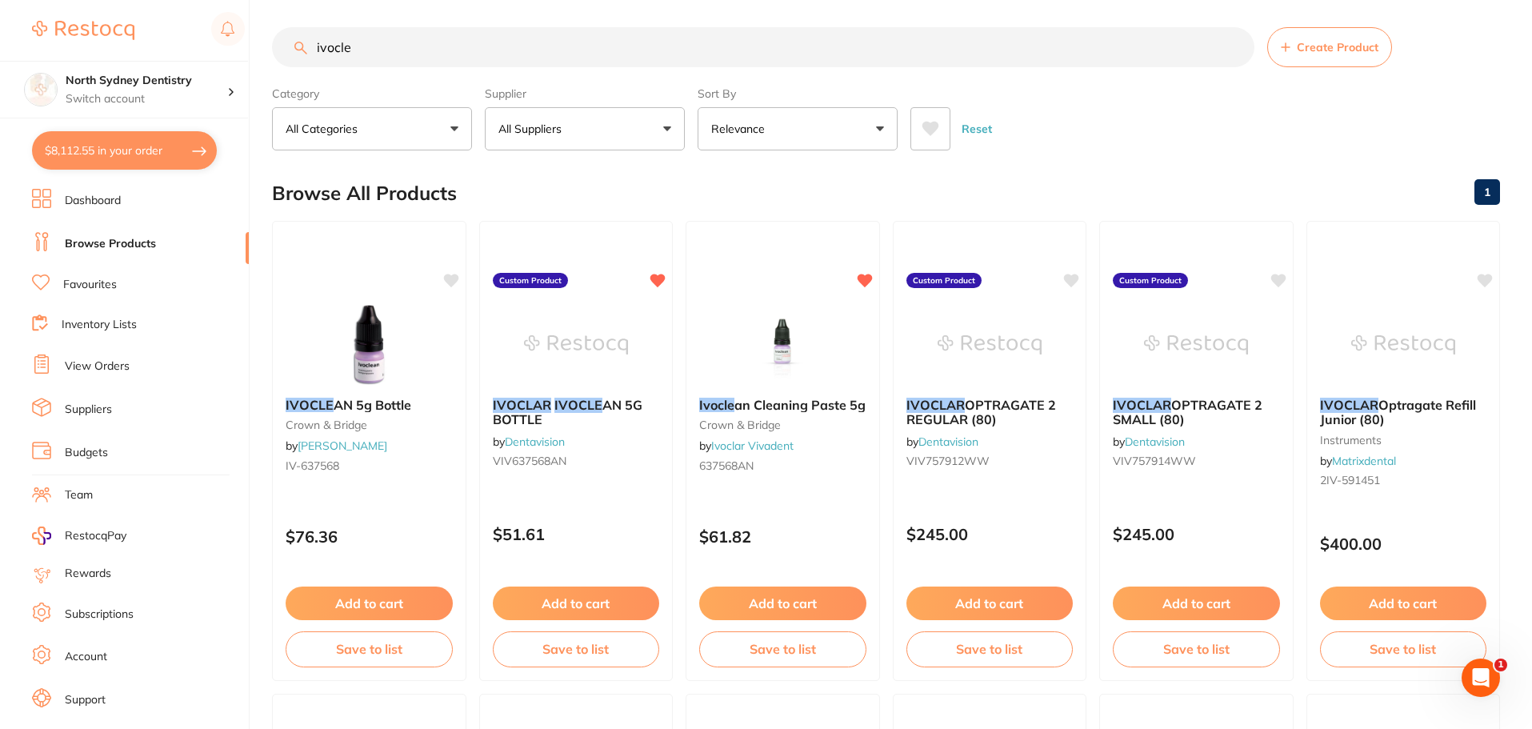
scroll to position [1640, 0]
click at [118, 453] on li "Budgets" at bounding box center [140, 453] width 217 height 24
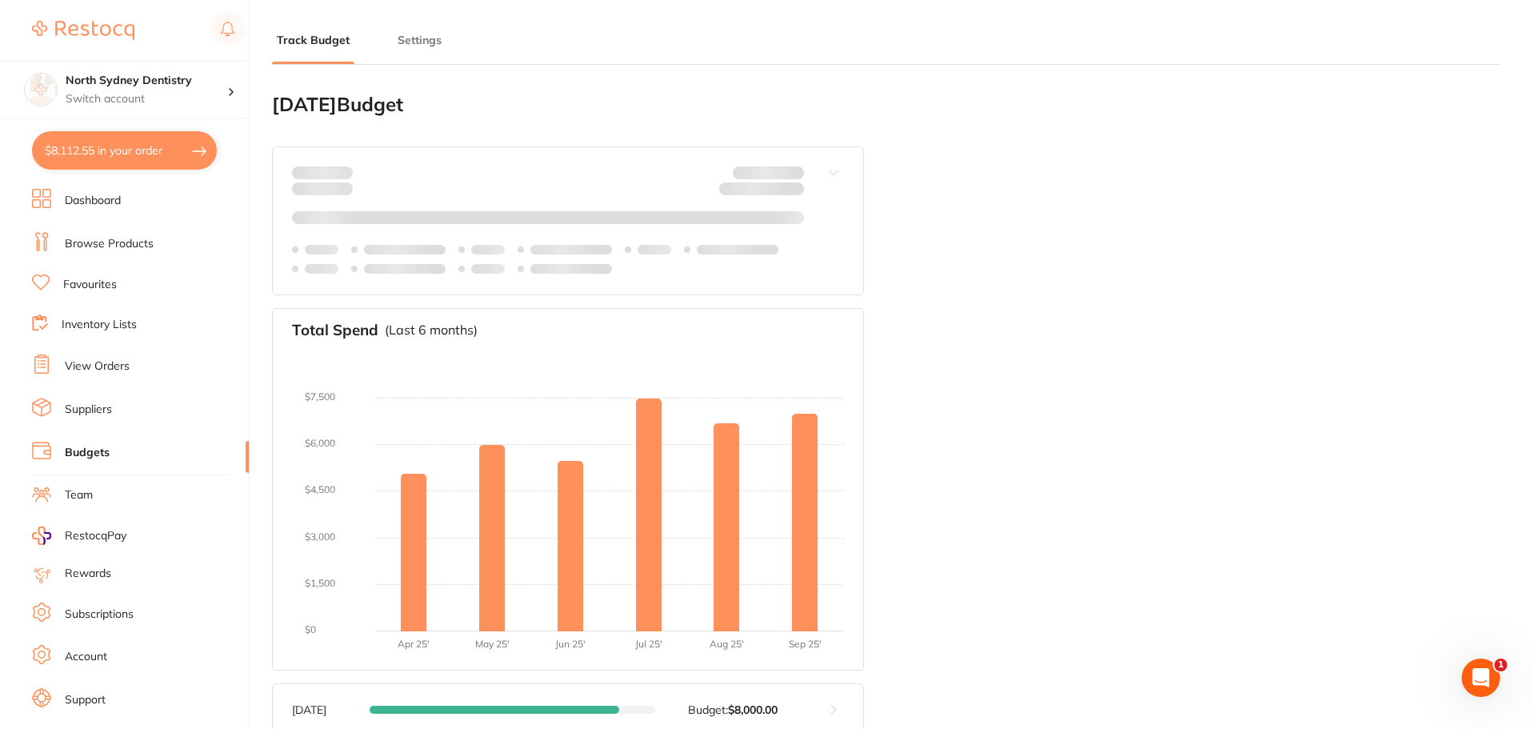
type input "8,800"
type input "0.0"
type input "8,800"
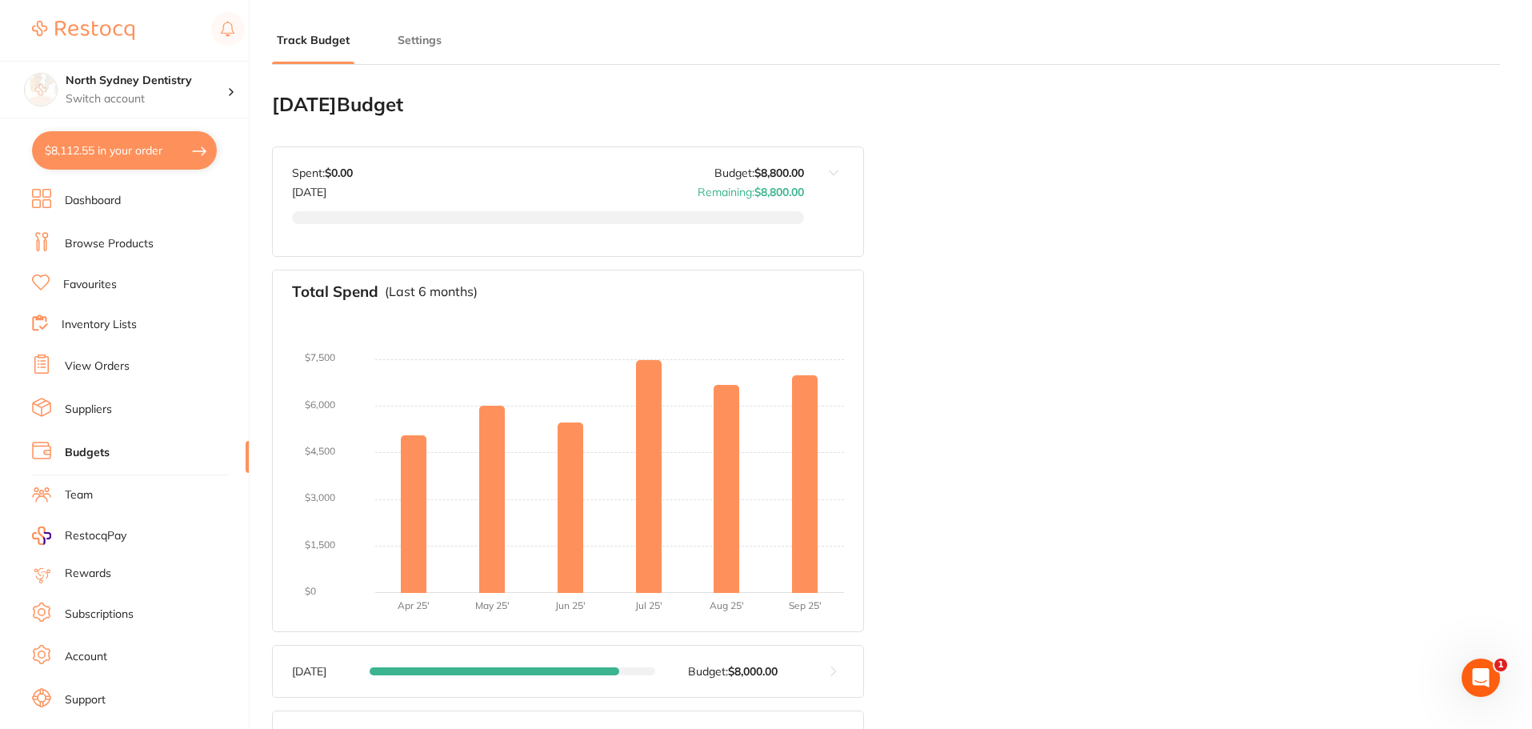
click at [170, 148] on button "$8,112.55 in your order" at bounding box center [124, 150] width 185 height 38
checkbox input "true"
